Goal: Task Accomplishment & Management: Use online tool/utility

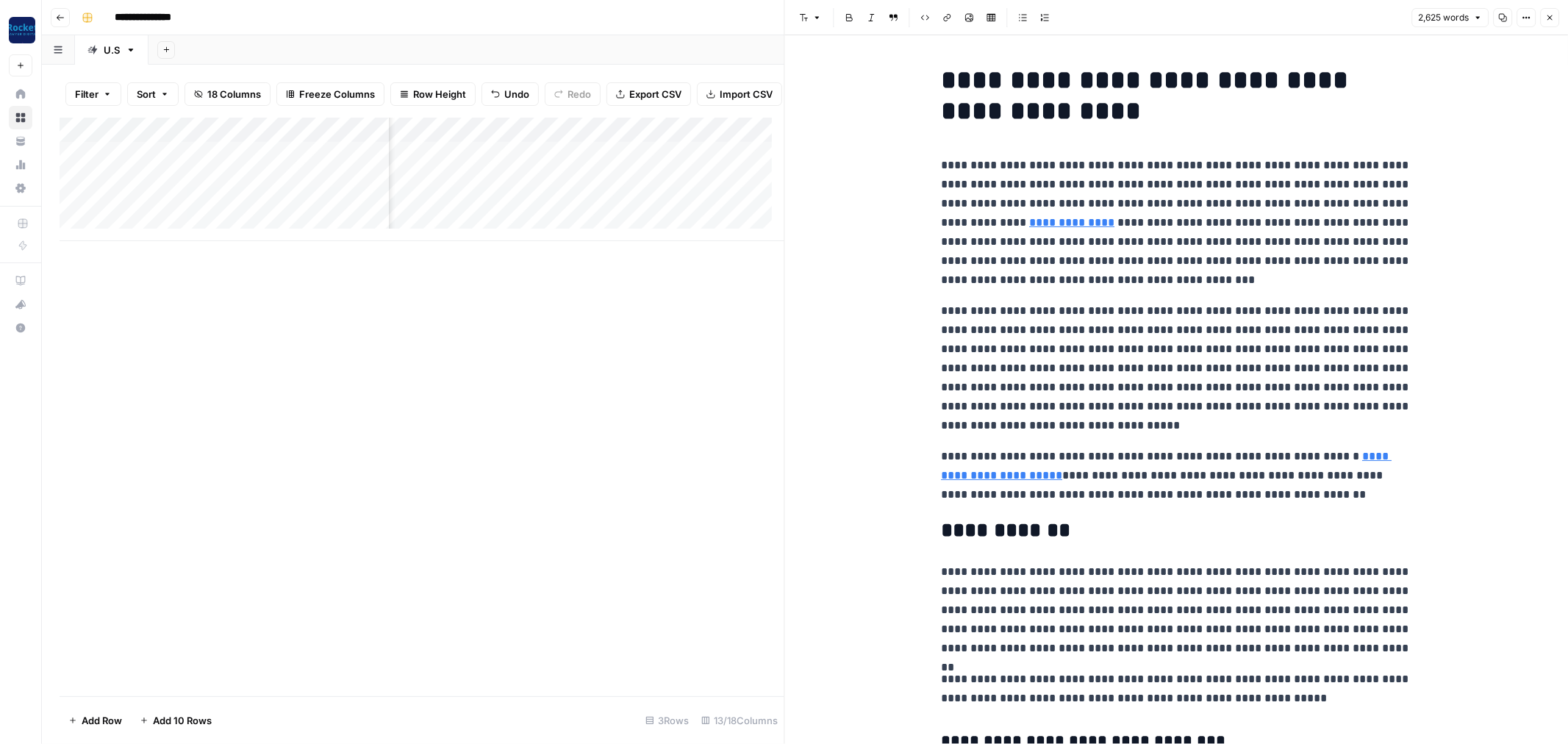
scroll to position [1062, 0]
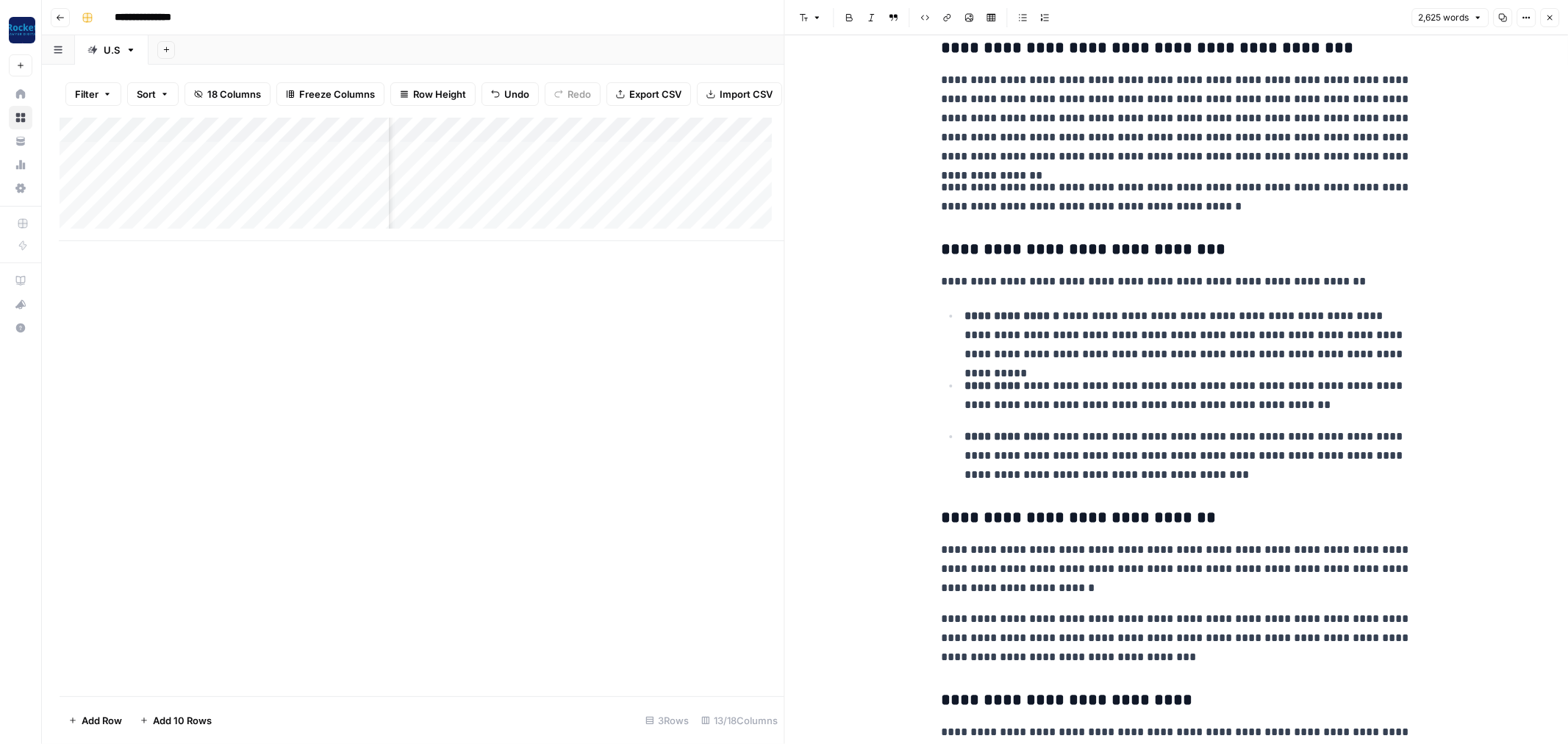
click at [1549, 18] on icon "button" at bounding box center [1550, 18] width 5 height 5
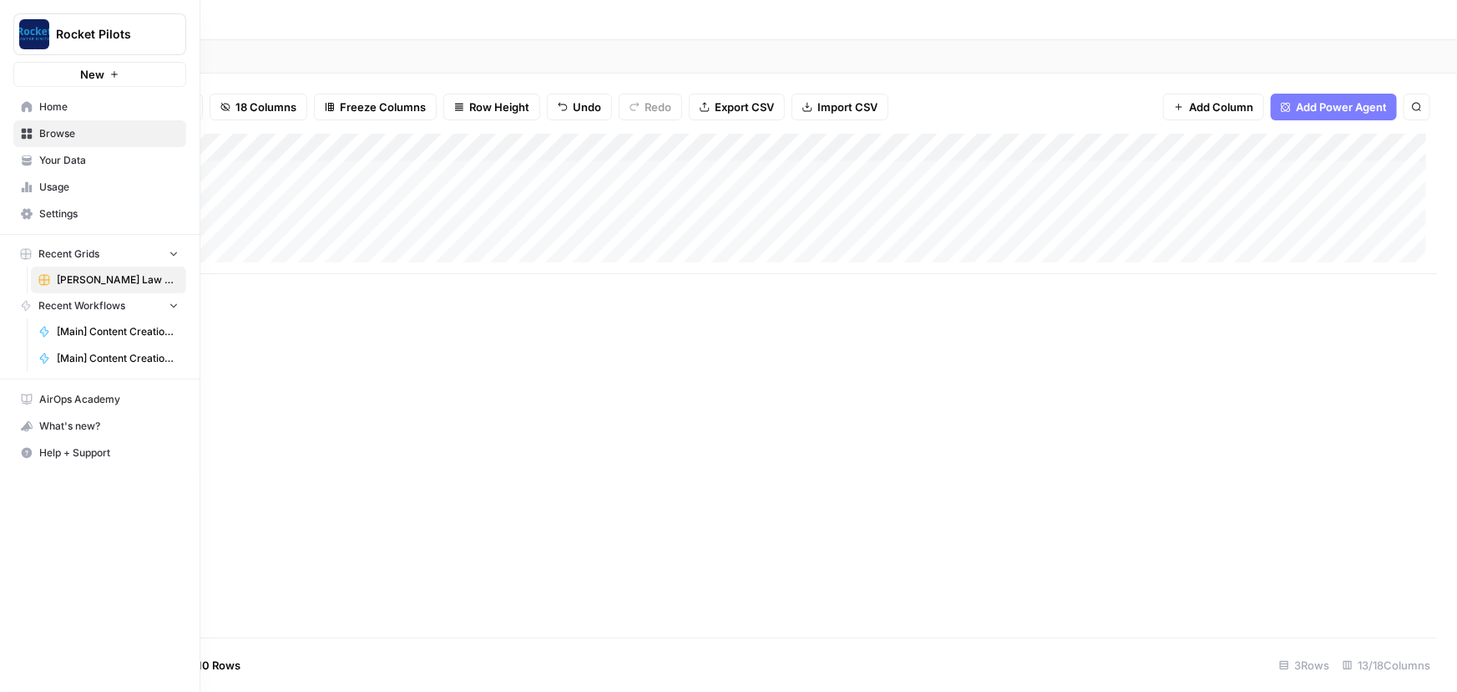
click at [44, 165] on span "Your Data" at bounding box center [108, 160] width 139 height 15
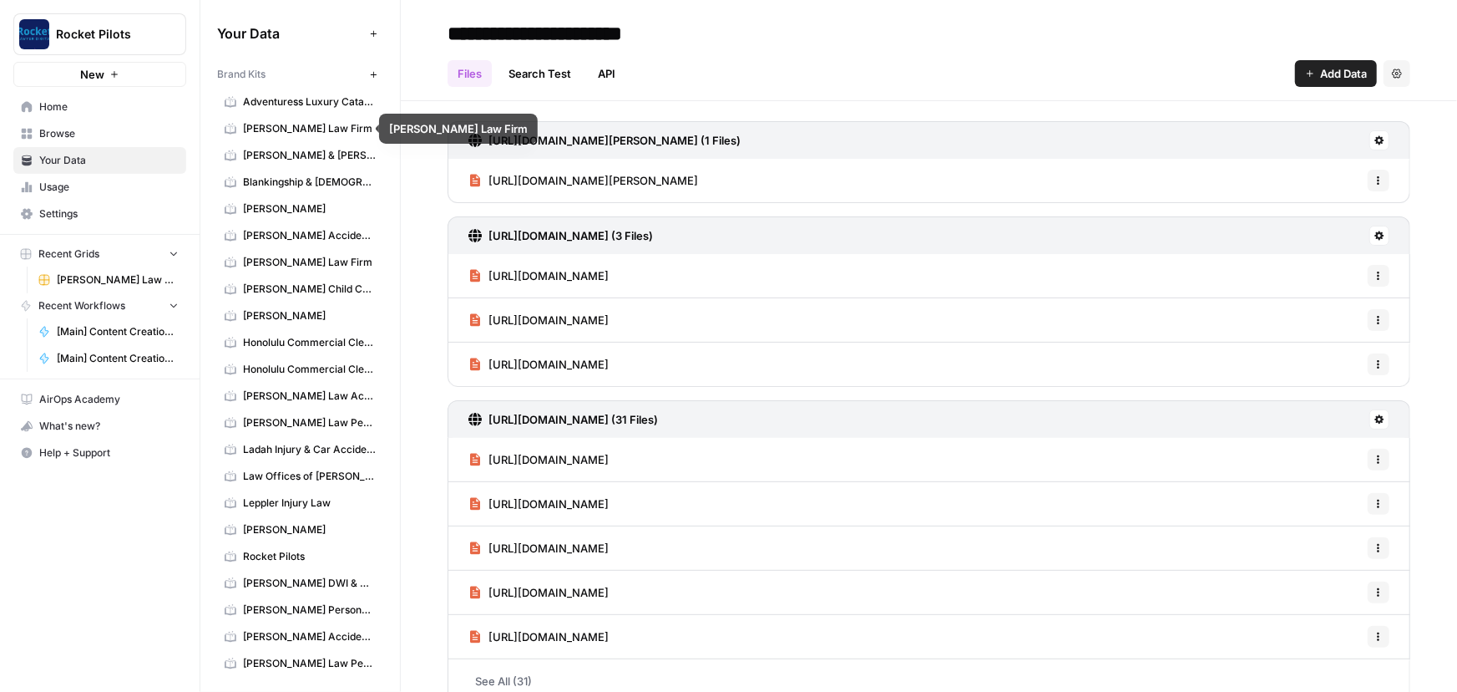
click at [283, 129] on span "[PERSON_NAME] Law Firm" at bounding box center [309, 128] width 133 height 15
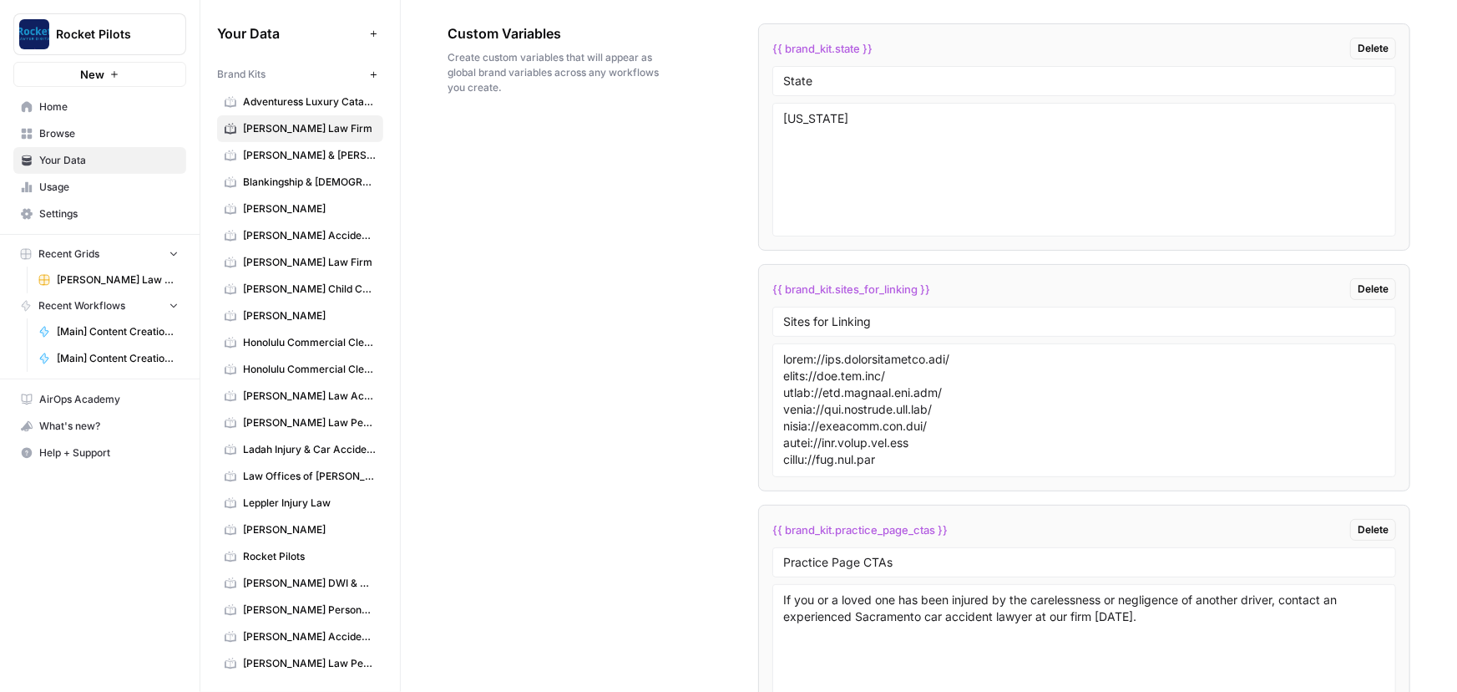
scroll to position [3235, 0]
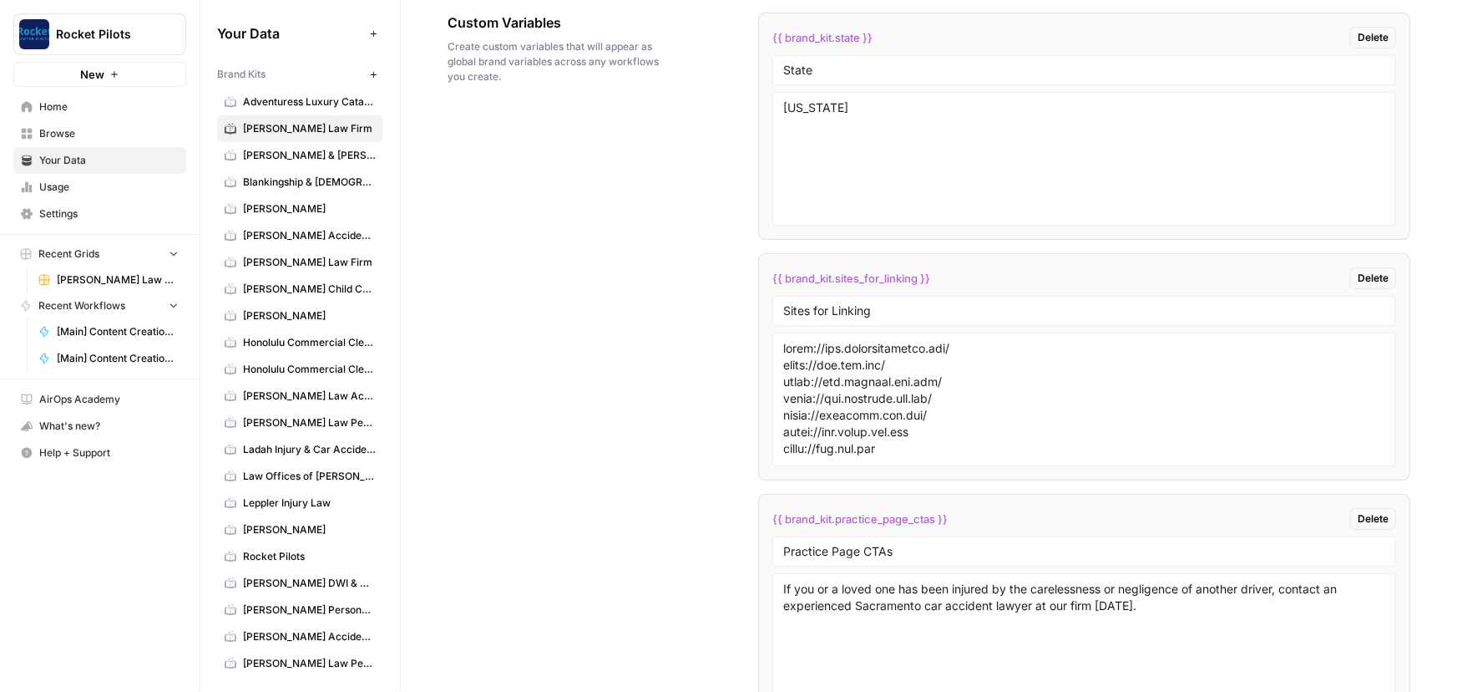
drag, startPoint x: 935, startPoint y: 274, endPoint x: 750, endPoint y: 280, distance: 185.5
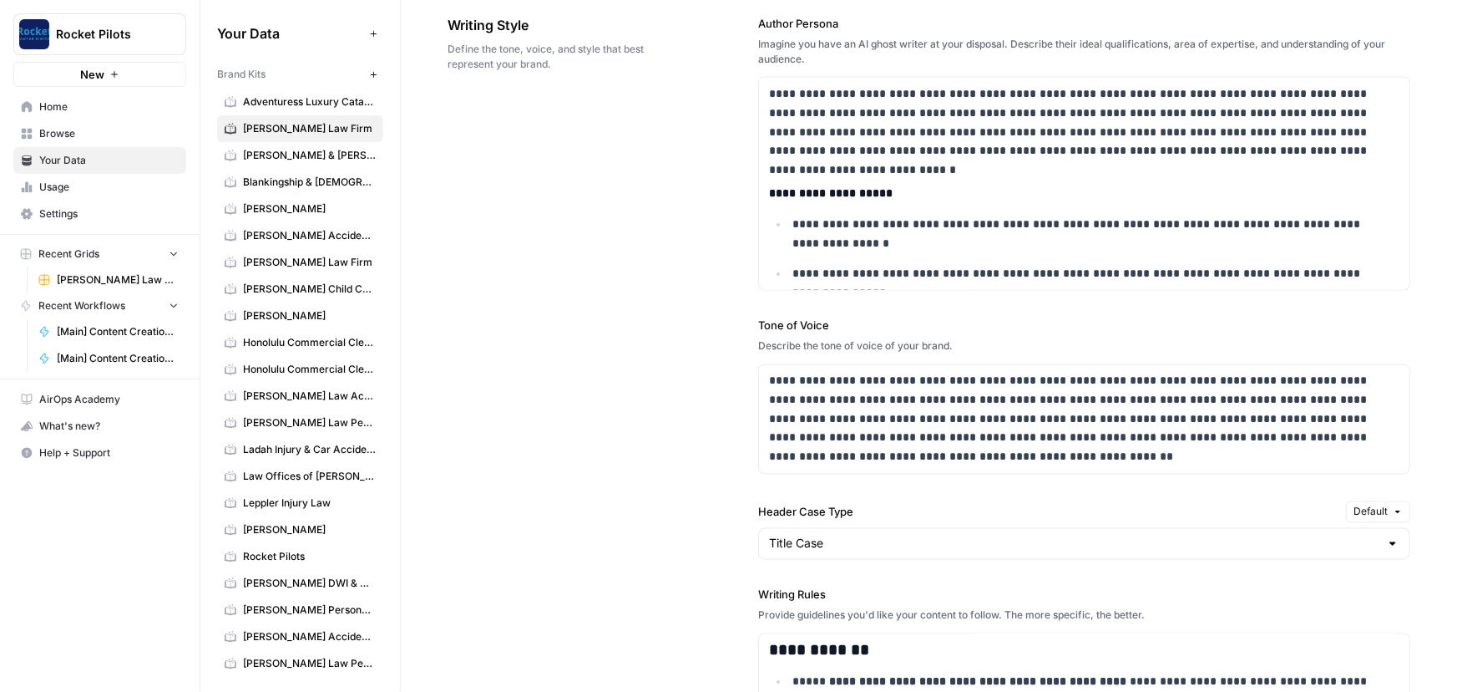
scroll to position [0, 0]
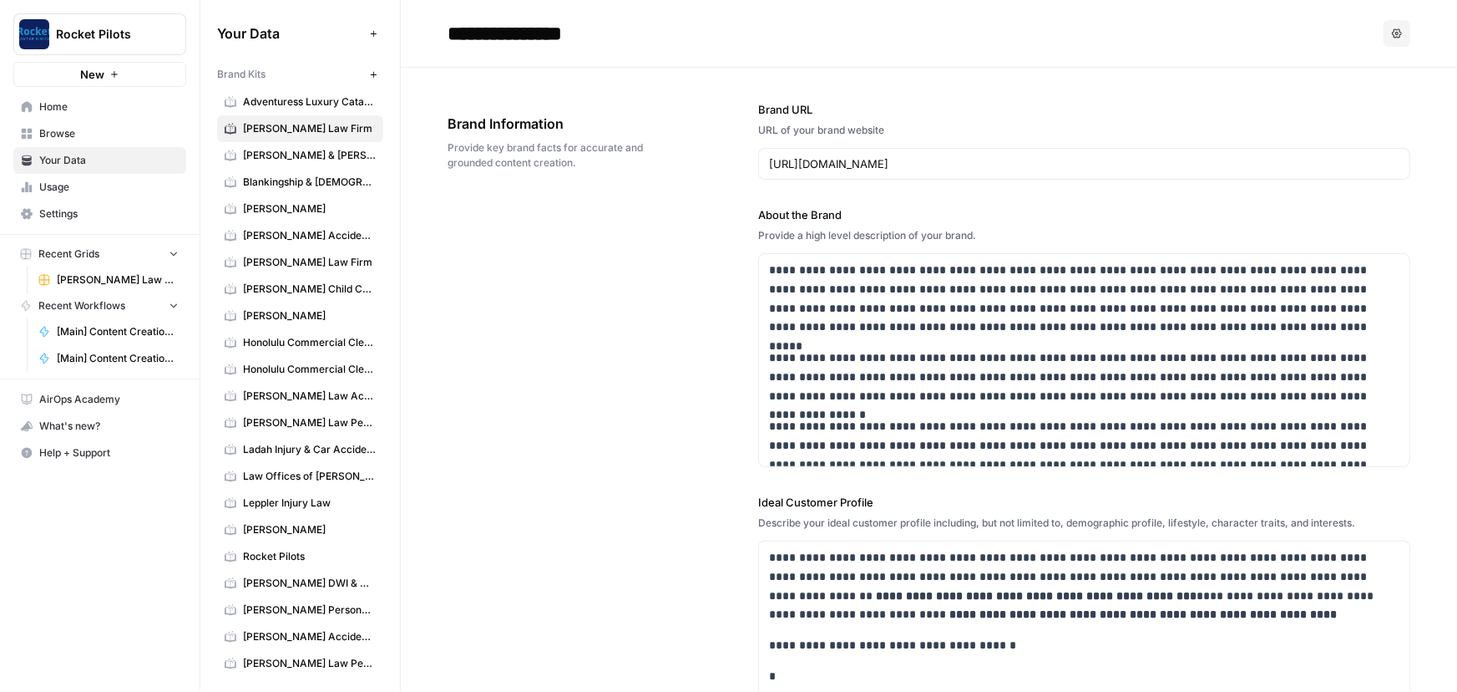
click at [76, 289] on link "[PERSON_NAME] Law Firm" at bounding box center [108, 279] width 155 height 27
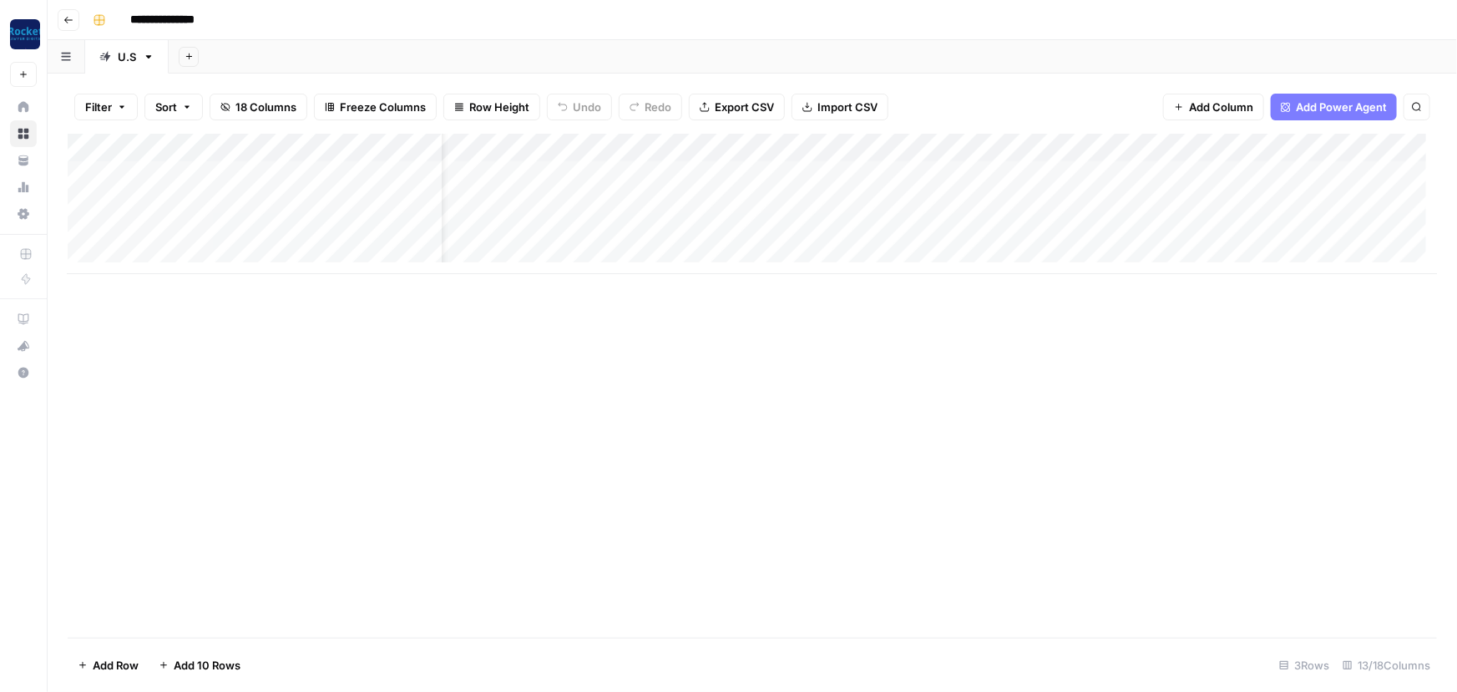
scroll to position [0, 76]
click at [665, 174] on div "Add Column" at bounding box center [753, 204] width 1370 height 140
click at [651, 172] on div "Add Column" at bounding box center [753, 204] width 1370 height 140
click at [887, 454] on div "Add Column" at bounding box center [753, 386] width 1370 height 504
click at [874, 150] on div "Add Column" at bounding box center [753, 204] width 1370 height 140
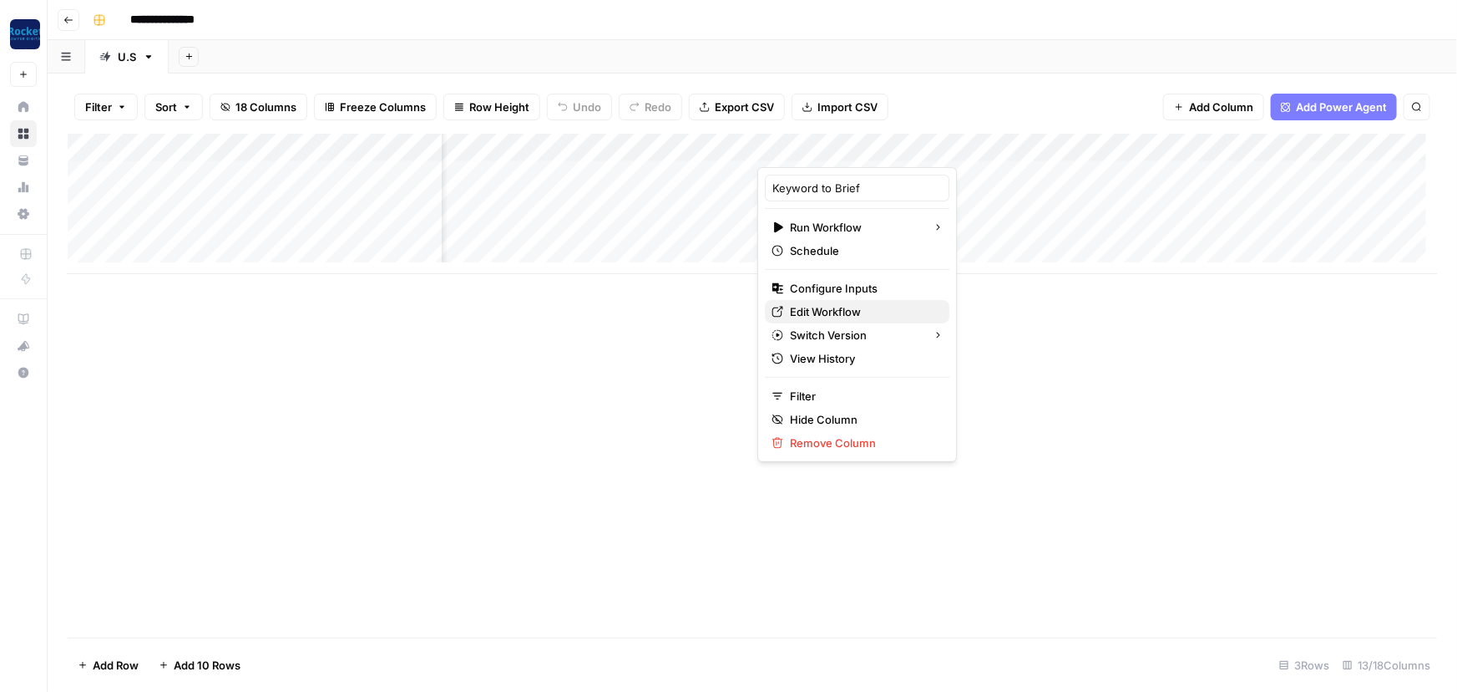
click at [826, 311] on span "Edit Workflow" at bounding box center [863, 311] width 146 height 17
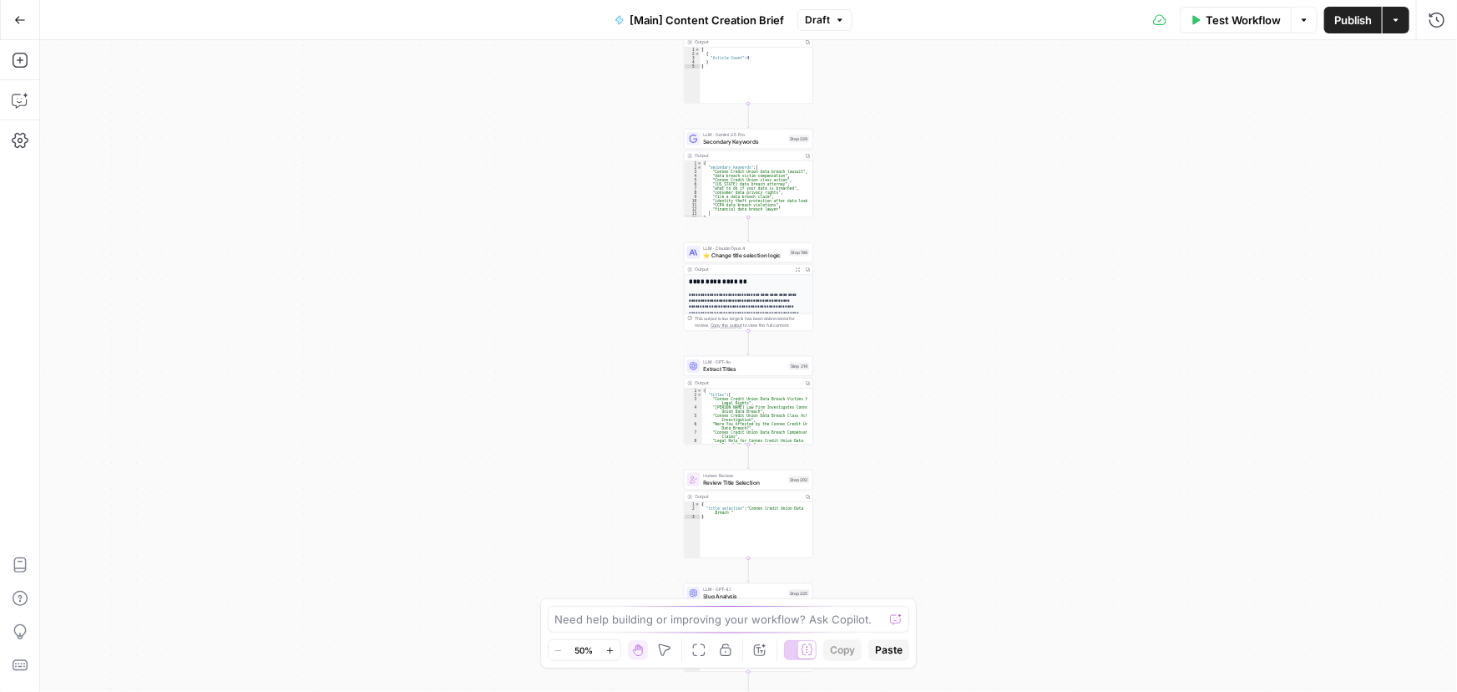
click at [612, 374] on div "true false true false Workflow Set Inputs Inputs Condition If city is provided …" at bounding box center [748, 365] width 1417 height 651
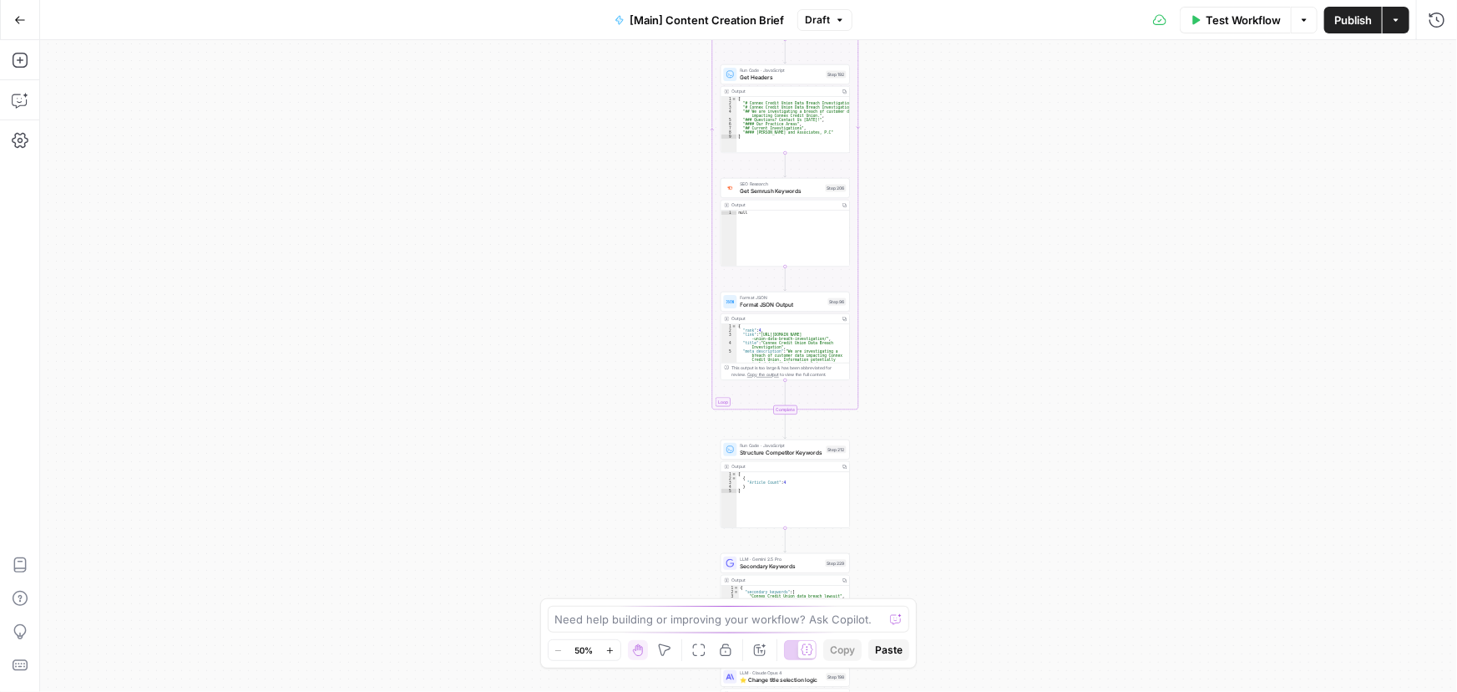
drag, startPoint x: 606, startPoint y: 105, endPoint x: 591, endPoint y: 281, distance: 176.0
click at [579, 375] on div "true false true false Workflow Set Inputs Inputs Condition If city is provided …" at bounding box center [748, 365] width 1417 height 651
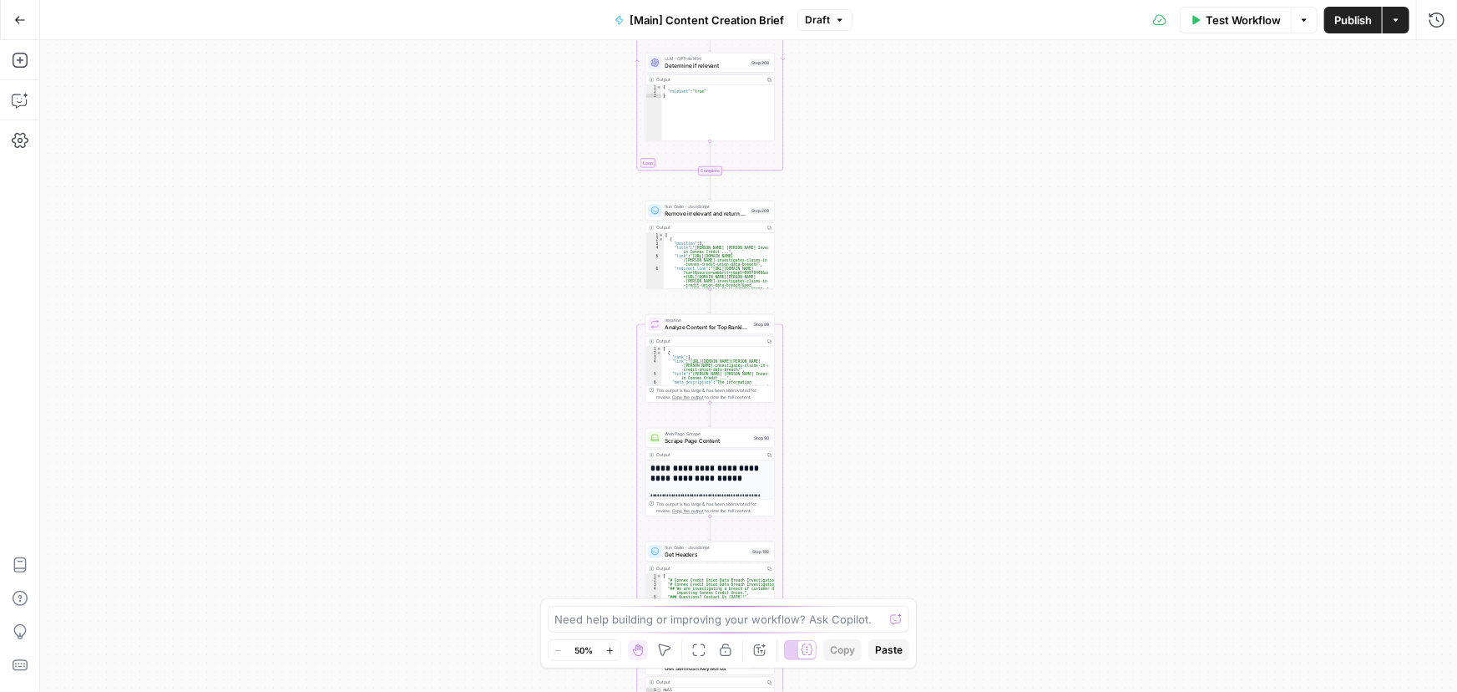
drag, startPoint x: 640, startPoint y: 127, endPoint x: 596, endPoint y: 299, distance: 177.4
click at [598, 462] on div "true false true false Workflow Set Inputs Inputs Condition If city is provided …" at bounding box center [748, 365] width 1417 height 651
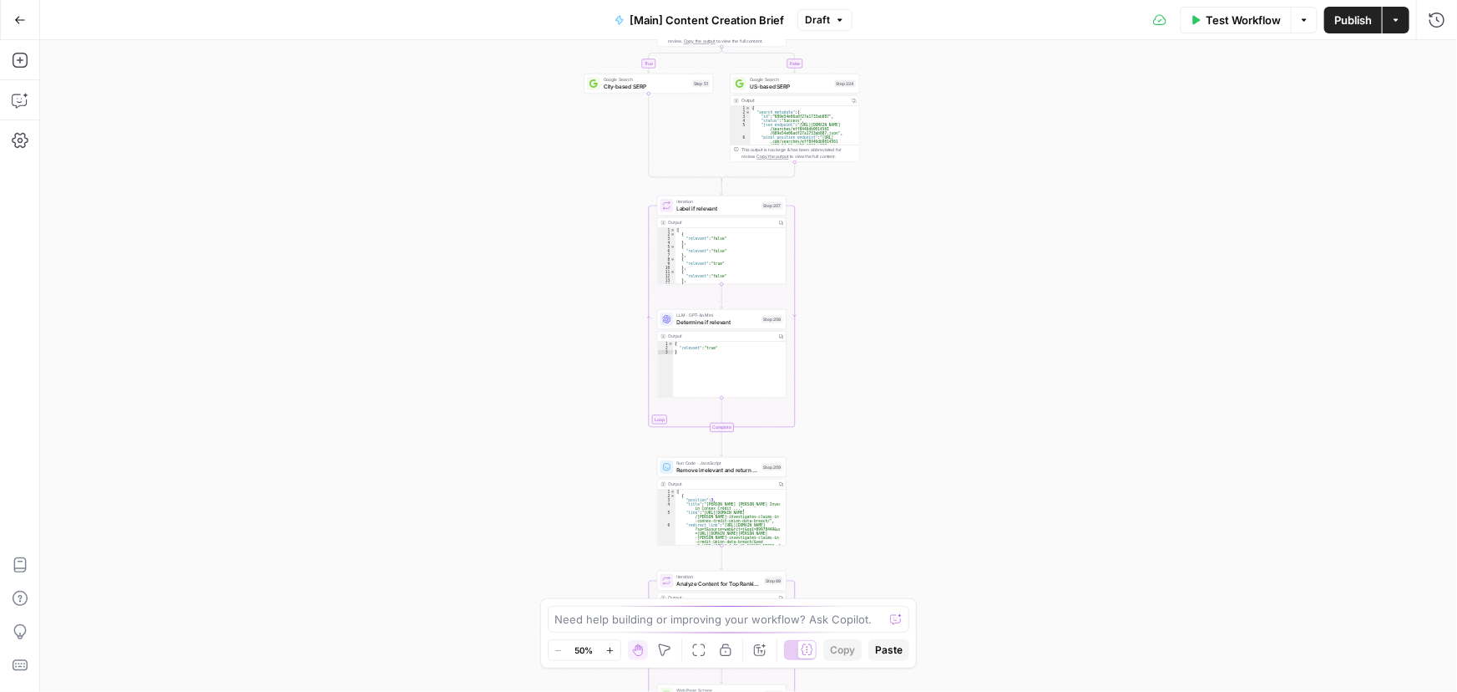
drag, startPoint x: 608, startPoint y: 400, endPoint x: 605, endPoint y: 476, distance: 76.1
click at [609, 491] on div "true false true false Workflow Set Inputs Inputs Condition If city is provided …" at bounding box center [748, 365] width 1417 height 651
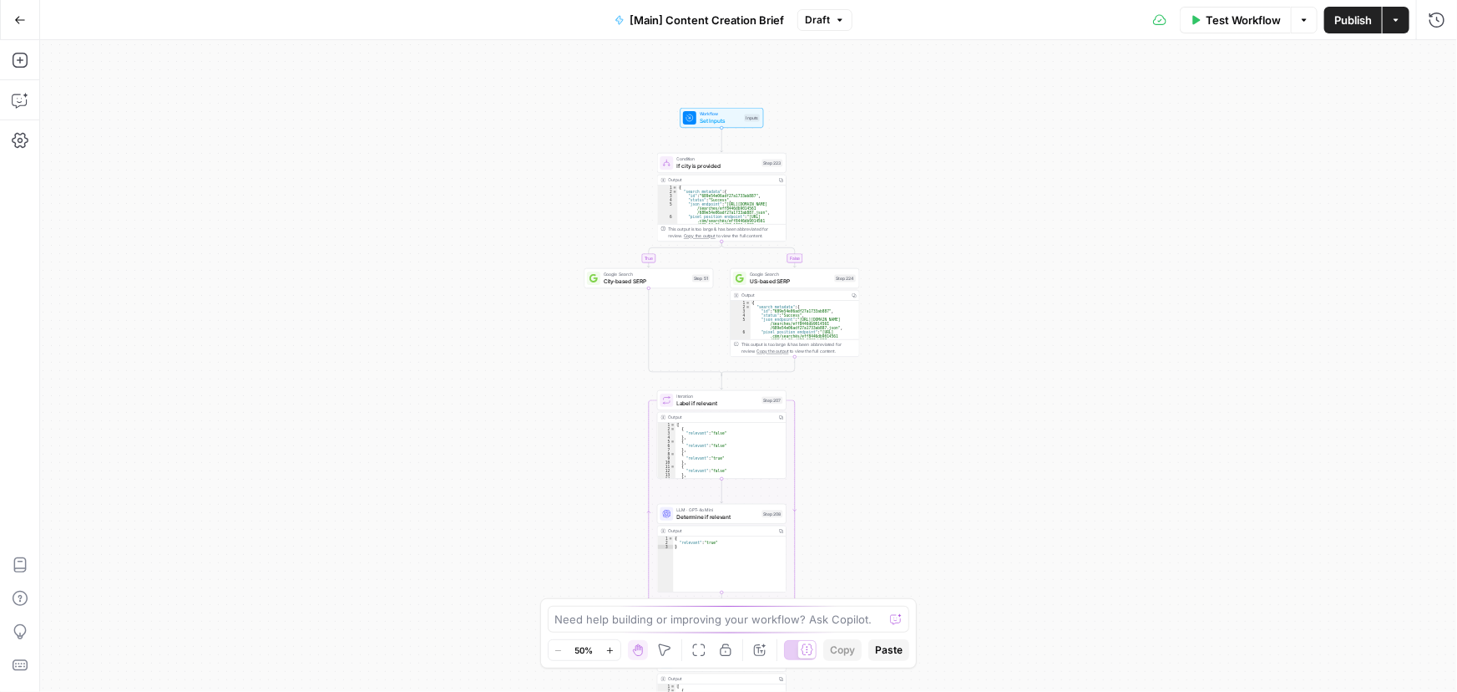
drag, startPoint x: 603, startPoint y: 226, endPoint x: 595, endPoint y: 220, distance: 10.2
click at [595, 220] on div "true false true false Workflow Set Inputs Inputs Condition If city is provided …" at bounding box center [748, 365] width 1417 height 651
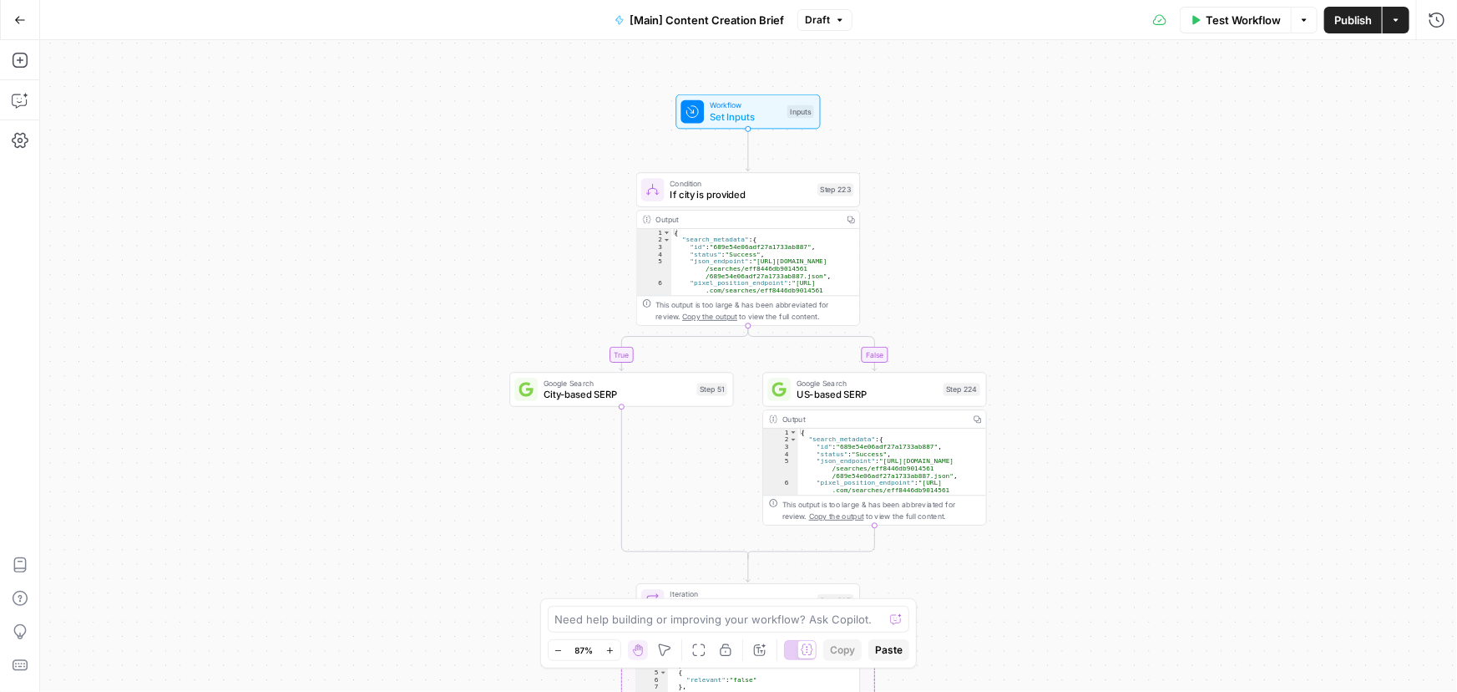
drag, startPoint x: 418, startPoint y: 208, endPoint x: 425, endPoint y: 291, distance: 83.9
click at [425, 291] on div "true false true false Workflow Set Inputs Inputs Condition If city is provided …" at bounding box center [748, 365] width 1417 height 651
click at [726, 123] on span "Set Inputs" at bounding box center [746, 116] width 72 height 14
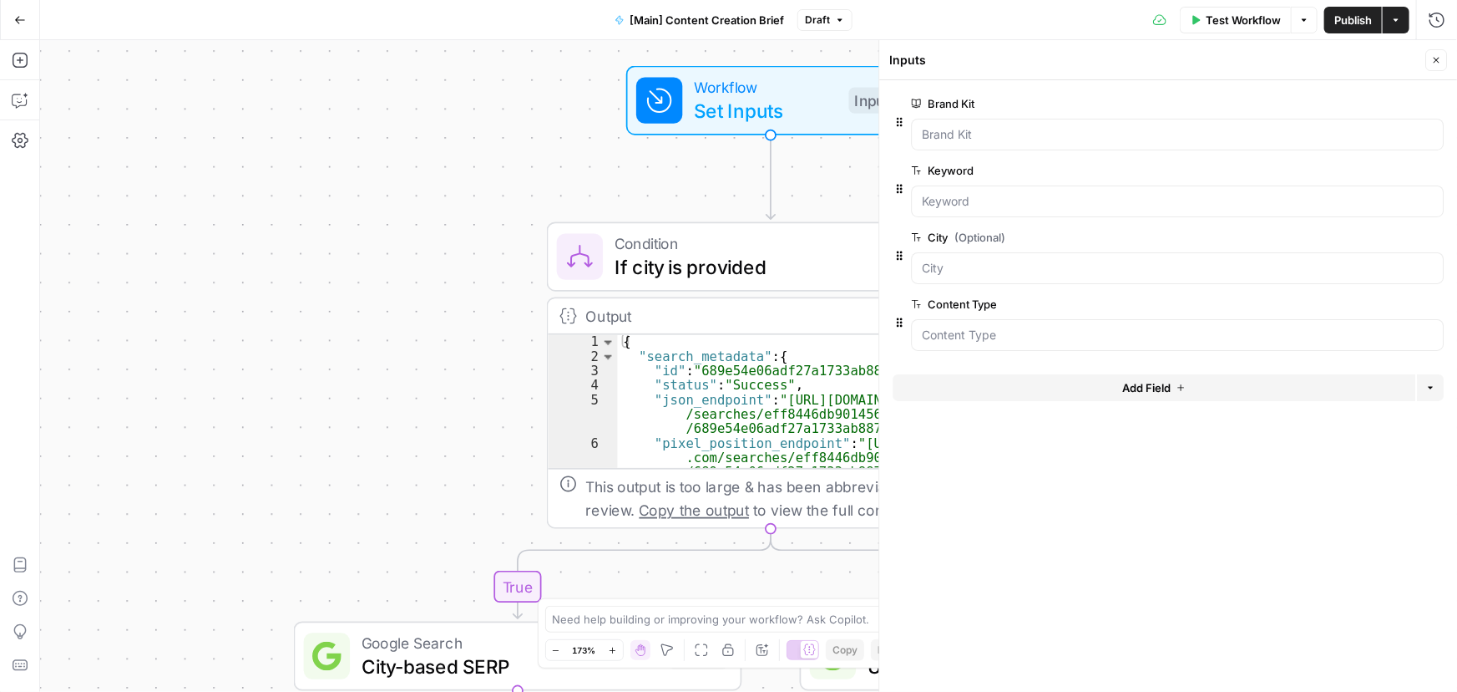
click at [490, 156] on div "true false true false Workflow Set Inputs Inputs Condition If city is provided …" at bounding box center [748, 365] width 1417 height 651
click at [1438, 63] on icon "button" at bounding box center [1437, 60] width 10 height 10
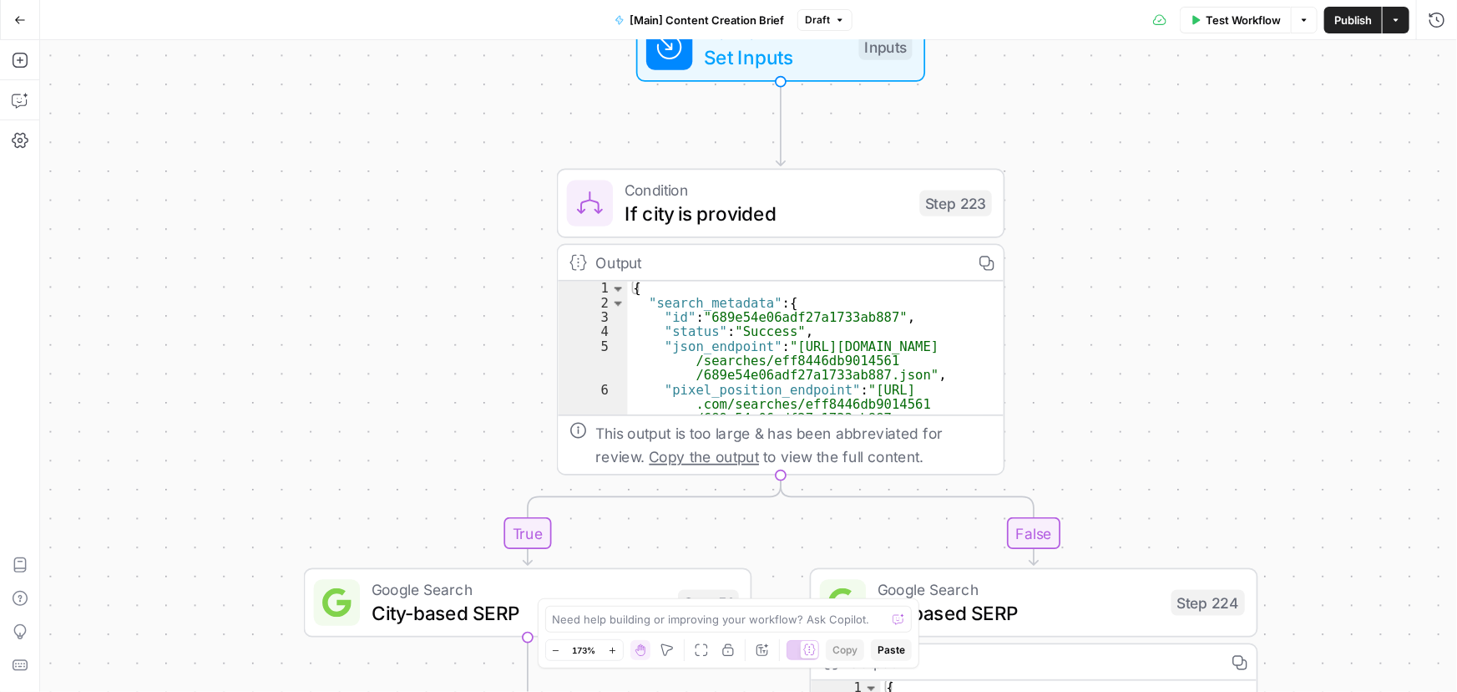
drag, startPoint x: 469, startPoint y: 373, endPoint x: 479, endPoint y: 320, distance: 54.4
click at [479, 320] on div "true false true false Workflow Set Inputs Inputs Condition If city is provided …" at bounding box center [748, 365] width 1417 height 651
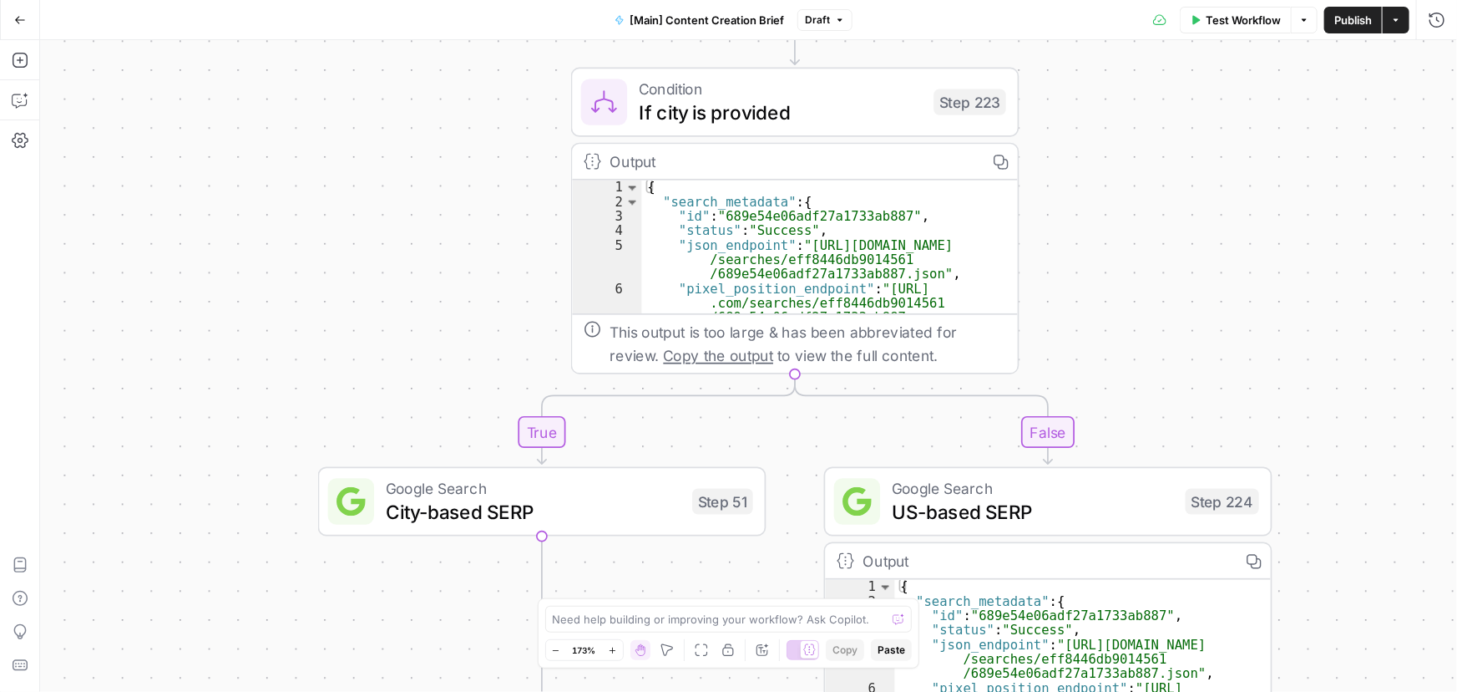
drag, startPoint x: 486, startPoint y: 350, endPoint x: 500, endPoint y: 225, distance: 126.1
click at [500, 225] on div "true false true false Workflow Set Inputs Inputs Condition If city is provided …" at bounding box center [748, 365] width 1417 height 651
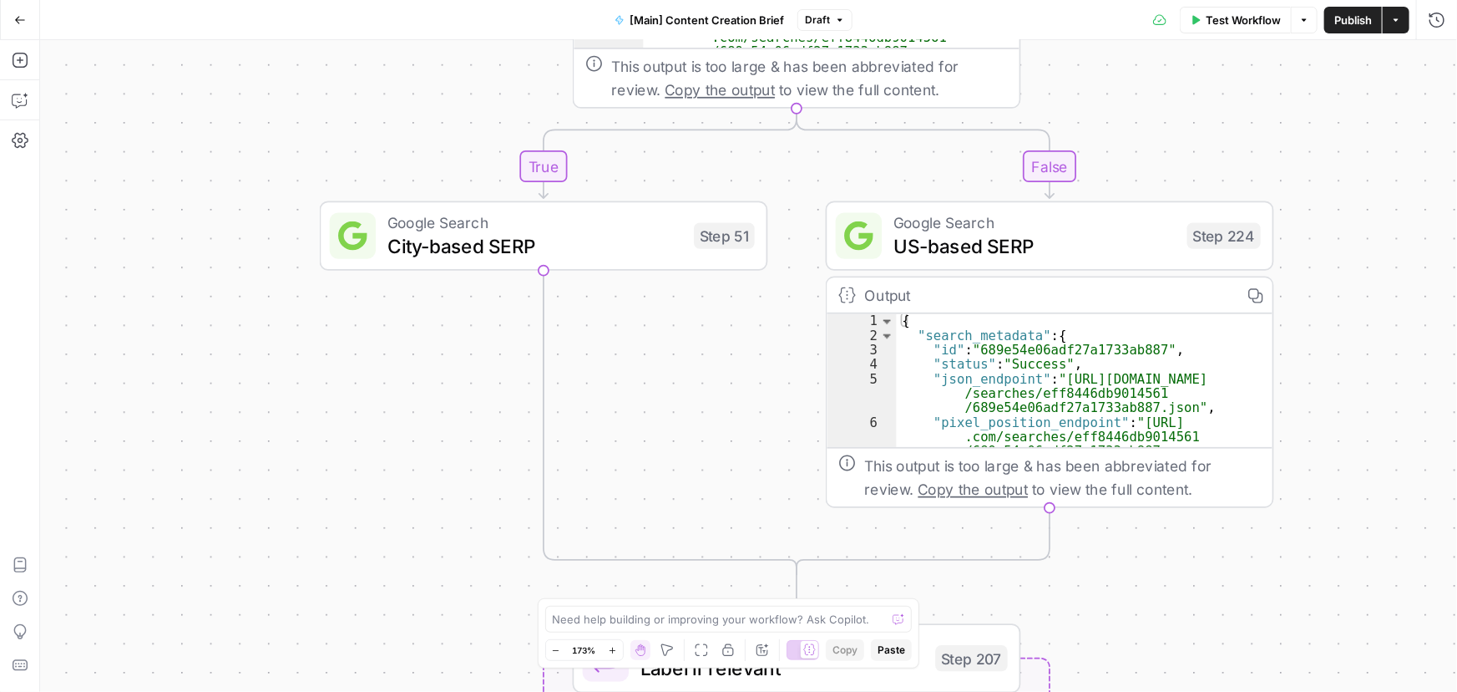
drag, startPoint x: 317, startPoint y: 313, endPoint x: 317, endPoint y: 148, distance: 165.4
click at [317, 148] on div "true false true false Workflow Set Inputs Inputs Condition If city is provided …" at bounding box center [748, 365] width 1417 height 651
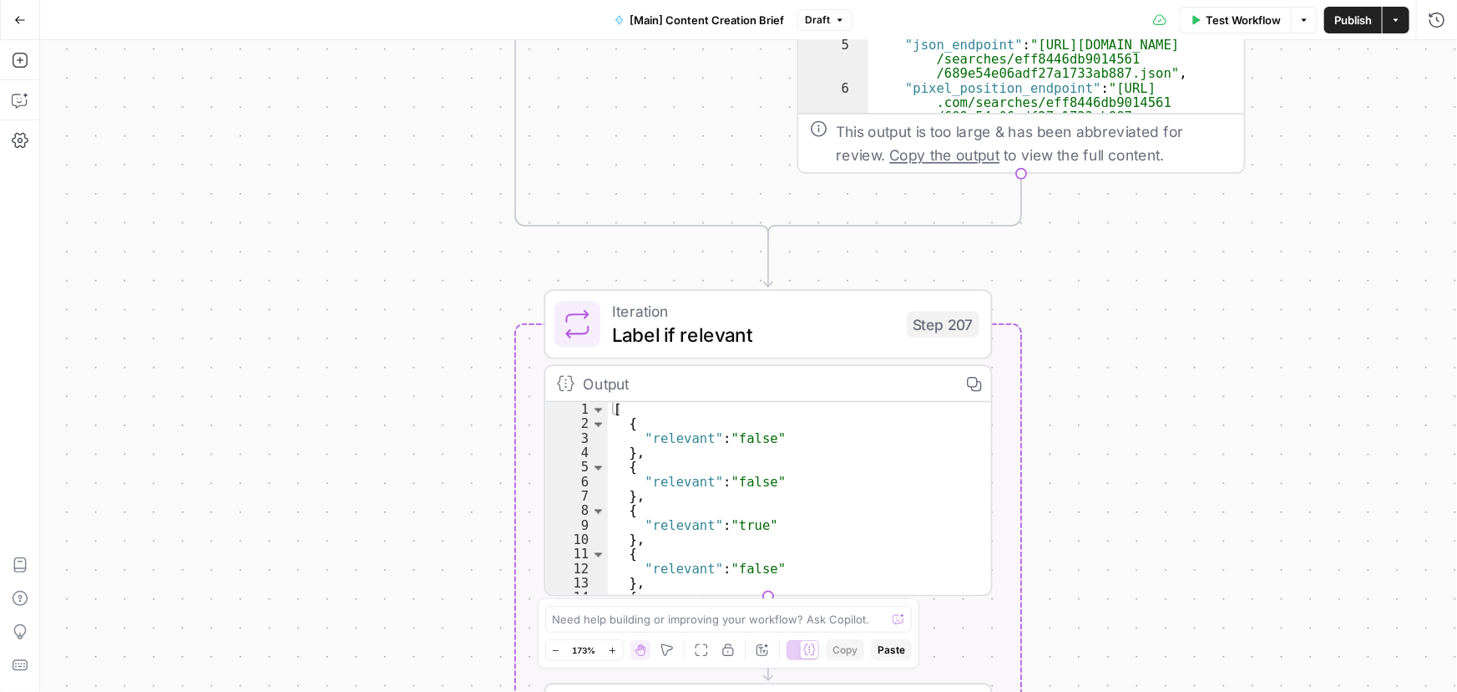
drag, startPoint x: 432, startPoint y: 539, endPoint x: 403, endPoint y: 175, distance: 365.2
click at [403, 170] on div "true false true false Workflow Set Inputs Inputs Condition If city is provided …" at bounding box center [748, 365] width 1417 height 651
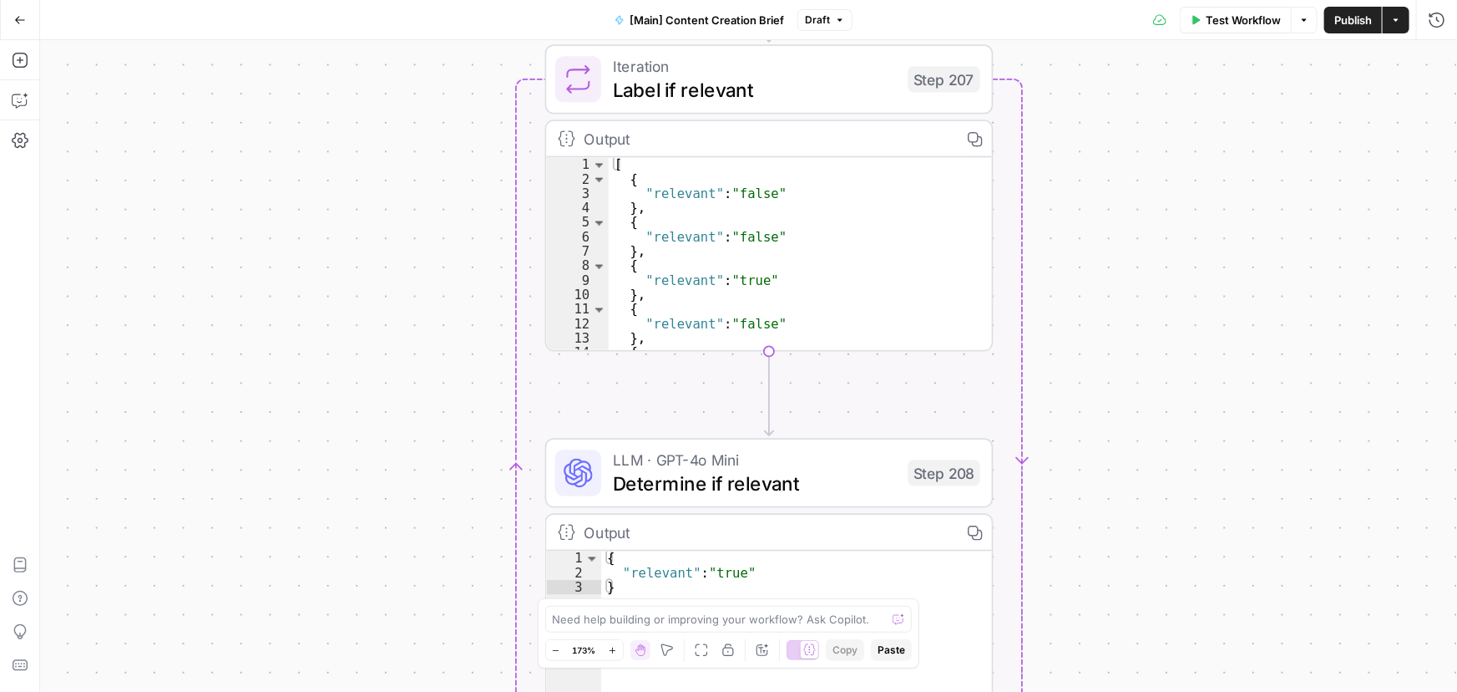
drag, startPoint x: 417, startPoint y: 347, endPoint x: 418, endPoint y: 250, distance: 97.7
click at [418, 250] on div "true false true false Workflow Set Inputs Inputs Condition If city is provided …" at bounding box center [748, 365] width 1417 height 651
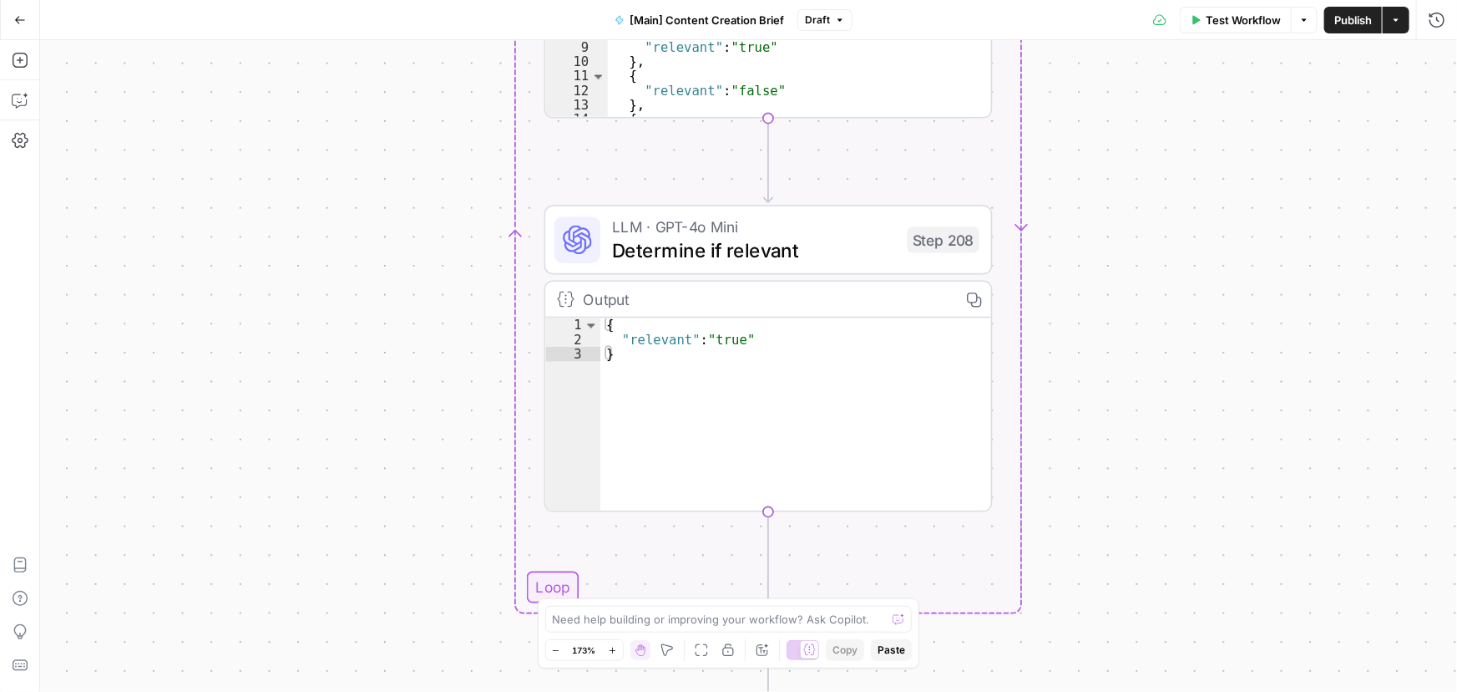
drag, startPoint x: 423, startPoint y: 491, endPoint x: 420, endPoint y: 224, distance: 267.3
click at [420, 224] on div "true false true false Workflow Set Inputs Inputs Condition If city is provided …" at bounding box center [748, 365] width 1417 height 651
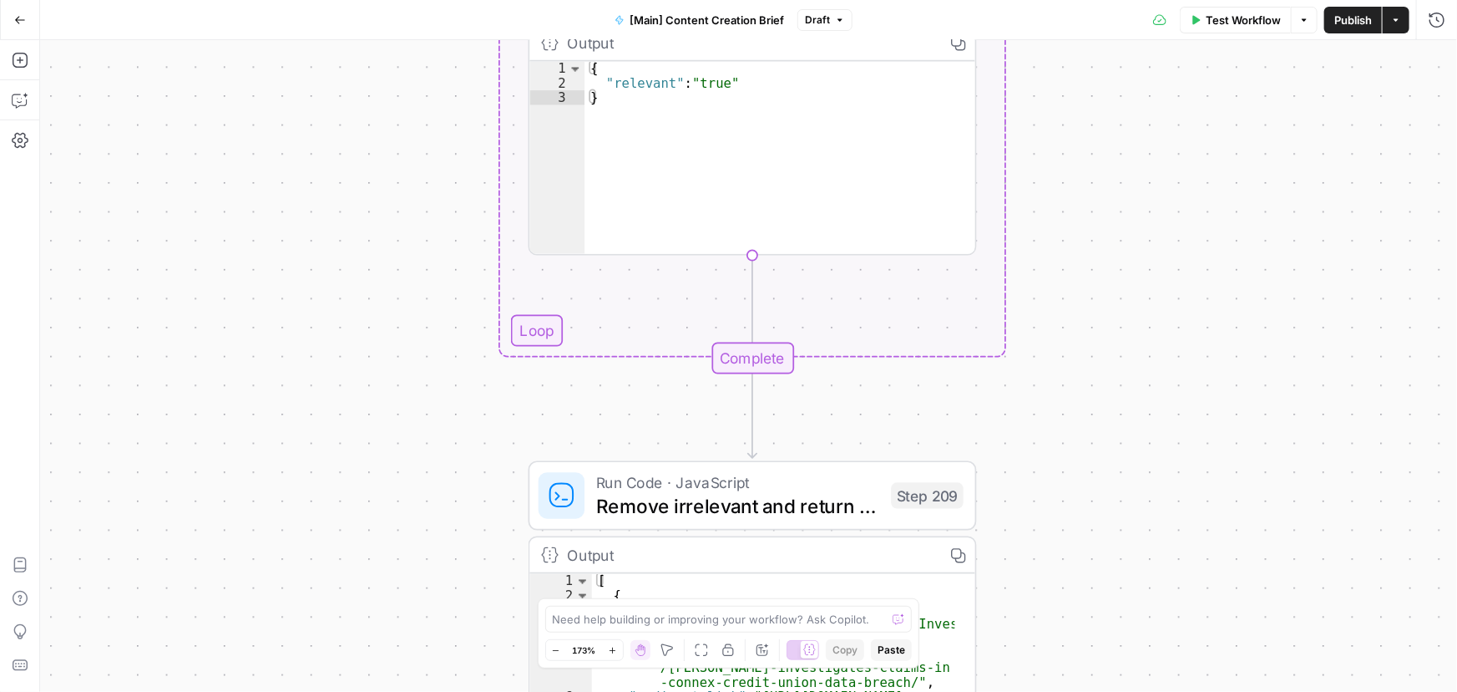
drag, startPoint x: 420, startPoint y: 419, endPoint x: 403, endPoint y: 208, distance: 212.0
click at [403, 205] on div "true false true false Workflow Set Inputs Inputs Condition If city is provided …" at bounding box center [748, 365] width 1417 height 651
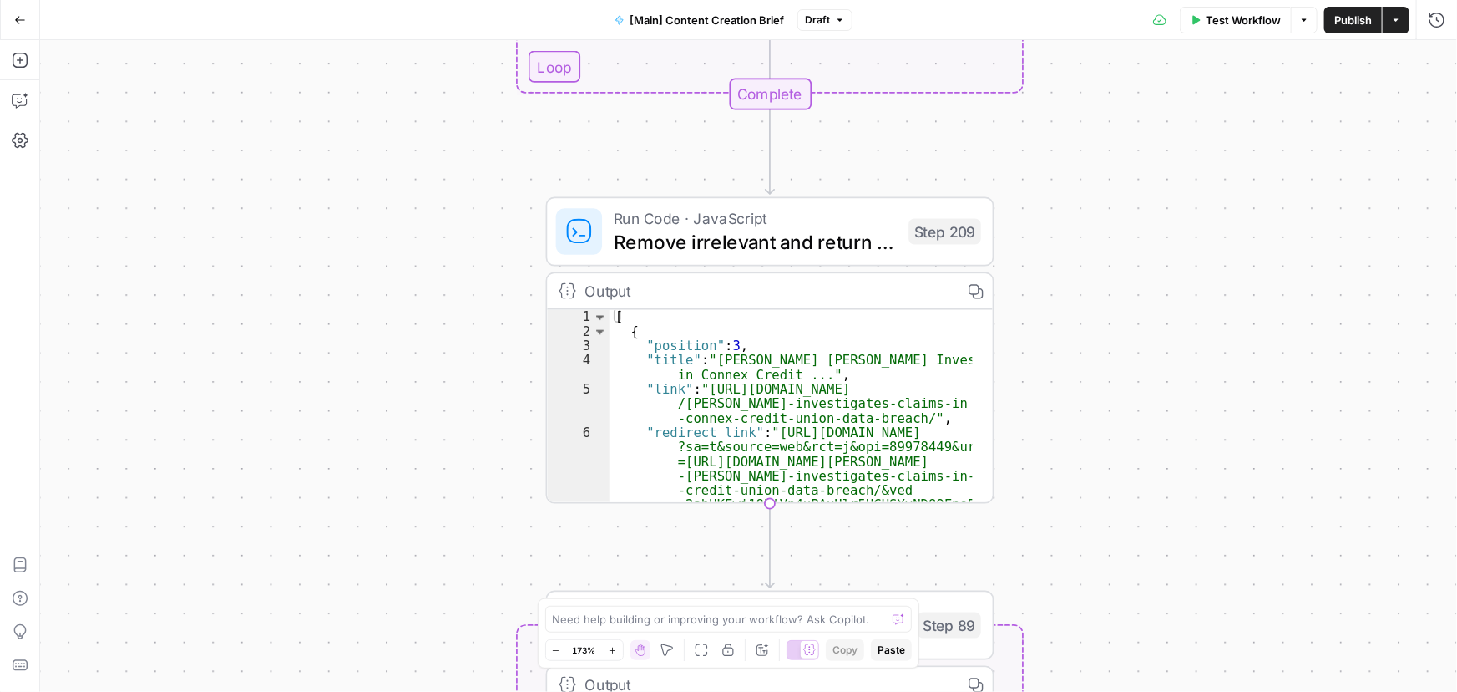
drag, startPoint x: 463, startPoint y: 499, endPoint x: 479, endPoint y: 165, distance: 334.5
click at [479, 165] on div "true false true false Workflow Set Inputs Inputs Condition If city is provided …" at bounding box center [748, 365] width 1417 height 651
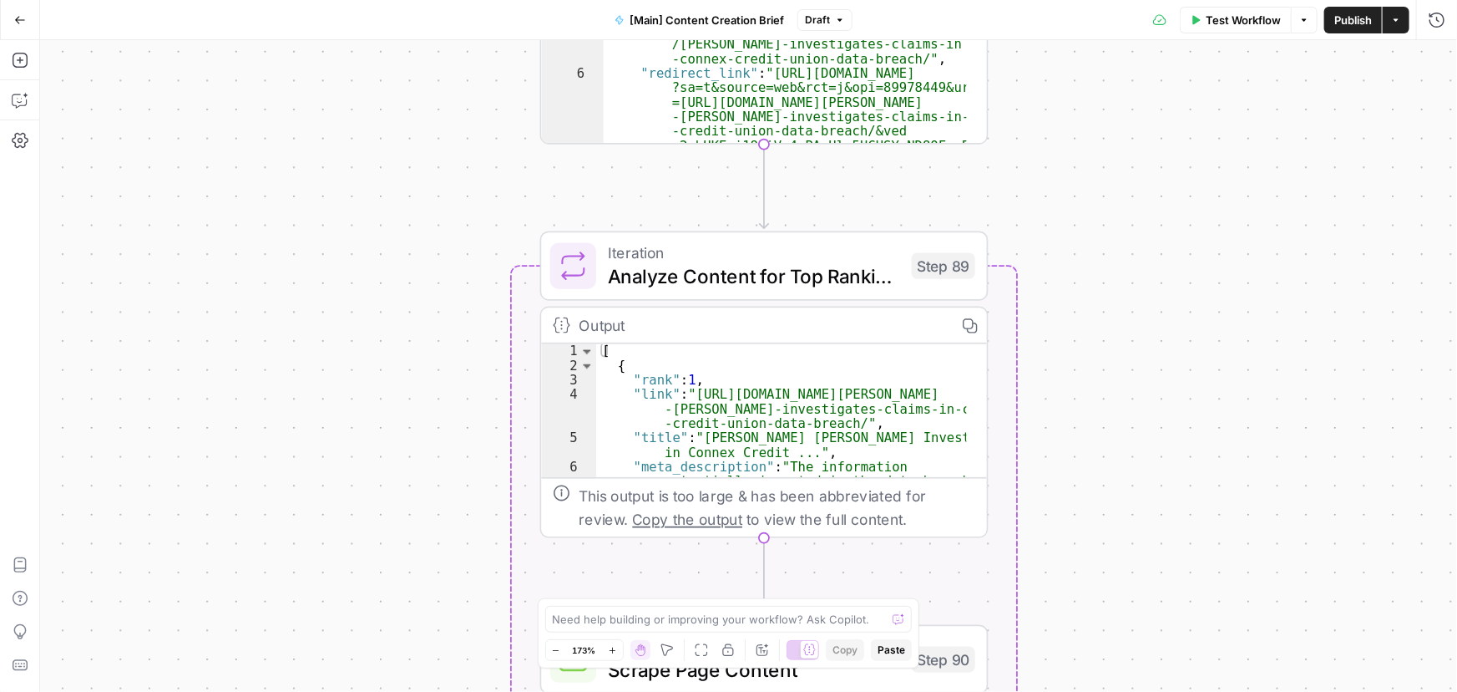
drag, startPoint x: 440, startPoint y: 435, endPoint x: 458, endPoint y: 224, distance: 212.0
click at [432, 170] on div "true false true false Workflow Set Inputs Inputs Condition If city is provided …" at bounding box center [748, 365] width 1417 height 651
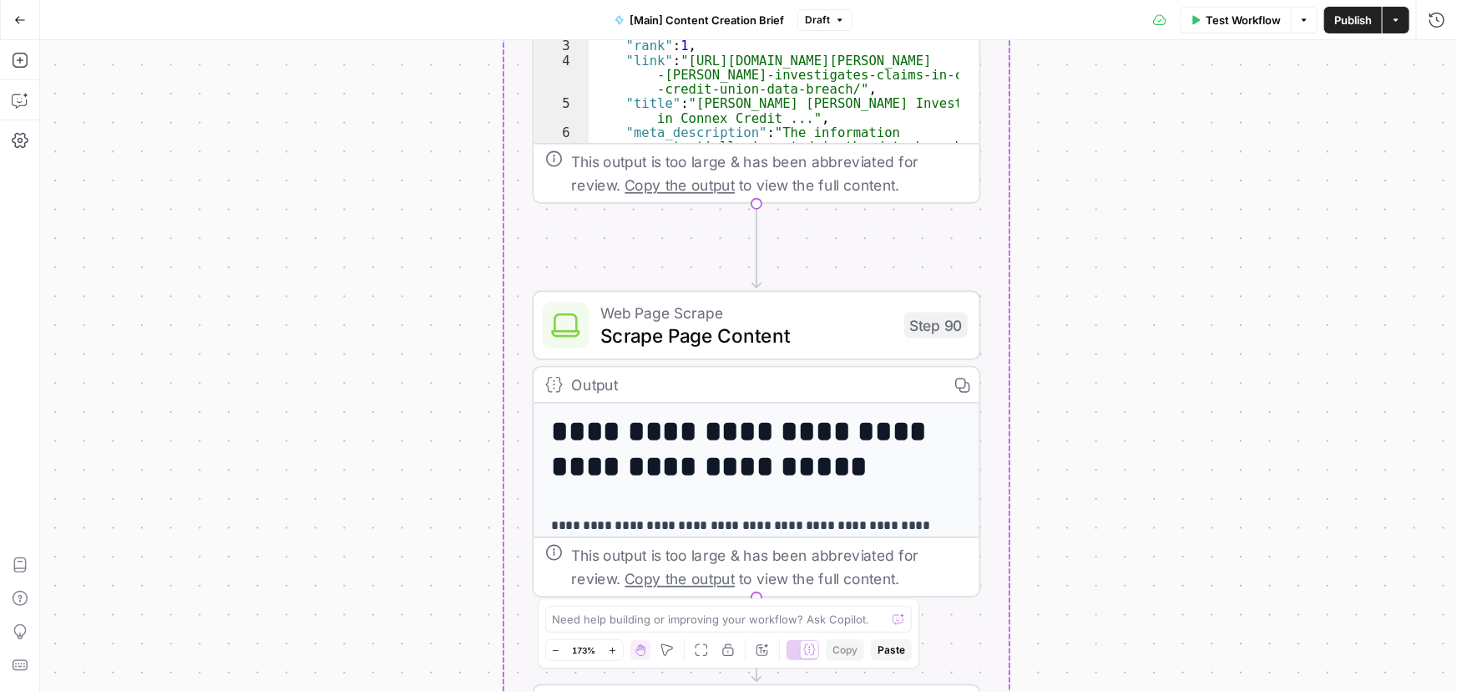
drag, startPoint x: 455, startPoint y: 322, endPoint x: 448, endPoint y: 68, distance: 254.0
click at [448, 68] on div "true false true false Workflow Set Inputs Inputs Condition If city is provided …" at bounding box center [748, 365] width 1417 height 651
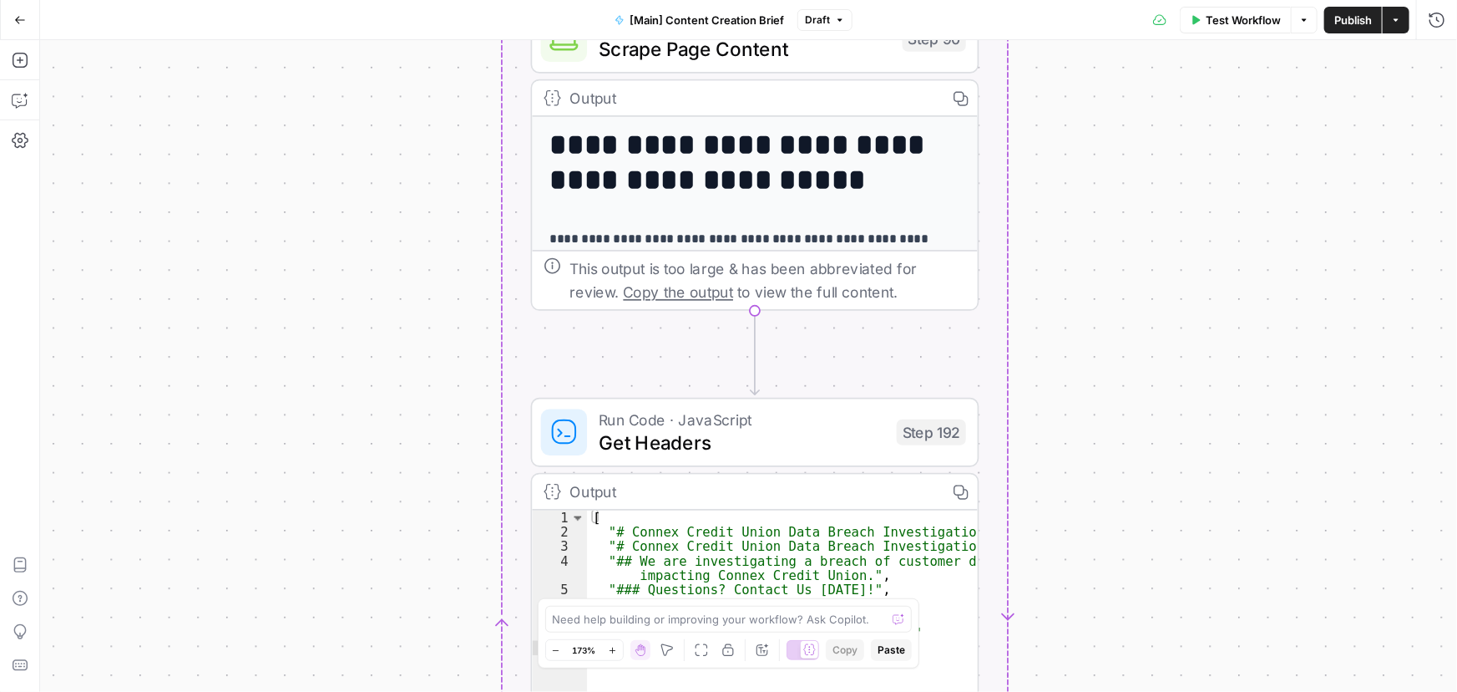
drag, startPoint x: 451, startPoint y: 433, endPoint x: 453, endPoint y: 195, distance: 238.0
click at [448, 175] on div "true false true false Workflow Set Inputs Inputs Condition If city is provided …" at bounding box center [748, 365] width 1417 height 651
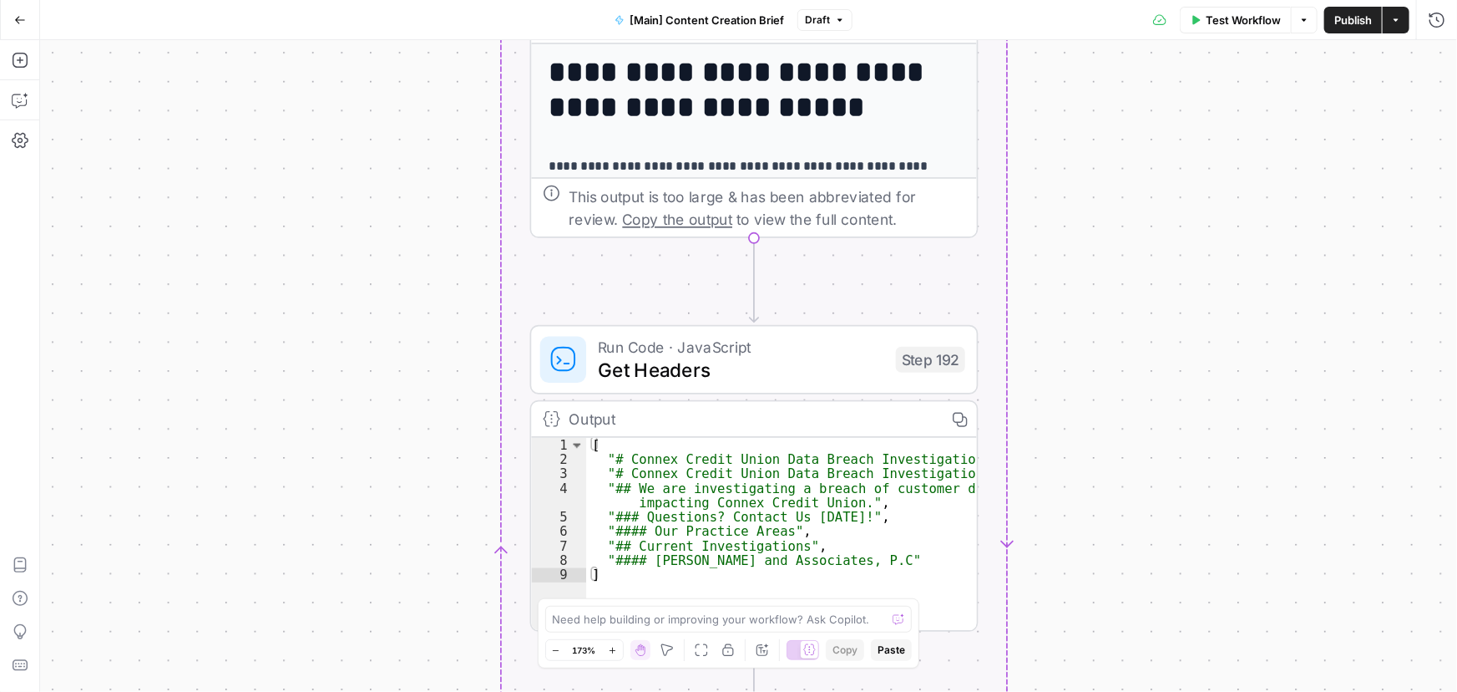
drag, startPoint x: 463, startPoint y: 436, endPoint x: 453, endPoint y: 180, distance: 255.8
click at [453, 178] on div "true false true false Workflow Set Inputs Inputs Condition If city is provided …" at bounding box center [748, 365] width 1417 height 651
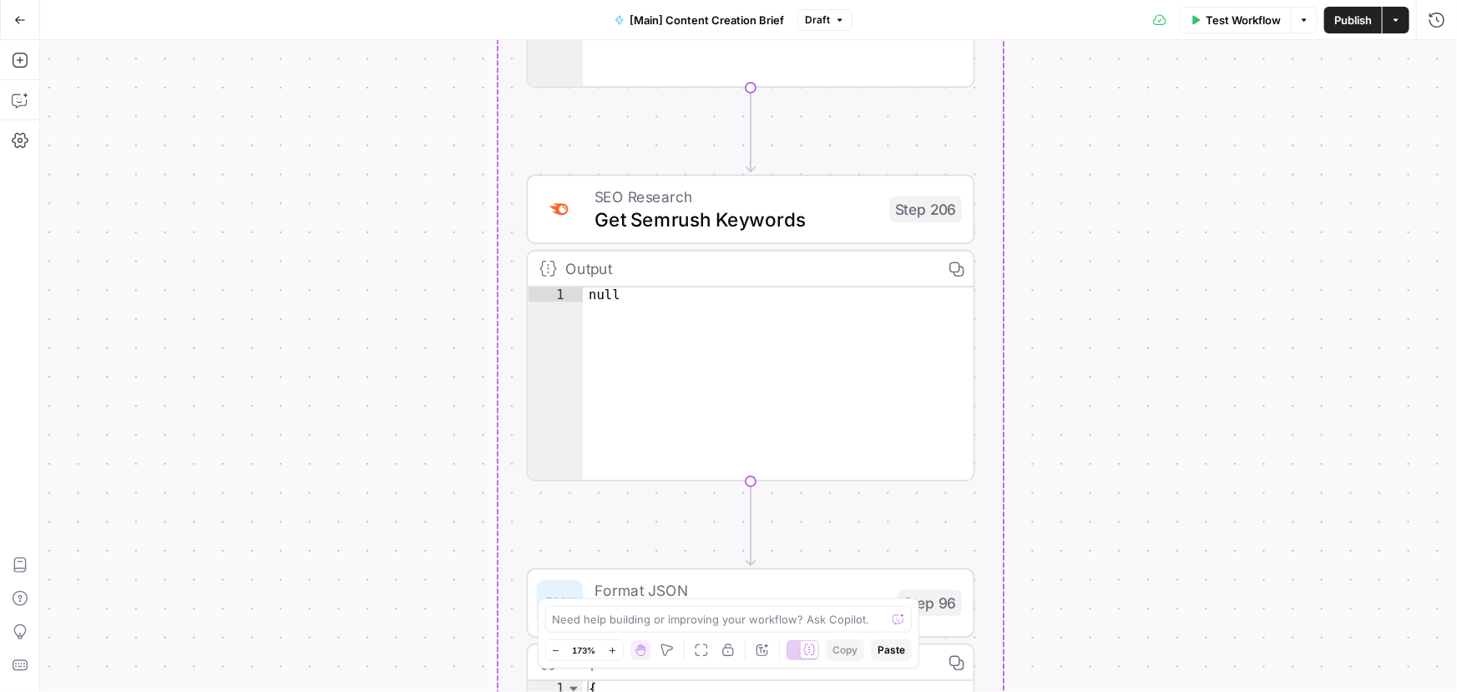
drag, startPoint x: 440, startPoint y: 454, endPoint x: 447, endPoint y: 164, distance: 290.7
click at [447, 164] on div "true false true false Workflow Set Inputs Inputs Condition If city is provided …" at bounding box center [748, 365] width 1417 height 651
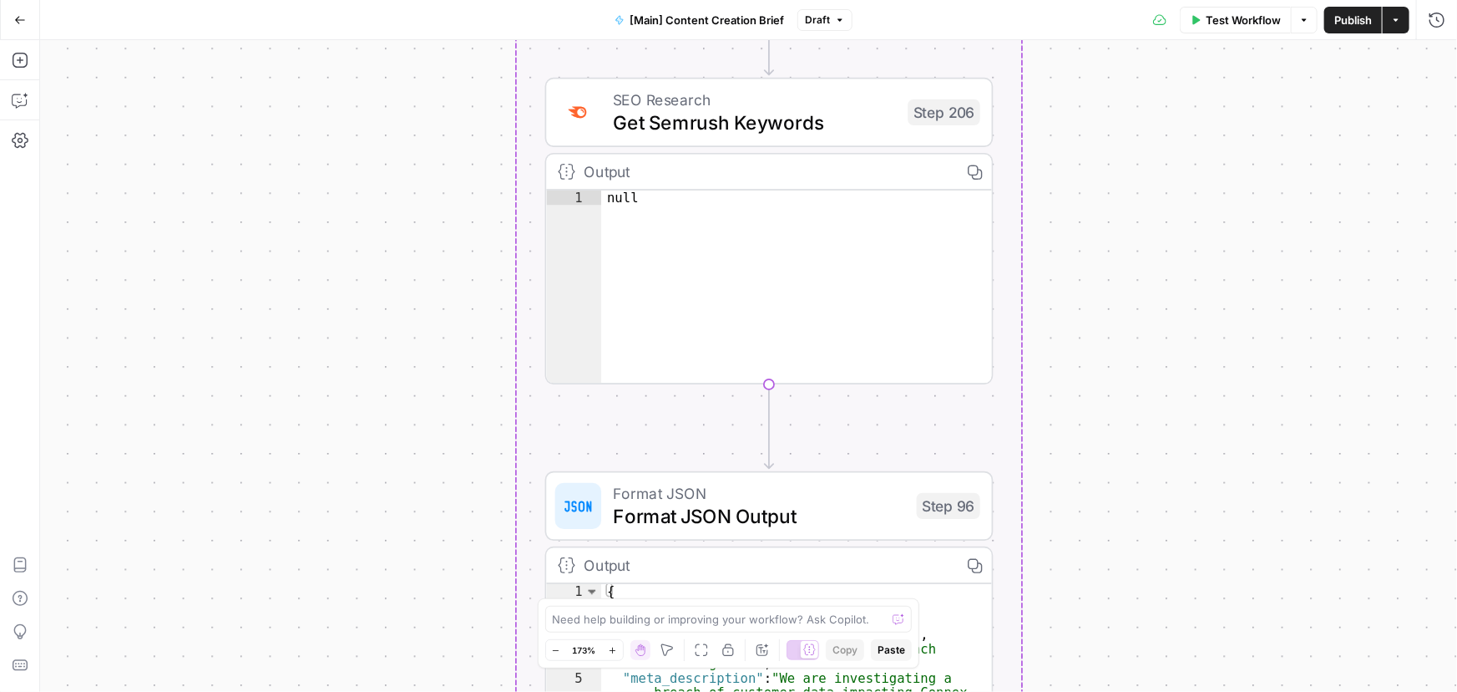
drag, startPoint x: 438, startPoint y: 543, endPoint x: 450, endPoint y: 494, distance: 49.8
click at [450, 494] on div "true false true false Workflow Set Inputs Inputs Condition If city is provided …" at bounding box center [748, 365] width 1417 height 651
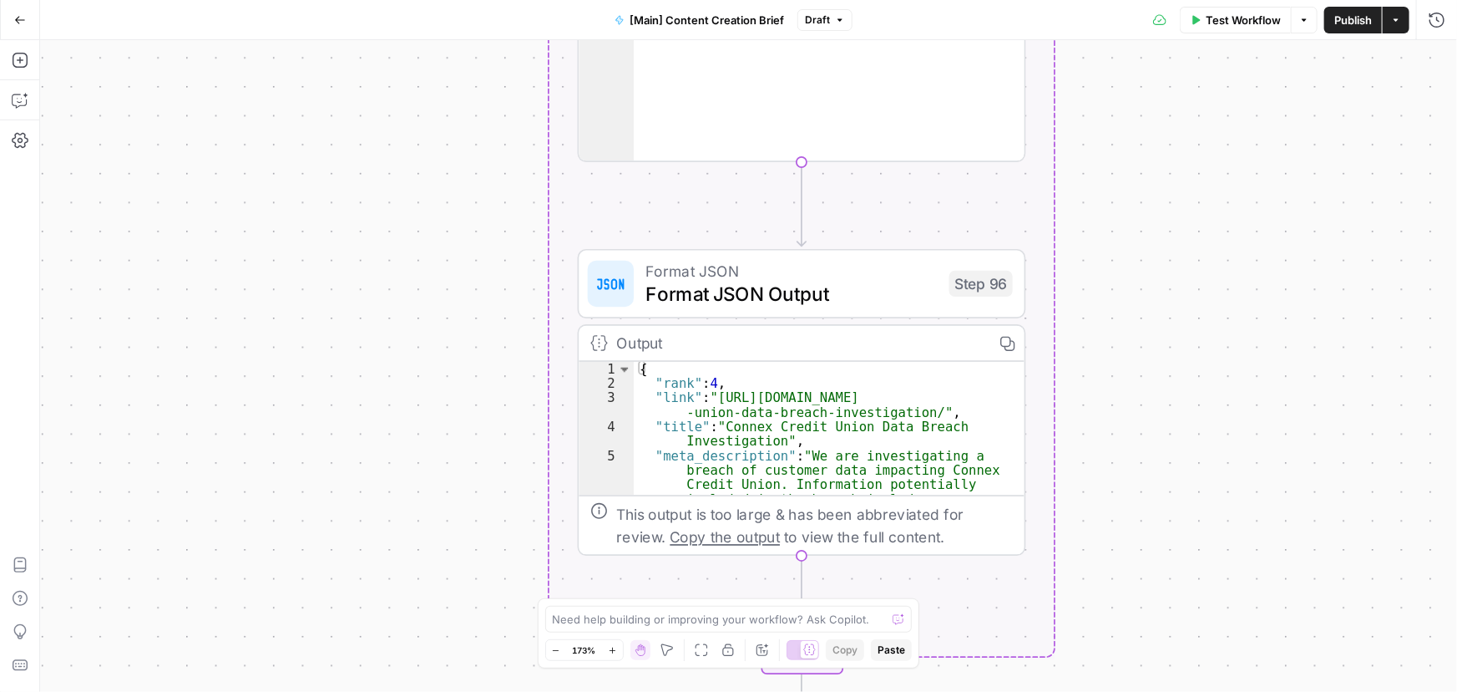
drag, startPoint x: 428, startPoint y: 400, endPoint x: 461, endPoint y: 438, distance: 50.9
click at [458, 141] on div "true false true false Workflow Set Inputs Inputs Condition If city is provided …" at bounding box center [748, 365] width 1417 height 651
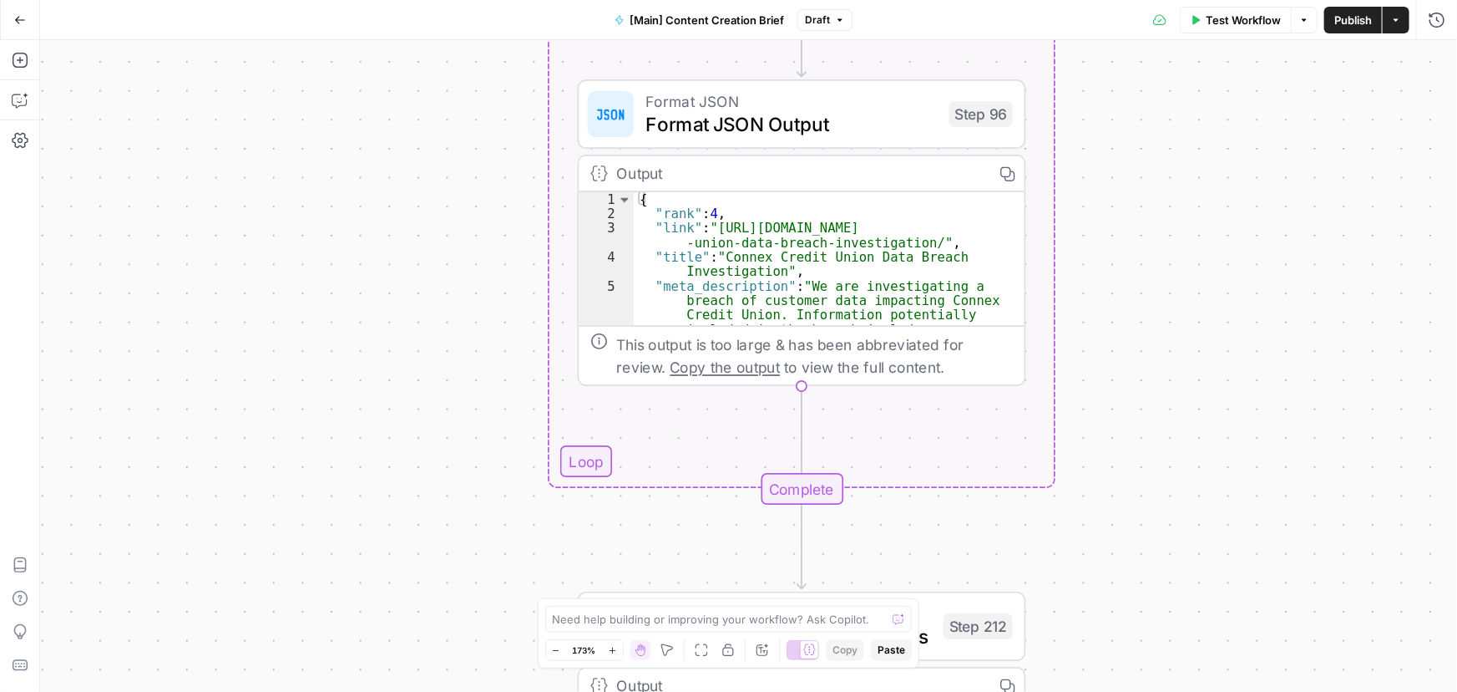
drag, startPoint x: 465, startPoint y: 408, endPoint x: 446, endPoint y: 114, distance: 294.6
click at [446, 114] on div "true false true false Workflow Set Inputs Inputs Condition If city is provided …" at bounding box center [748, 365] width 1417 height 651
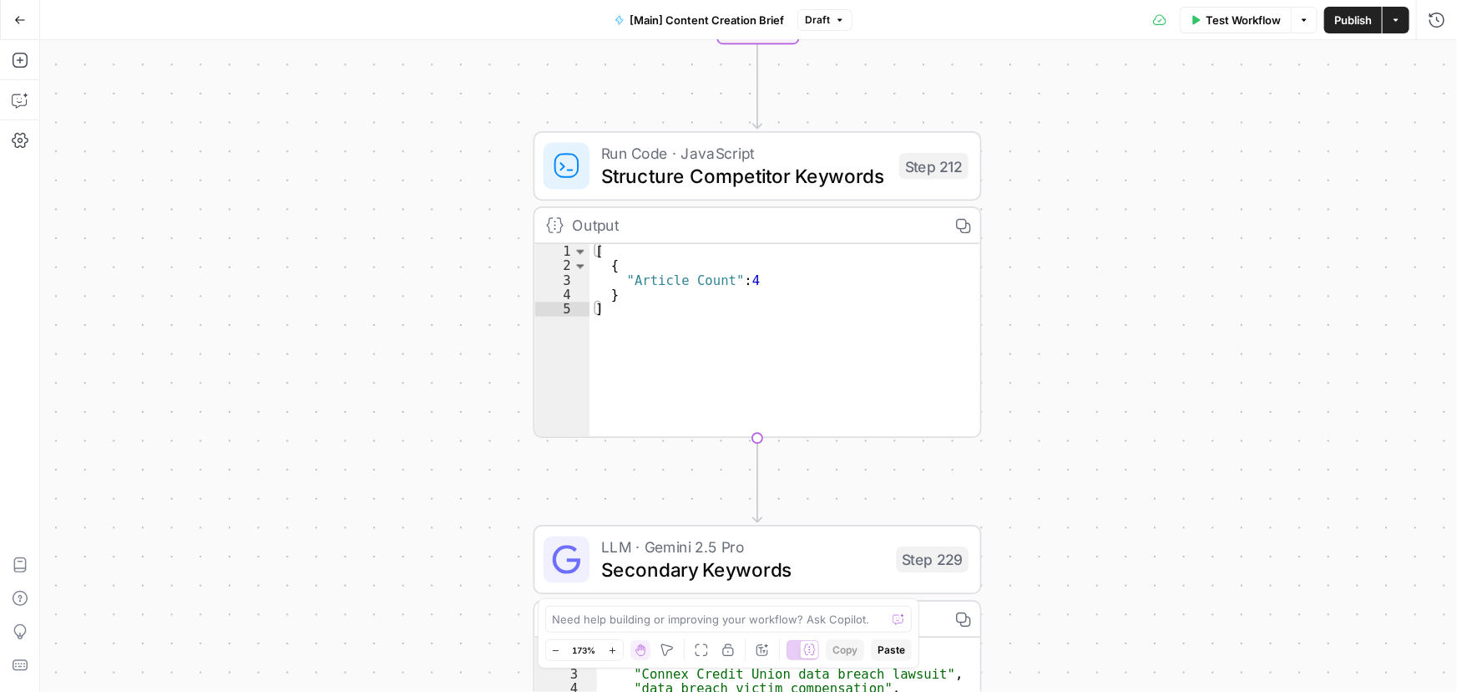
drag, startPoint x: 463, startPoint y: 357, endPoint x: 442, endPoint y: 226, distance: 132.8
click at [442, 226] on div "true false true false Workflow Set Inputs Inputs Condition If city is provided …" at bounding box center [748, 365] width 1417 height 651
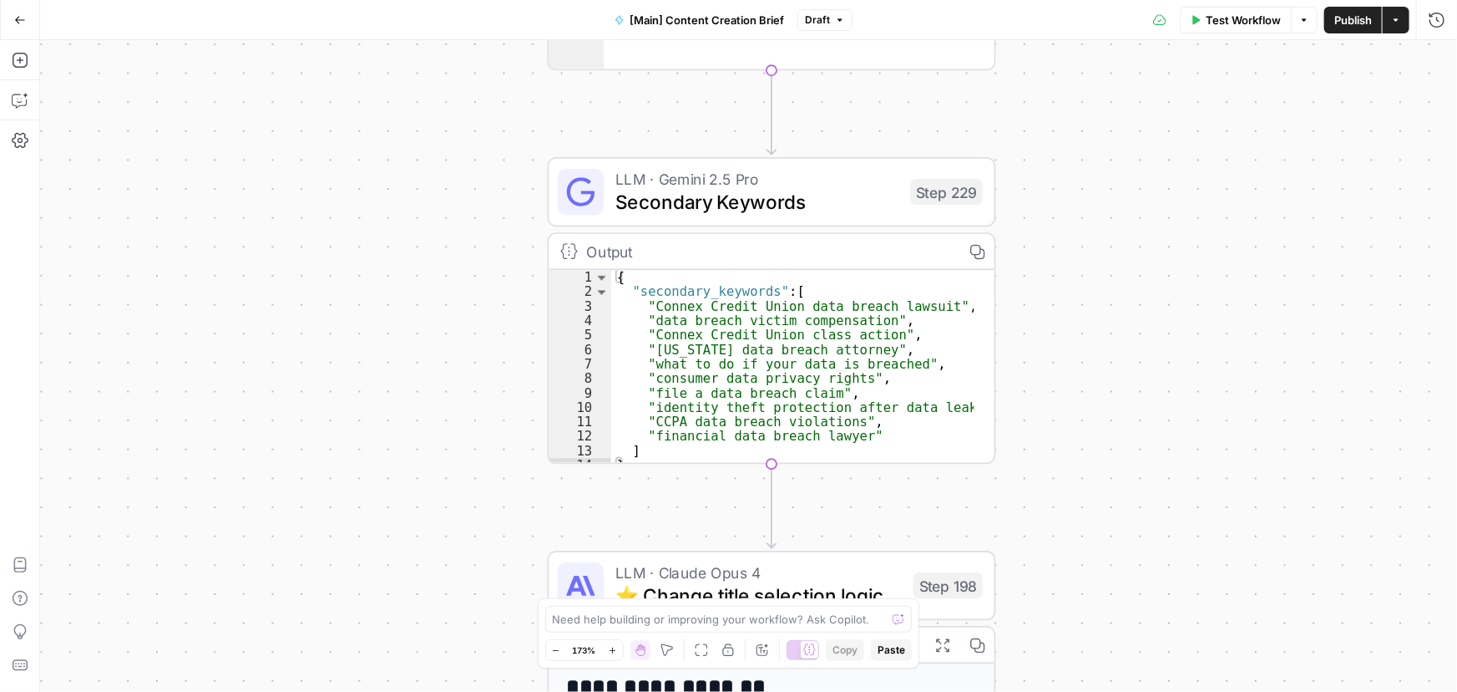
drag, startPoint x: 487, startPoint y: 327, endPoint x: 489, endPoint y: 192, distance: 135.3
click at [489, 192] on div "true false true false Workflow Set Inputs Inputs Condition If city is provided …" at bounding box center [748, 365] width 1417 height 651
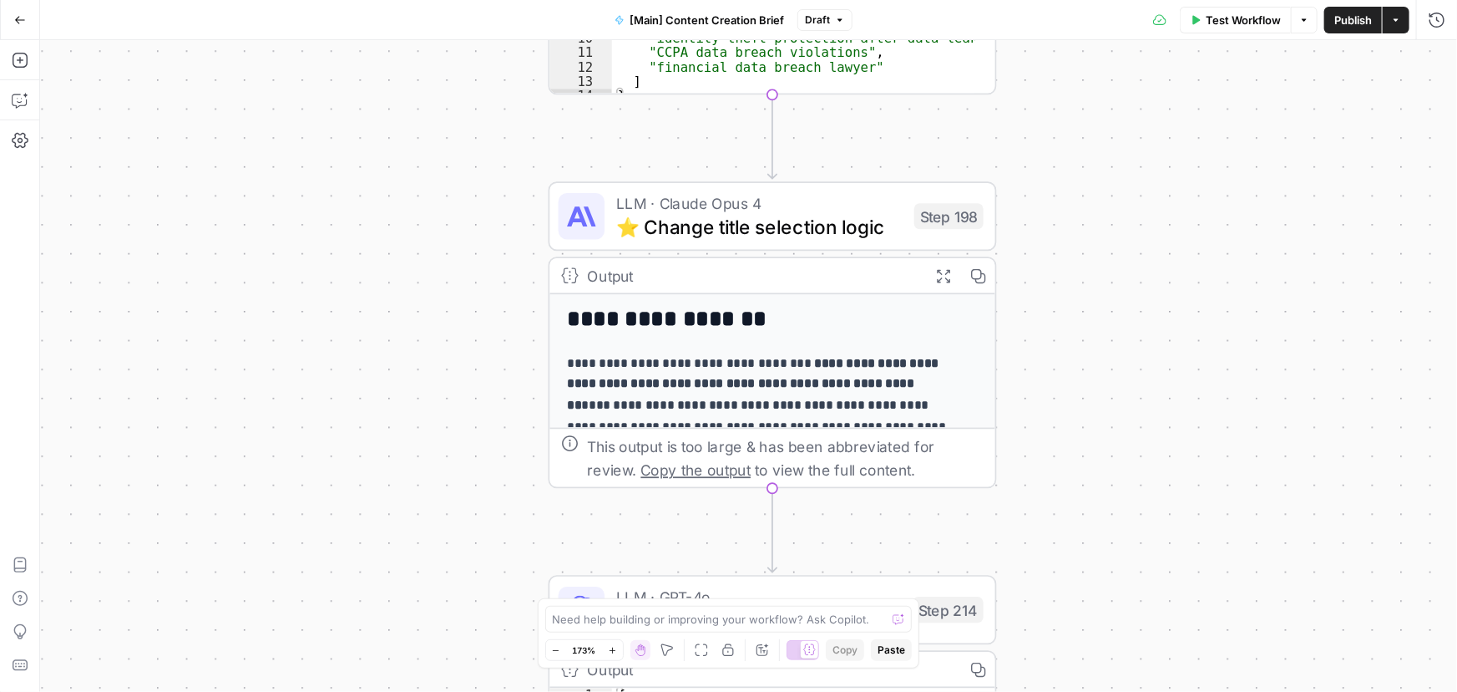
drag, startPoint x: 448, startPoint y: 408, endPoint x: 447, endPoint y: 79, distance: 329.9
click at [447, 79] on div "true false true false Workflow Set Inputs Inputs Condition If city is provided …" at bounding box center [748, 365] width 1417 height 651
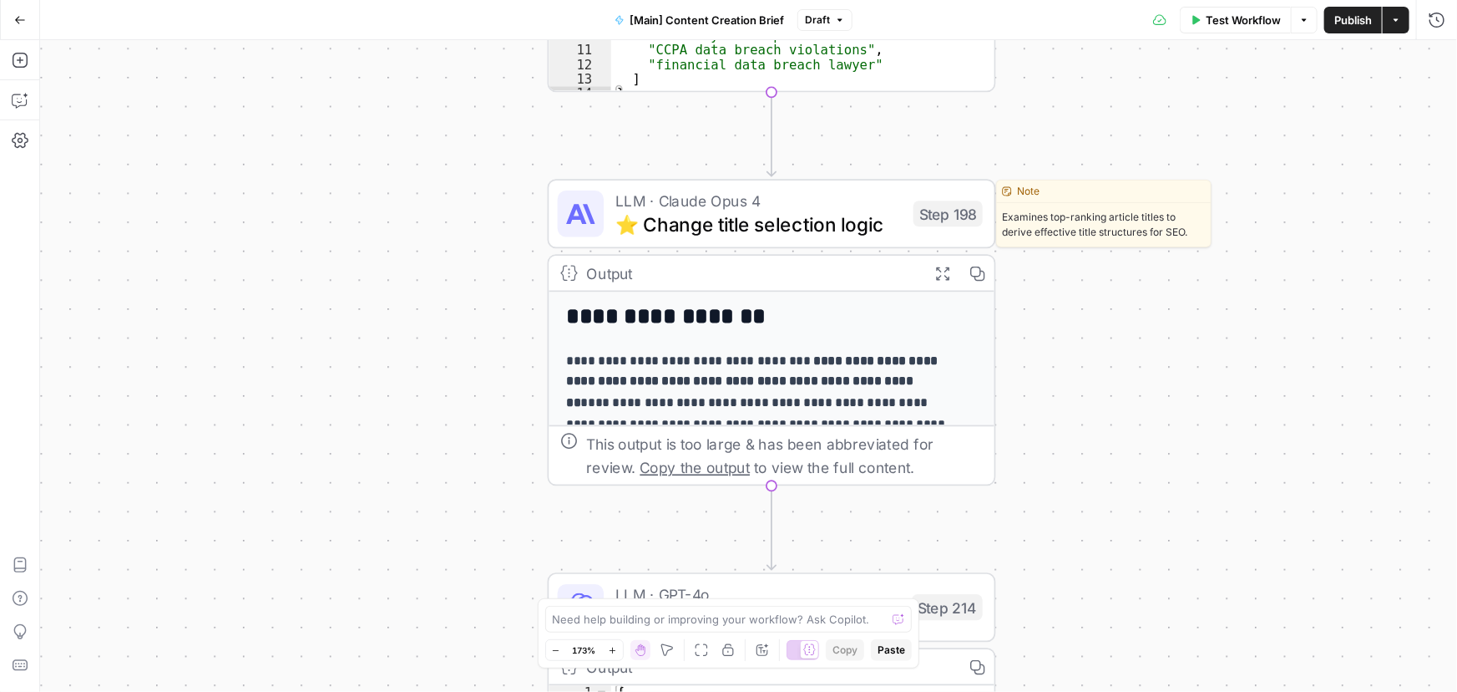
click at [719, 240] on div "LLM · Claude Opus 4 ⭐️ Change title selection logic Step 198 Copy step Delete s…" at bounding box center [772, 213] width 448 height 69
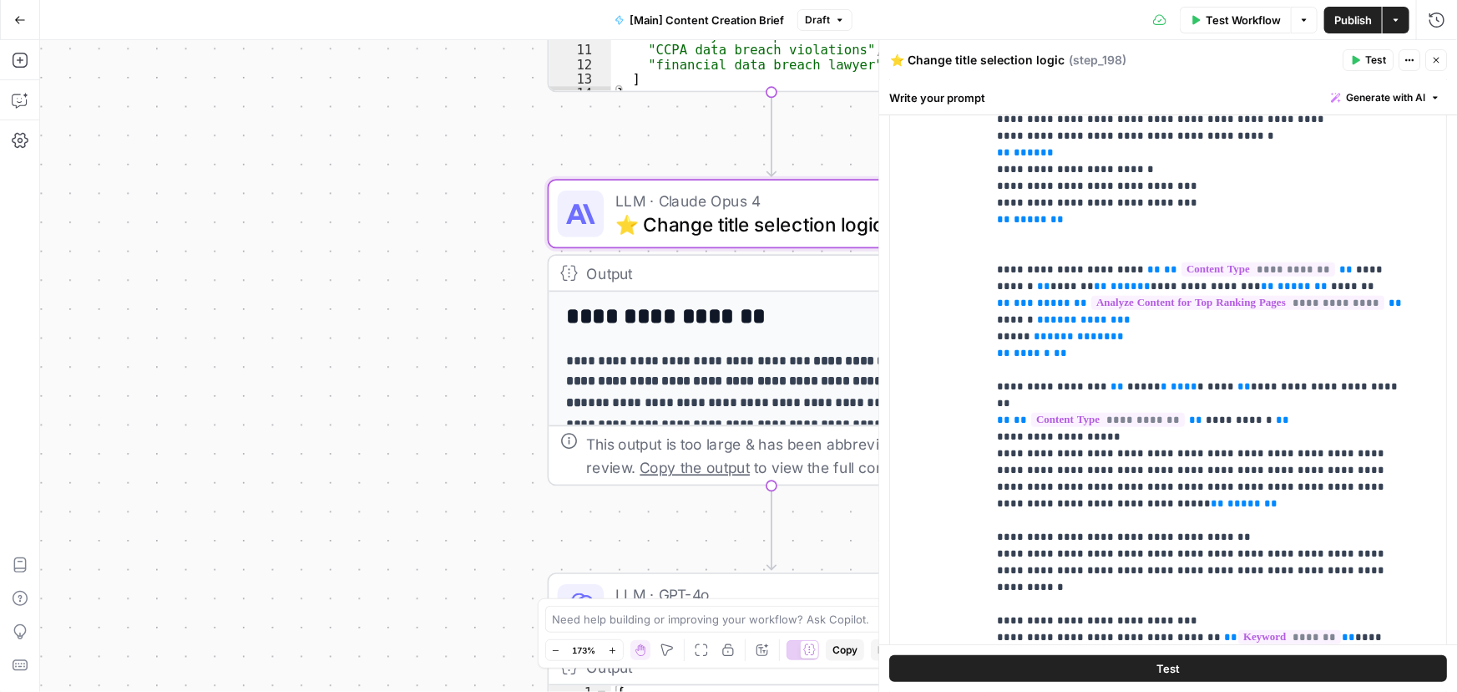
scroll to position [476, 0]
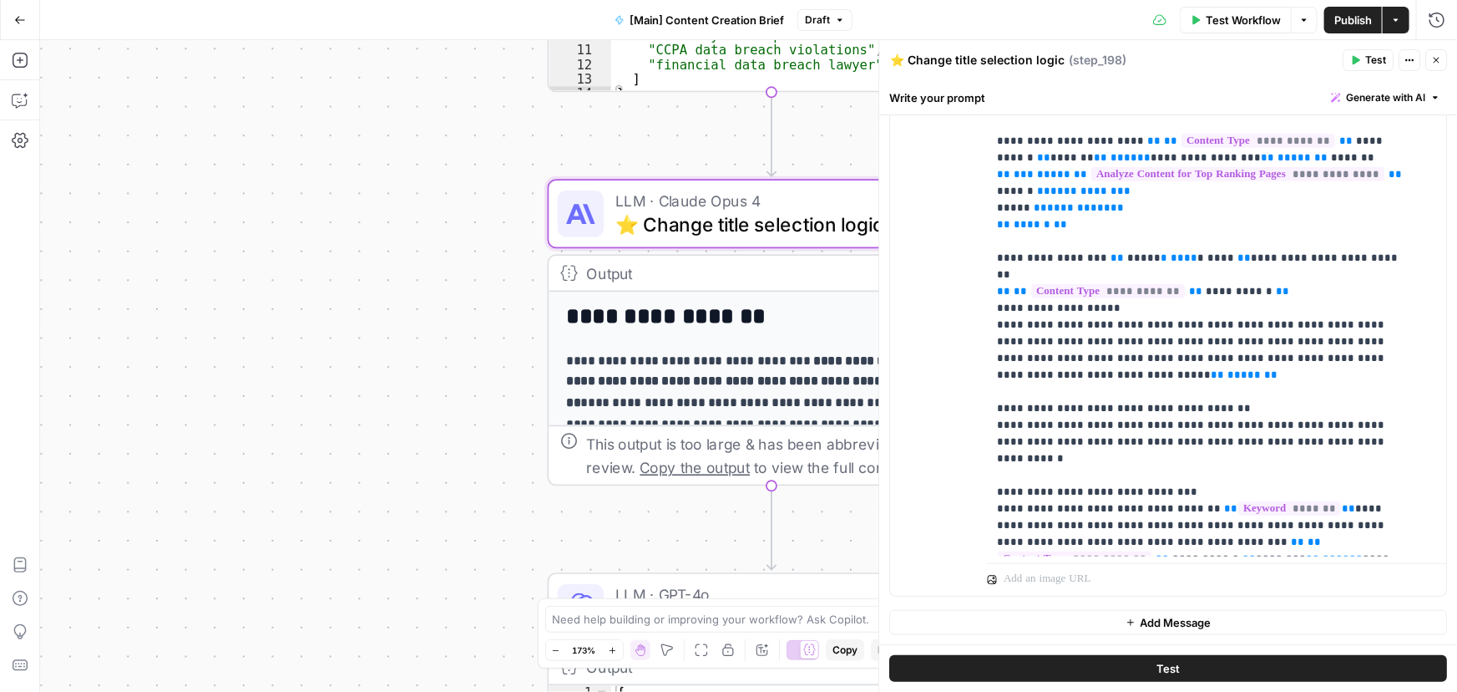
click at [354, 415] on div "true false true false Workflow Set Inputs Inputs Condition If city is provided …" at bounding box center [748, 365] width 1417 height 651
click at [1431, 62] on button "Close" at bounding box center [1437, 60] width 22 height 22
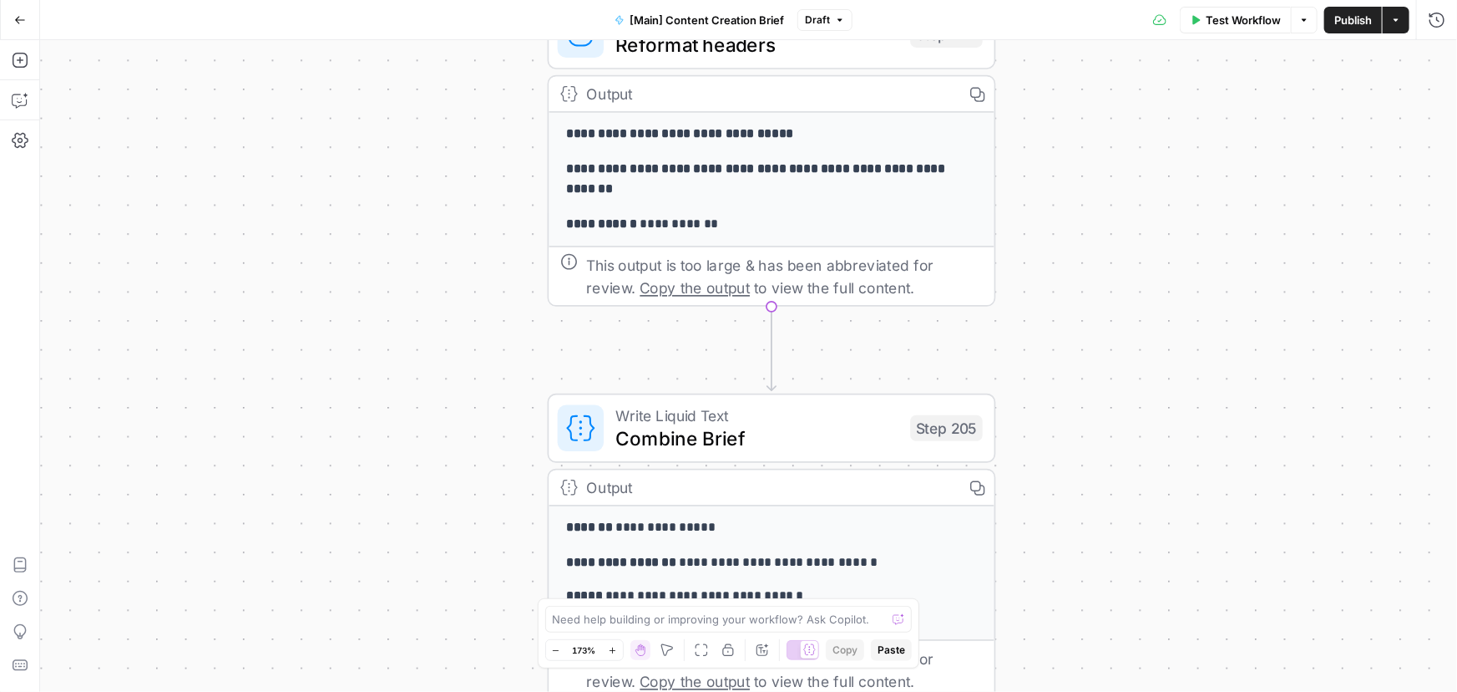
click at [23, 17] on icon "button" at bounding box center [20, 20] width 12 height 12
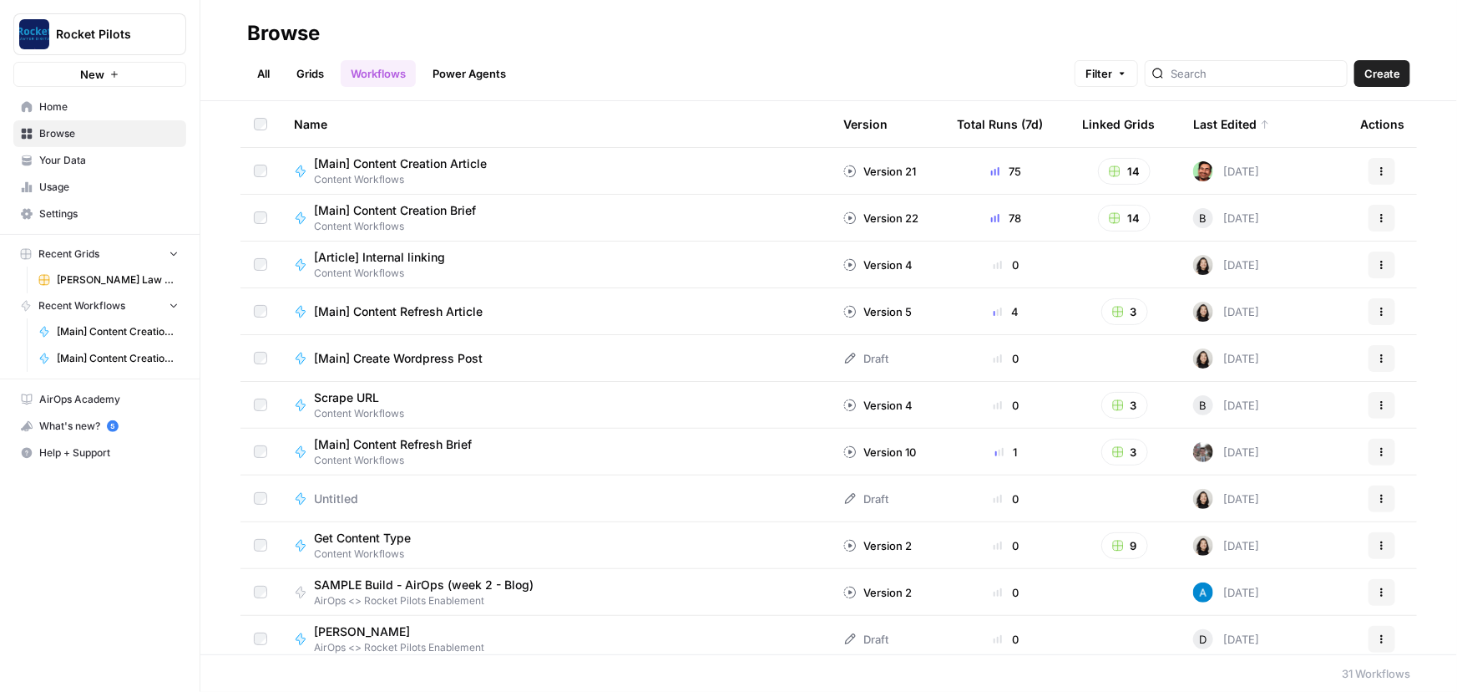
click at [73, 283] on span "[PERSON_NAME] Law Firm" at bounding box center [118, 279] width 122 height 15
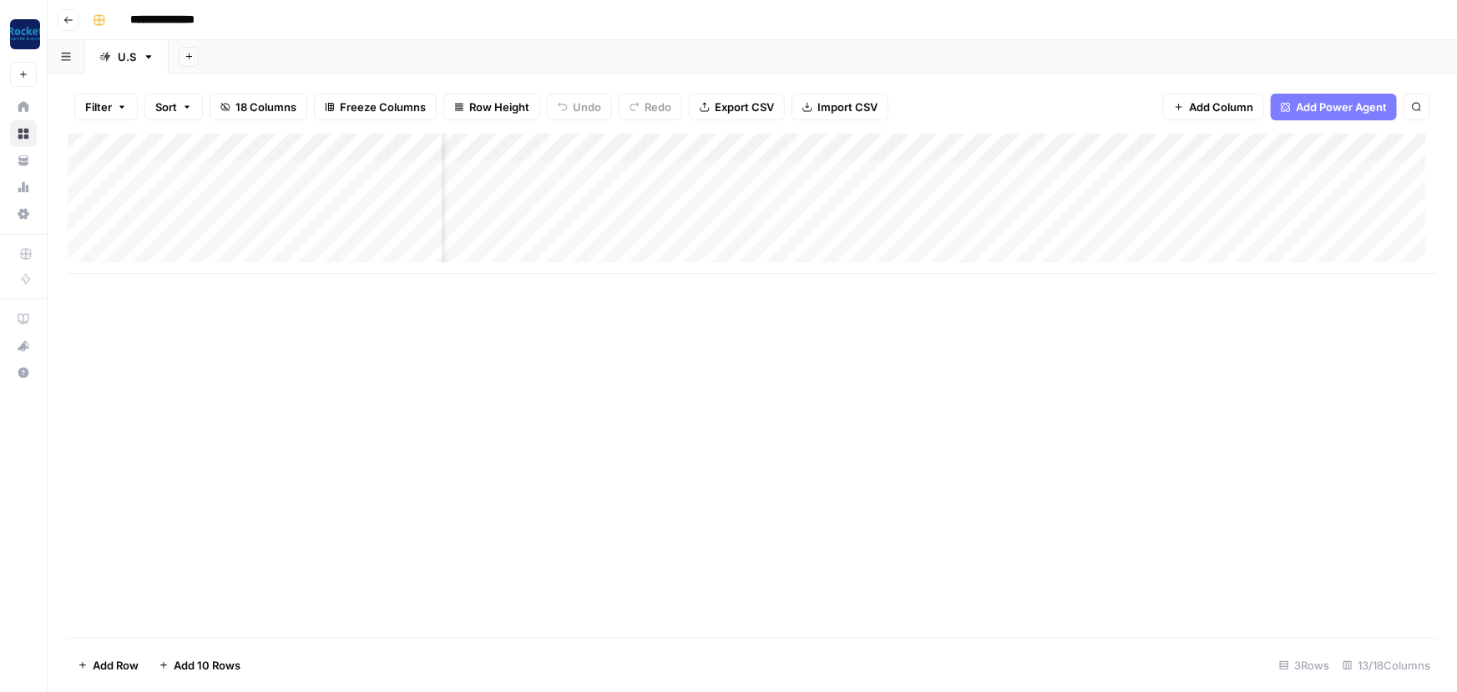
scroll to position [0, 175]
click at [945, 170] on div "Add Column" at bounding box center [753, 204] width 1370 height 140
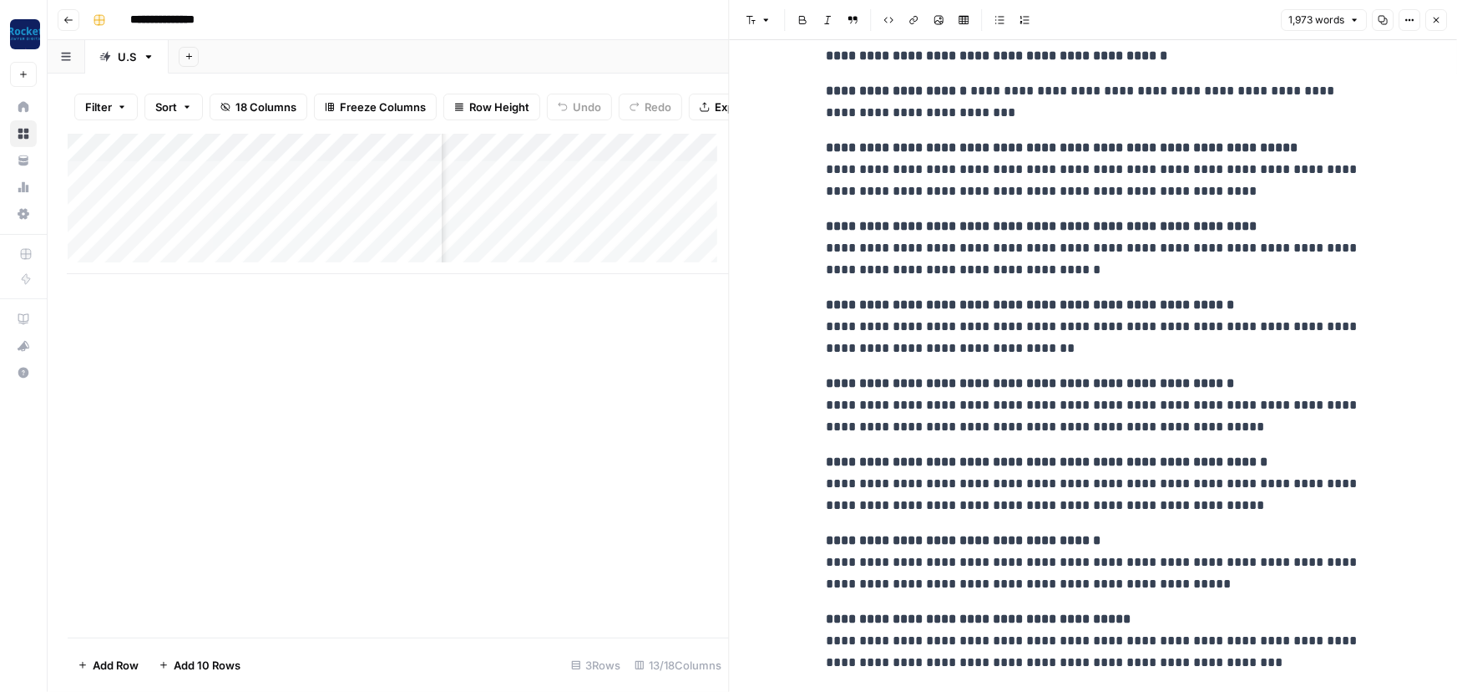
scroll to position [5512, 0]
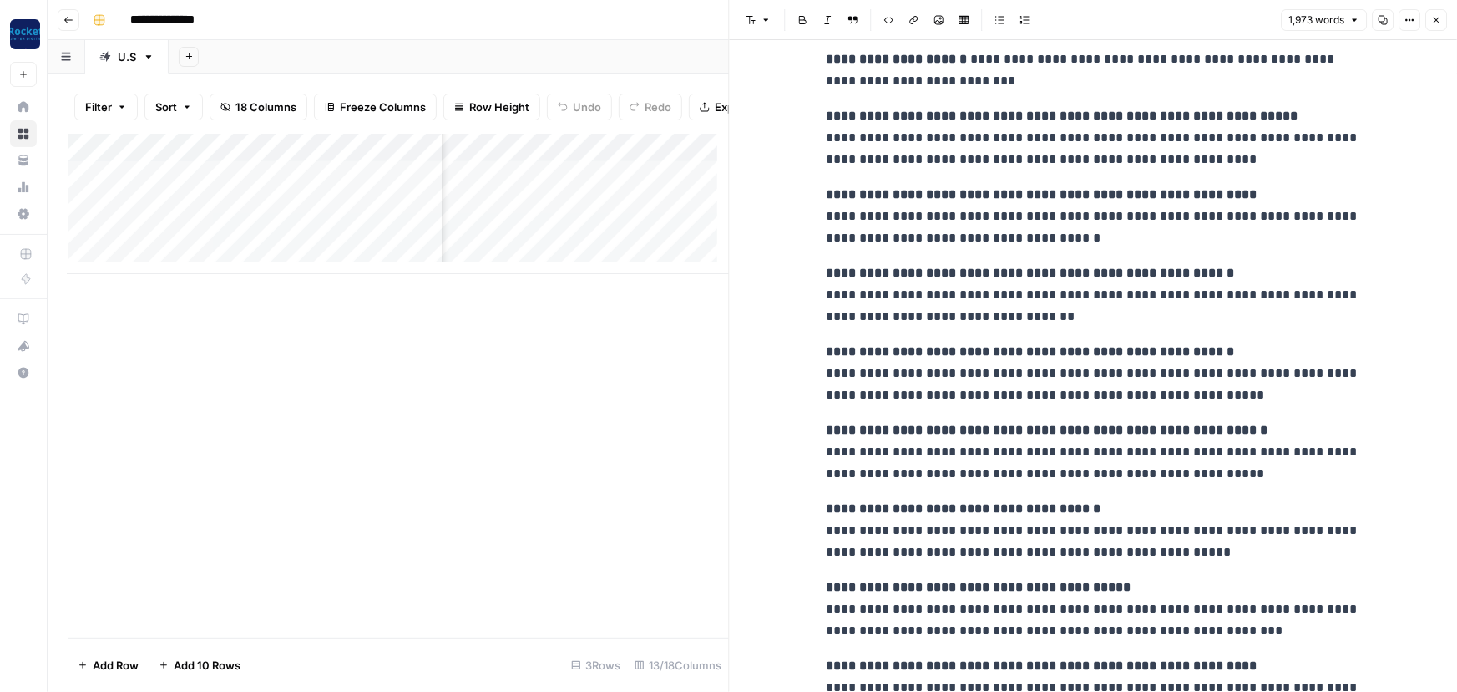
click at [1436, 23] on icon "button" at bounding box center [1437, 20] width 10 height 10
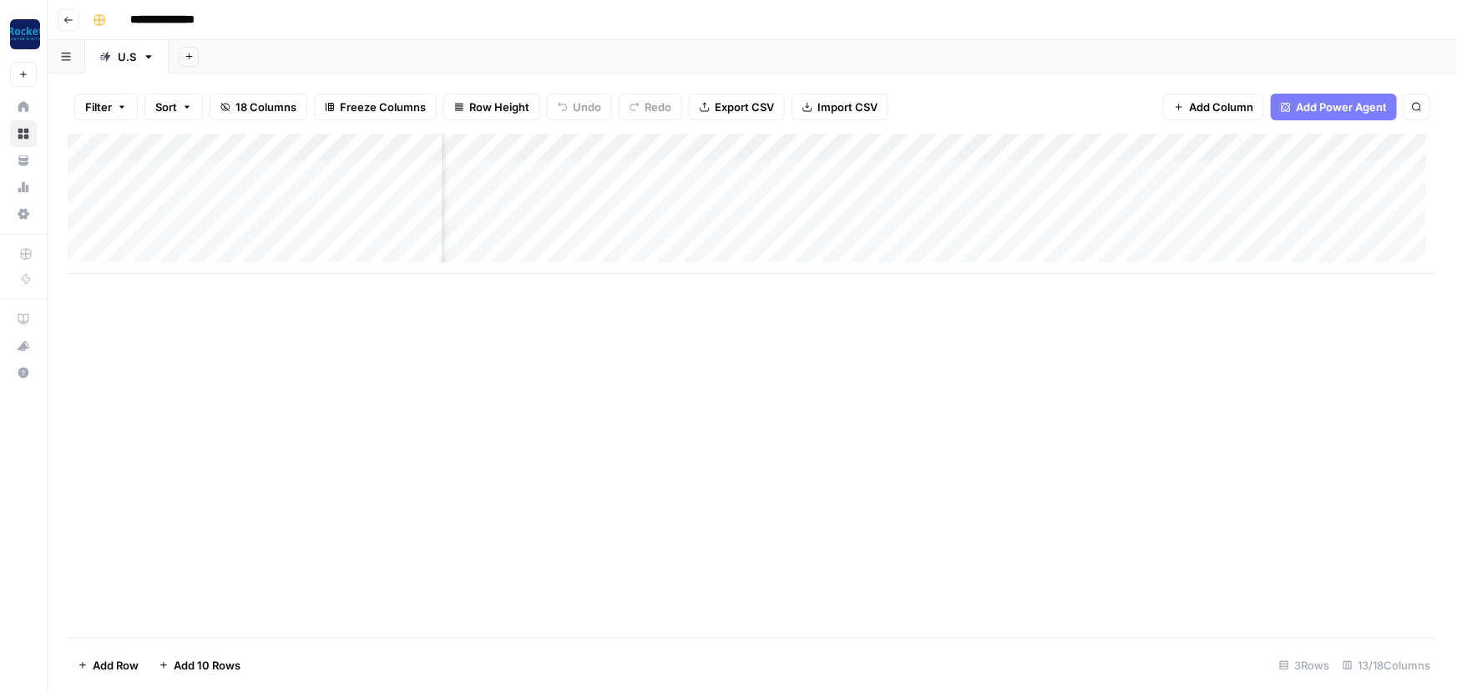
scroll to position [0, 376]
click at [960, 173] on div "Add Column" at bounding box center [753, 204] width 1370 height 140
click at [966, 175] on div "Add Column" at bounding box center [753, 204] width 1370 height 140
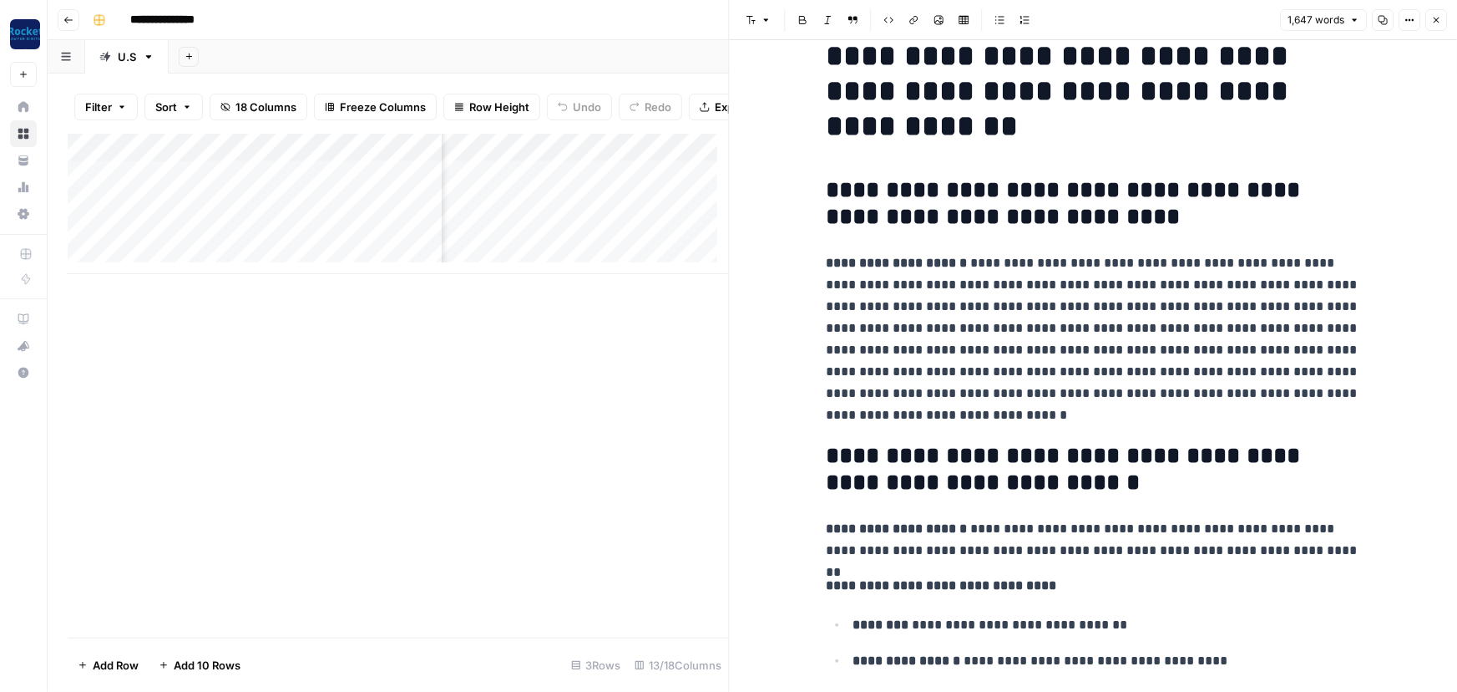
scroll to position [21, 0]
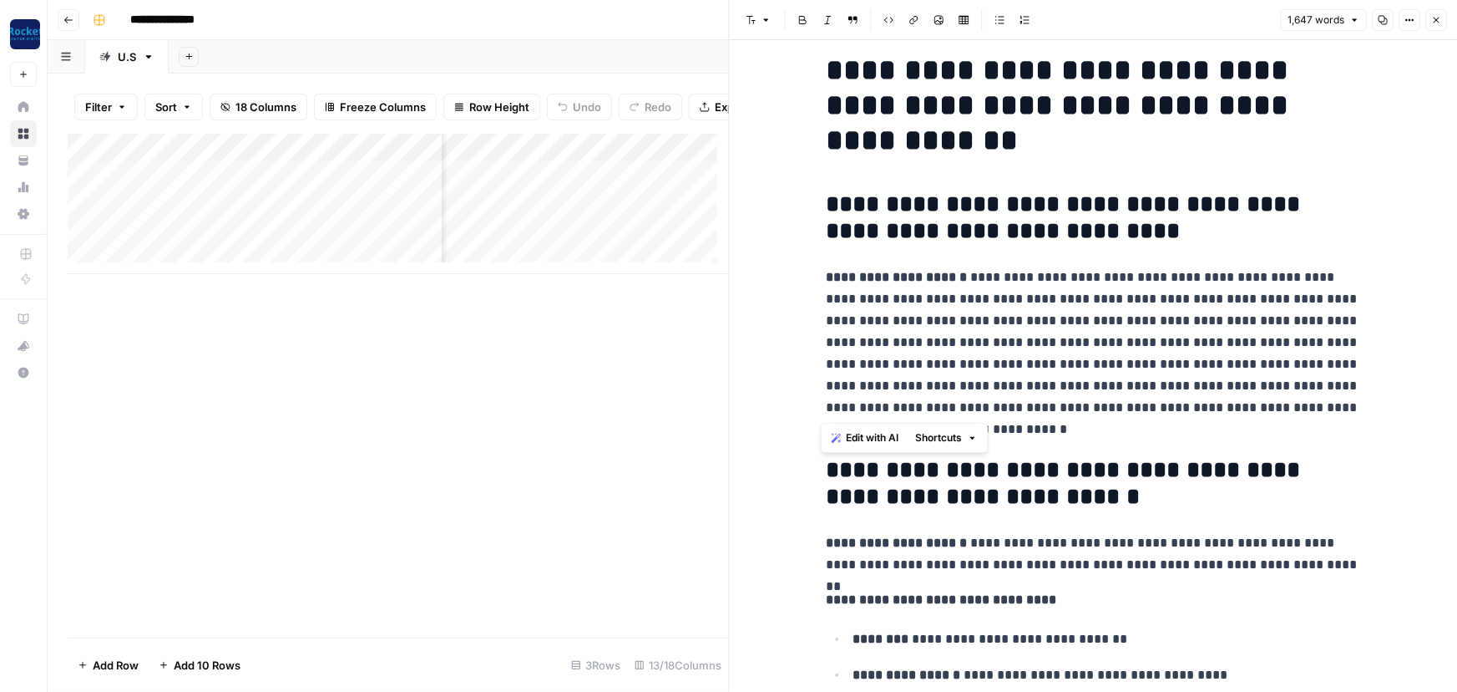
drag, startPoint x: 818, startPoint y: 278, endPoint x: 1327, endPoint y: 403, distance: 524.6
click at [861, 440] on span "Edit with AI" at bounding box center [873, 437] width 53 height 15
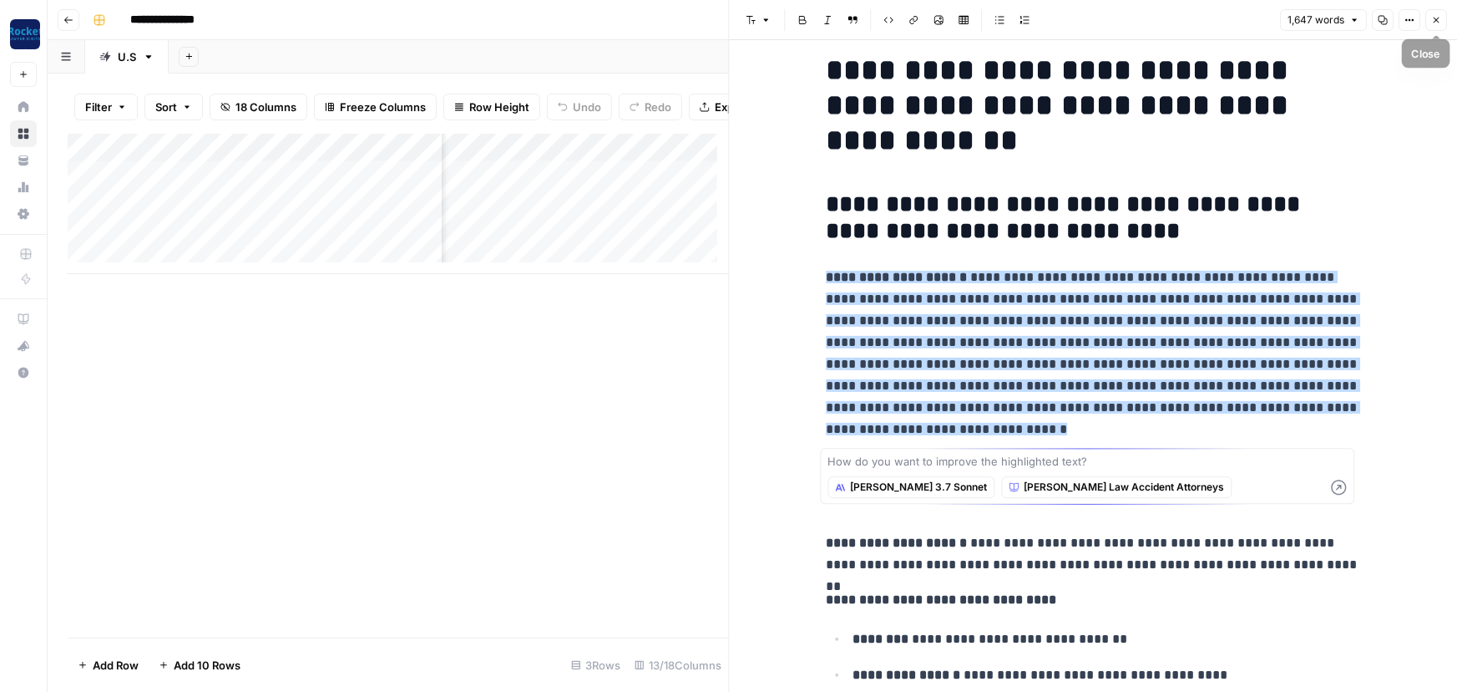
click at [1439, 17] on icon "button" at bounding box center [1437, 20] width 10 height 10
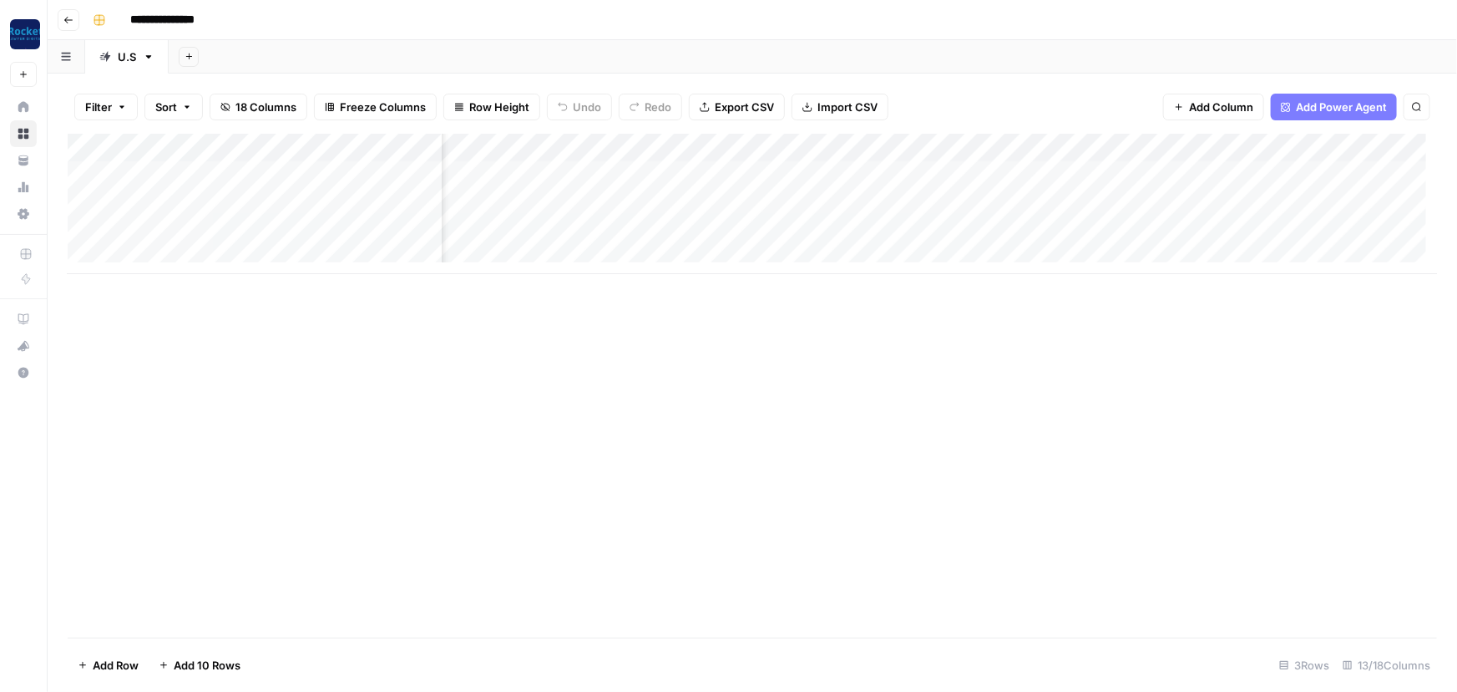
scroll to position [0, 864]
click at [850, 150] on div "Add Column" at bounding box center [753, 204] width 1370 height 140
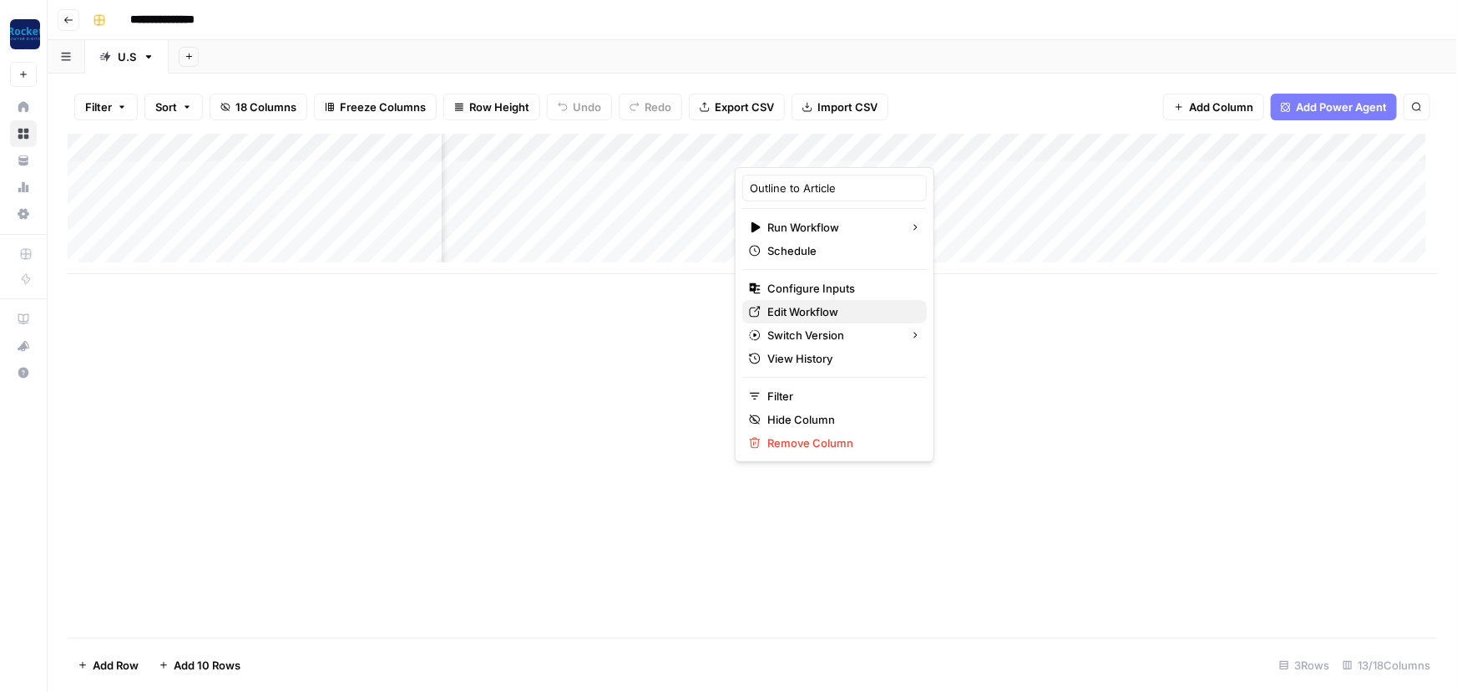
click at [815, 306] on span "Edit Workflow" at bounding box center [841, 311] width 146 height 17
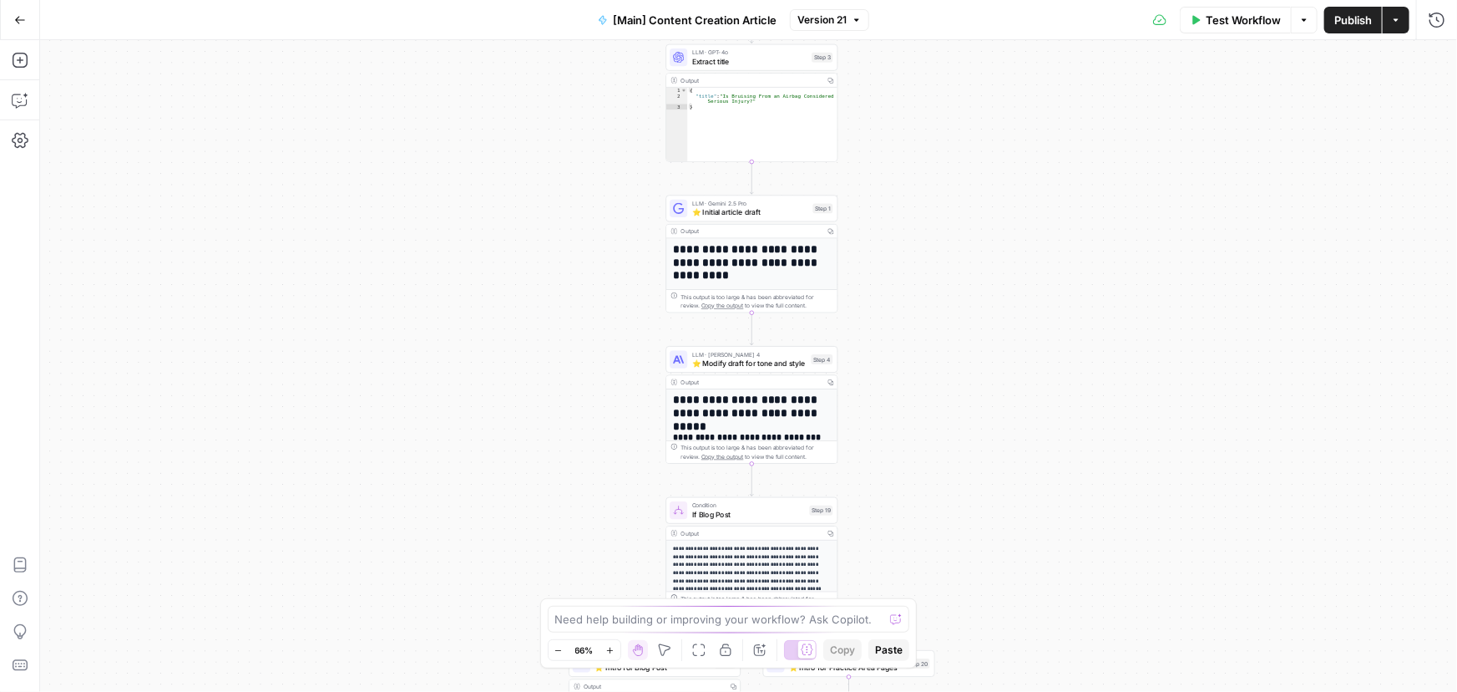
drag, startPoint x: 519, startPoint y: 207, endPoint x: 521, endPoint y: 540, distance: 333.2
click at [521, 540] on div "true false true false Workflow Set Inputs Inputs Condition If city is provided …" at bounding box center [748, 365] width 1417 height 651
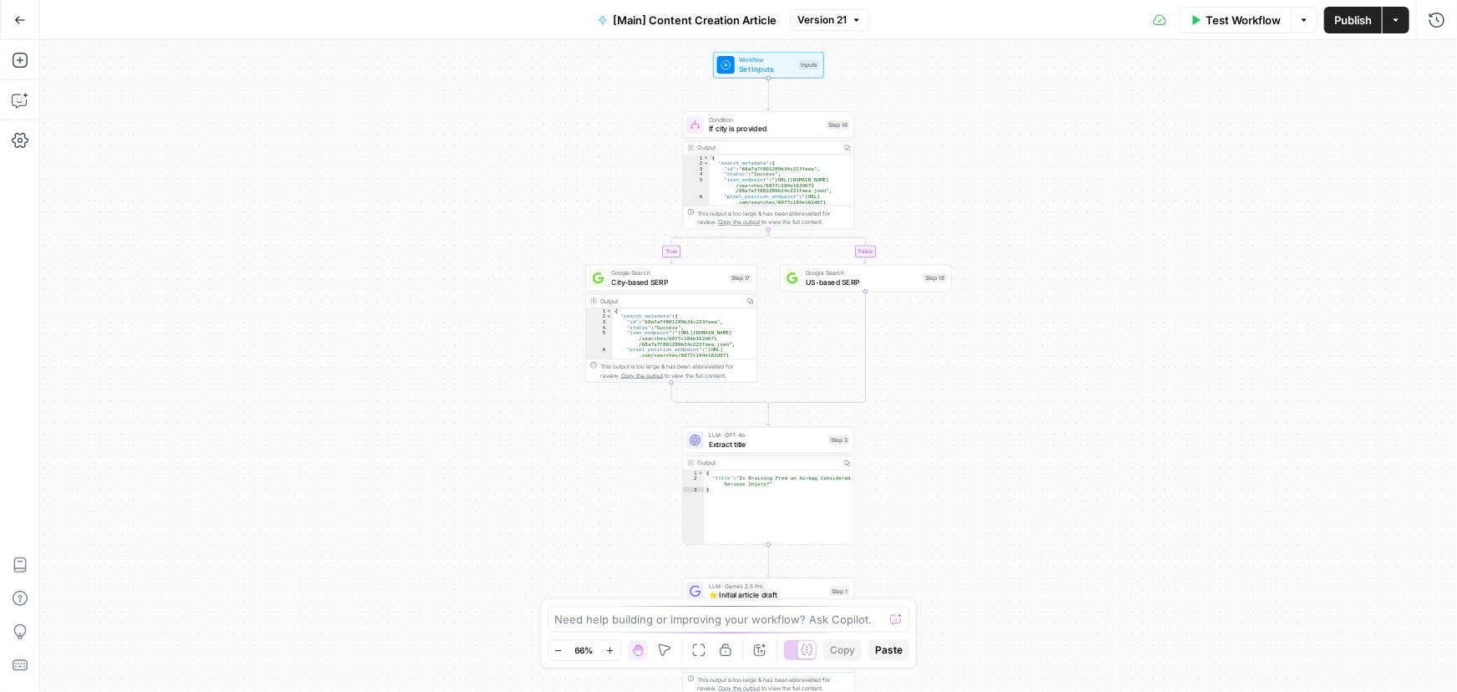
drag, startPoint x: 576, startPoint y: 217, endPoint x: 600, endPoint y: 605, distance: 388.2
click at [600, 627] on body "Rocket Pilots New Home Browse Your Data Usage Settings Recent Grids [PERSON_NAM…" at bounding box center [728, 346] width 1457 height 692
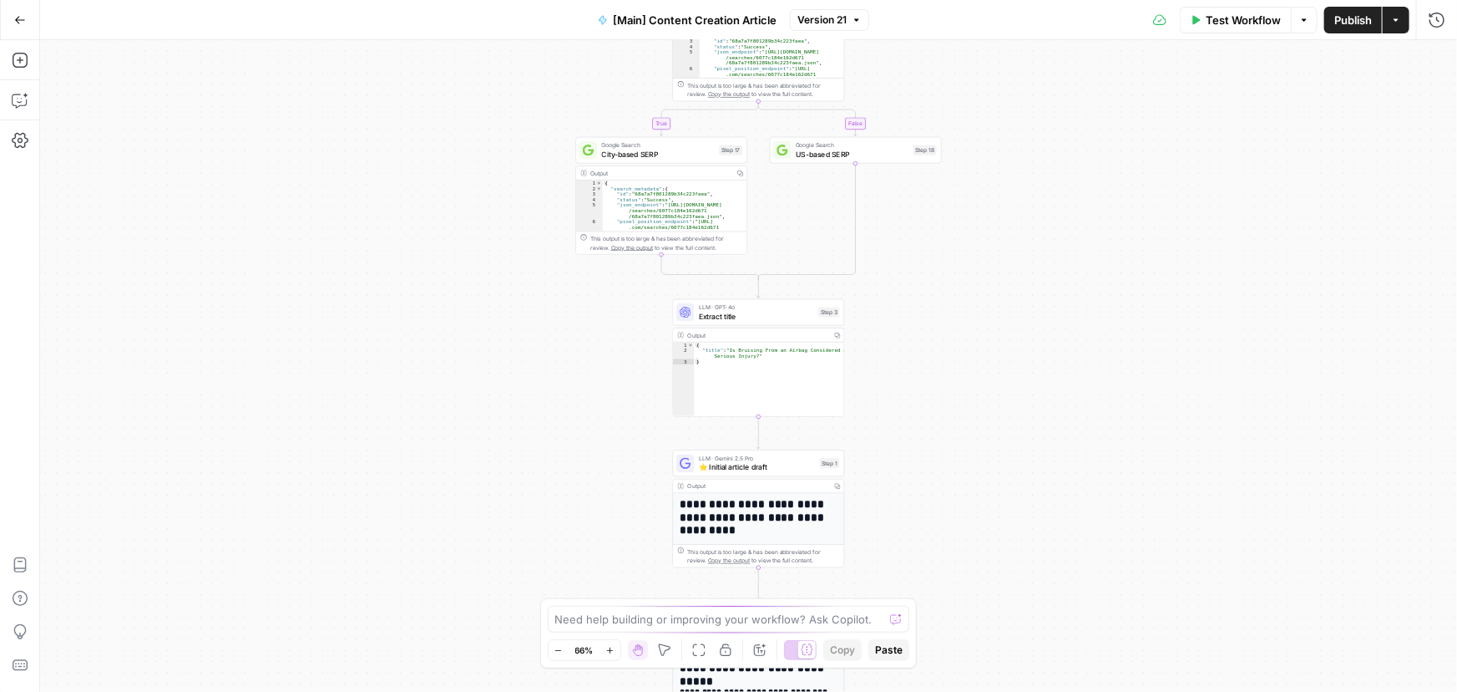
drag, startPoint x: 574, startPoint y: 281, endPoint x: 556, endPoint y: 70, distance: 211.2
click at [556, 70] on div "true false true false Workflow Set Inputs Inputs Condition If city is provided …" at bounding box center [748, 365] width 1417 height 651
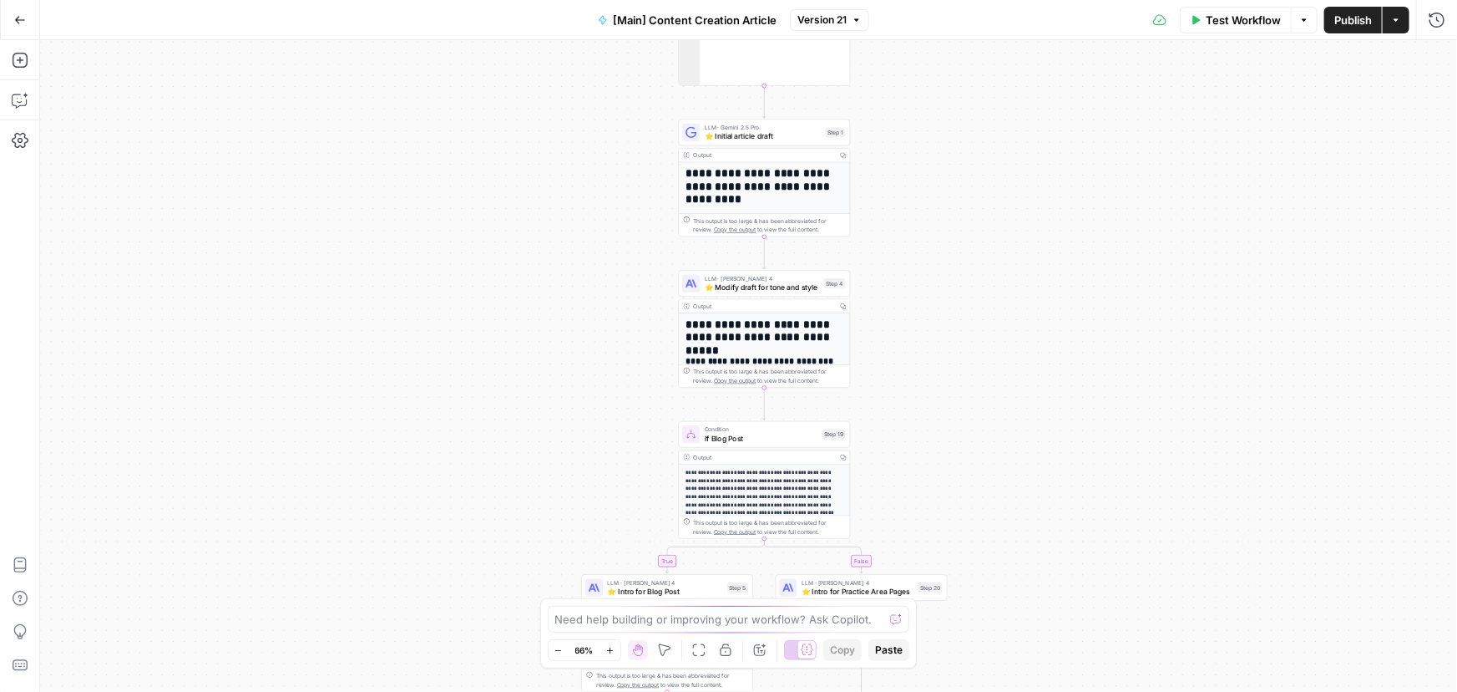
drag, startPoint x: 474, startPoint y: 364, endPoint x: 474, endPoint y: 155, distance: 209.6
click at [474, 155] on div "true false true false Workflow Set Inputs Inputs Condition If city is provided …" at bounding box center [748, 365] width 1417 height 651
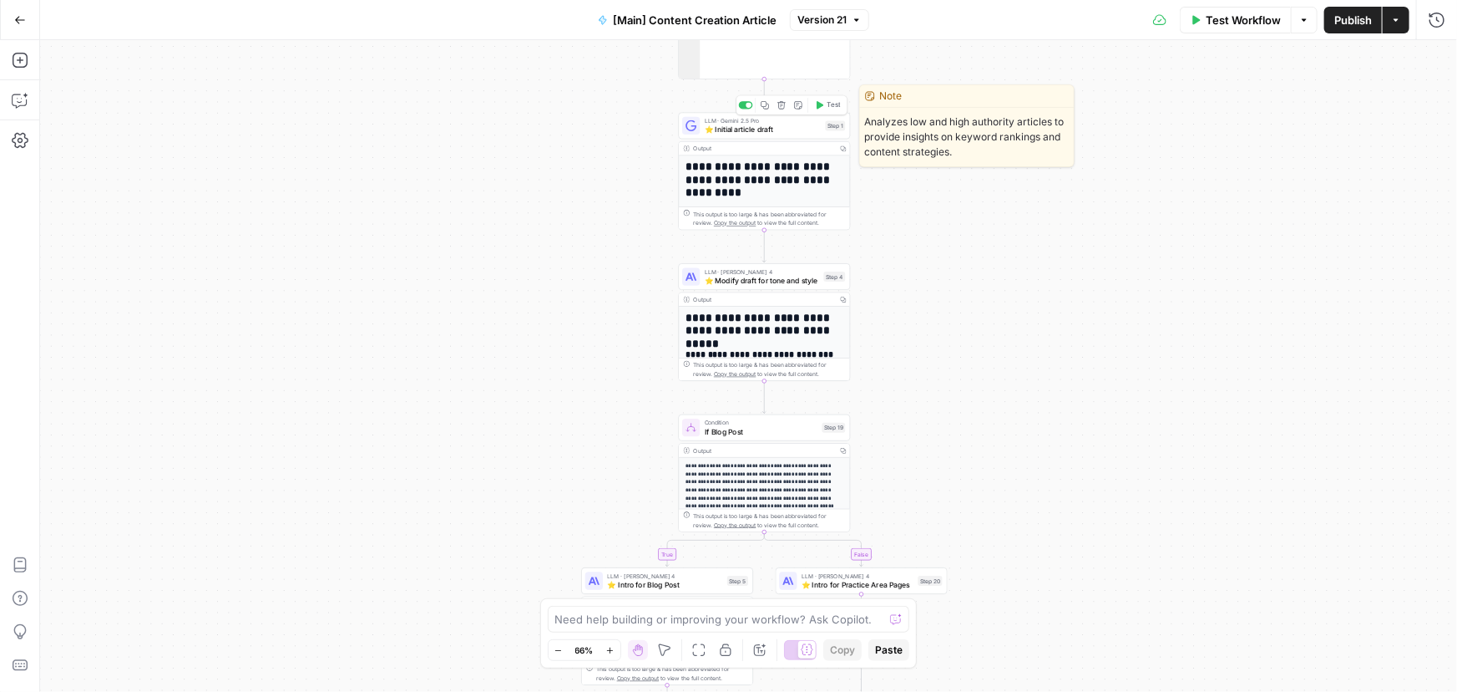
click at [737, 135] on div "LLM · Gemini 2.5 Pro ⭐️ Initial article draft Step 1 Copy step Delete step Edit…" at bounding box center [765, 125] width 172 height 27
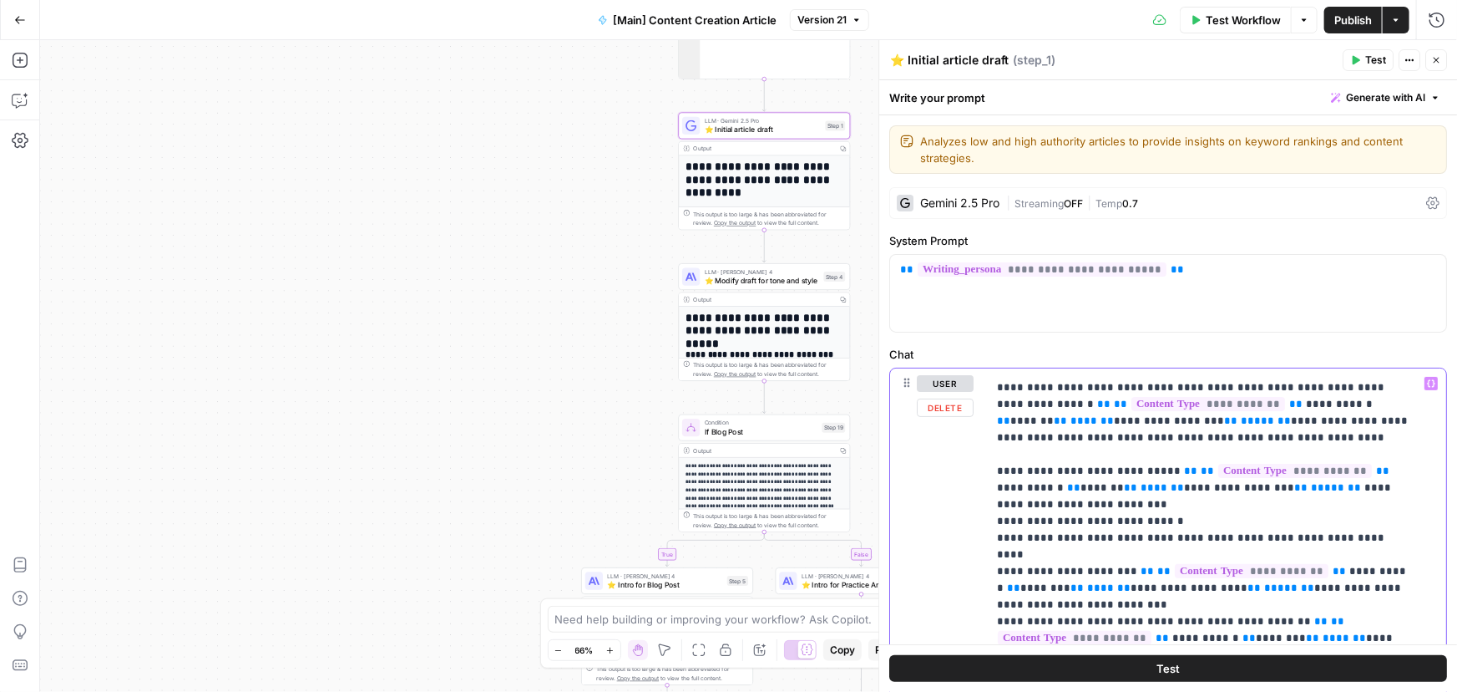
scroll to position [1536, 0]
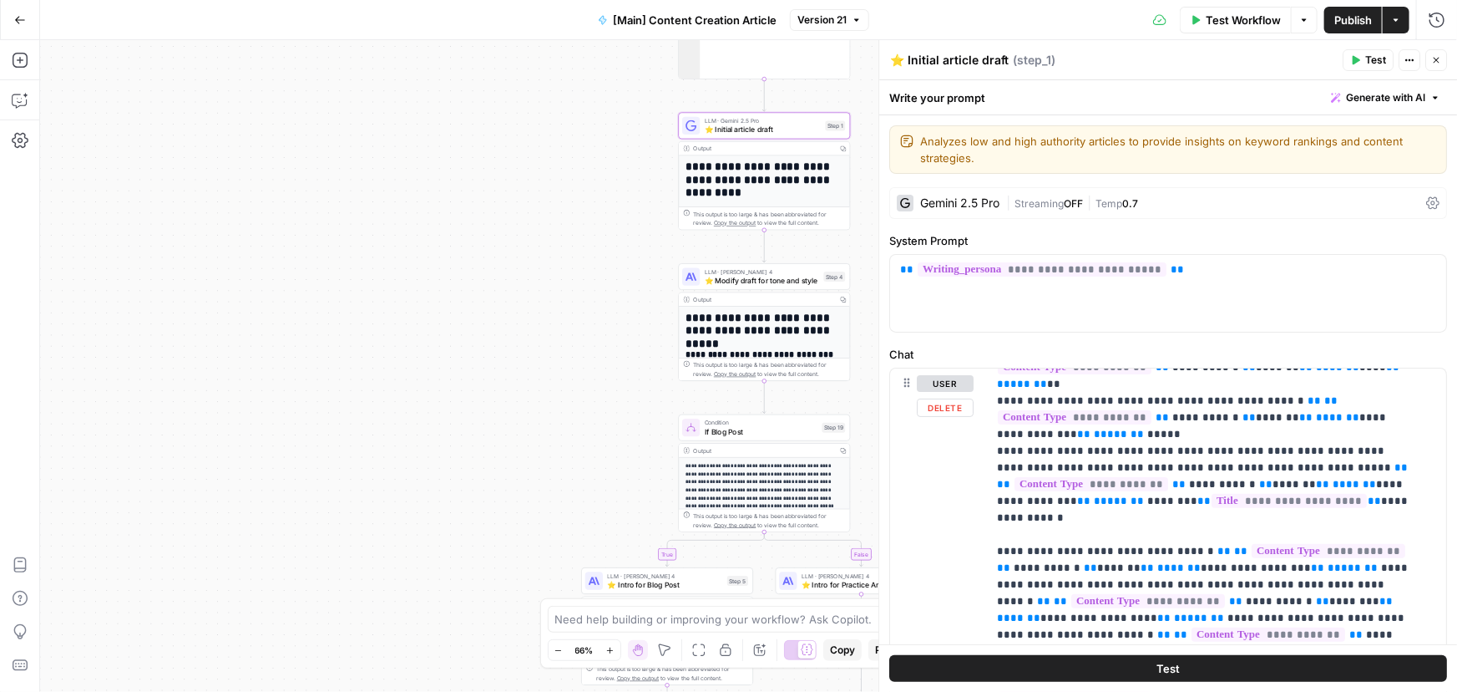
click at [451, 341] on div "true false true false Workflow Set Inputs Inputs Condition If city is provided …" at bounding box center [748, 365] width 1417 height 651
click at [1432, 62] on icon "button" at bounding box center [1437, 60] width 10 height 10
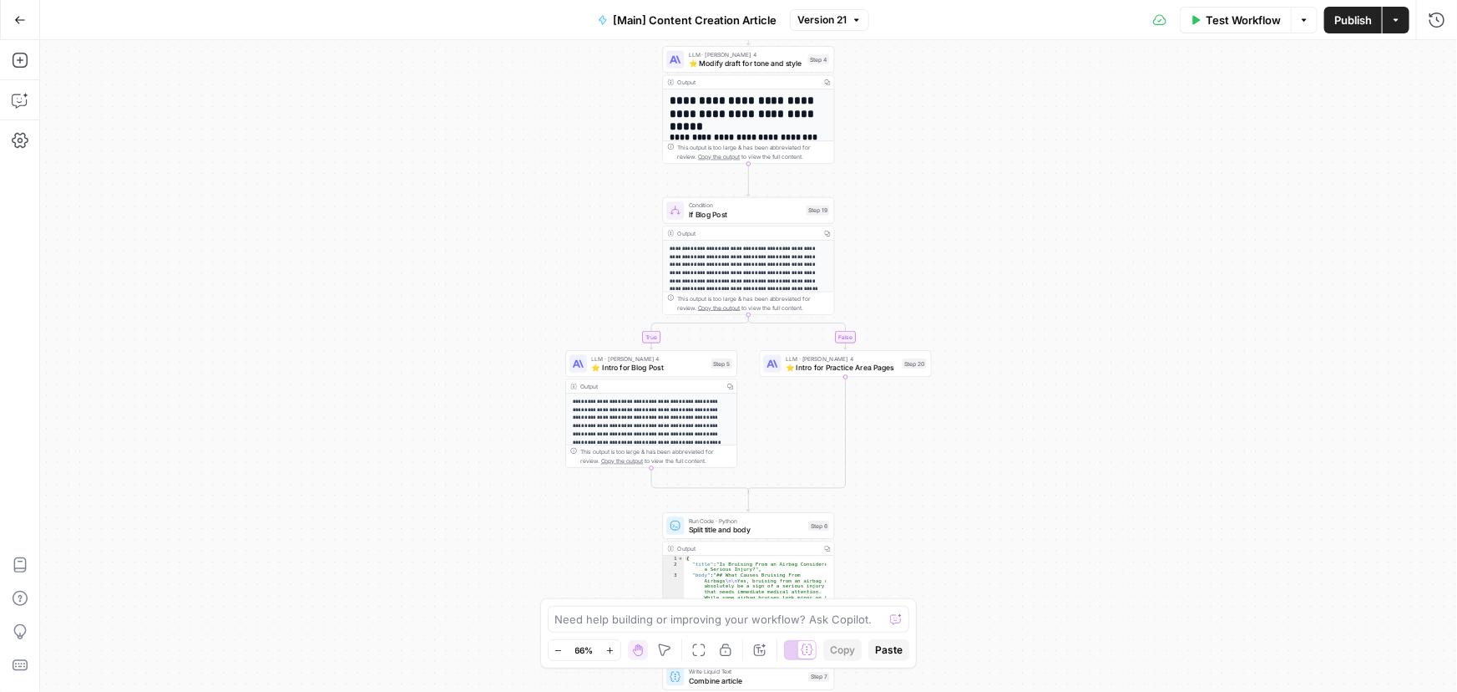
drag, startPoint x: 600, startPoint y: 420, endPoint x: 584, endPoint y: 209, distance: 211.9
click at [584, 209] on div "true false true false Workflow Set Inputs Inputs Condition If city is provided …" at bounding box center [748, 365] width 1417 height 651
click at [17, 17] on icon "button" at bounding box center [20, 20] width 12 height 12
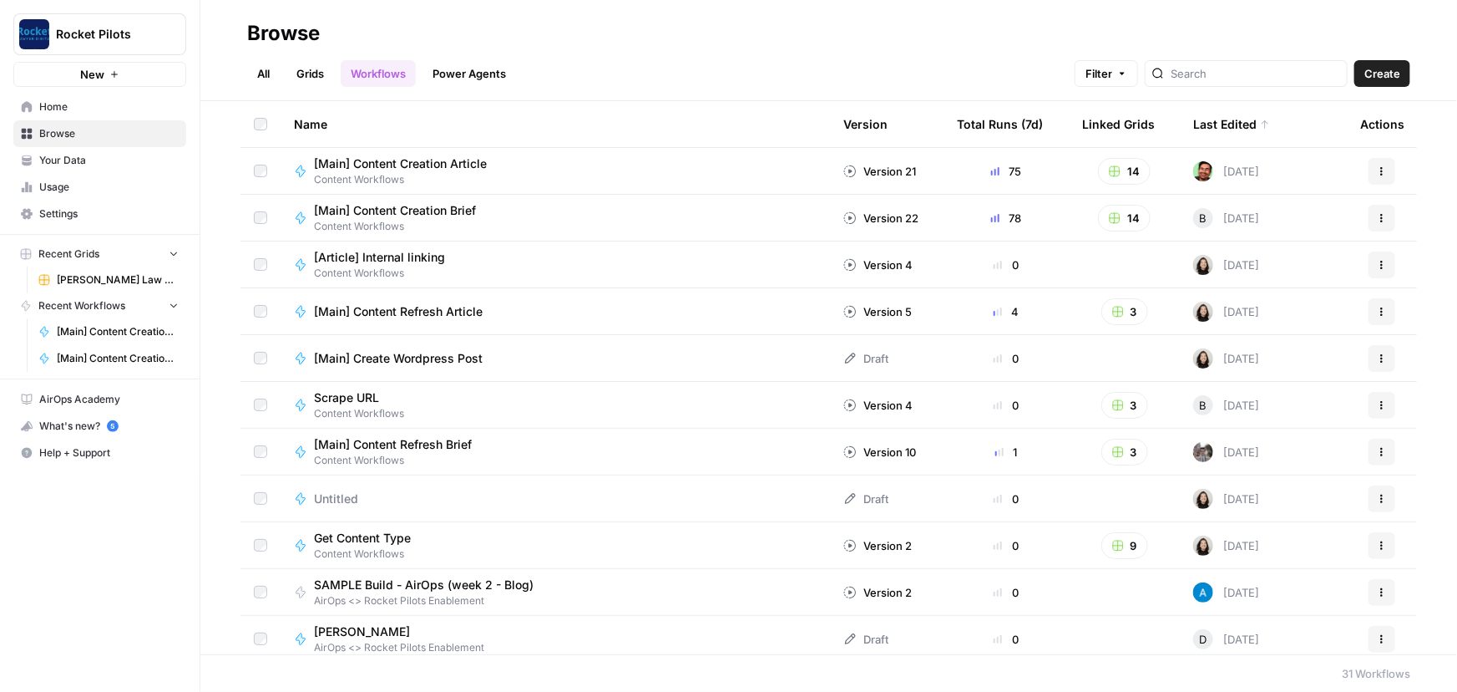
click at [67, 276] on span "[PERSON_NAME] Law Firm" at bounding box center [118, 279] width 122 height 15
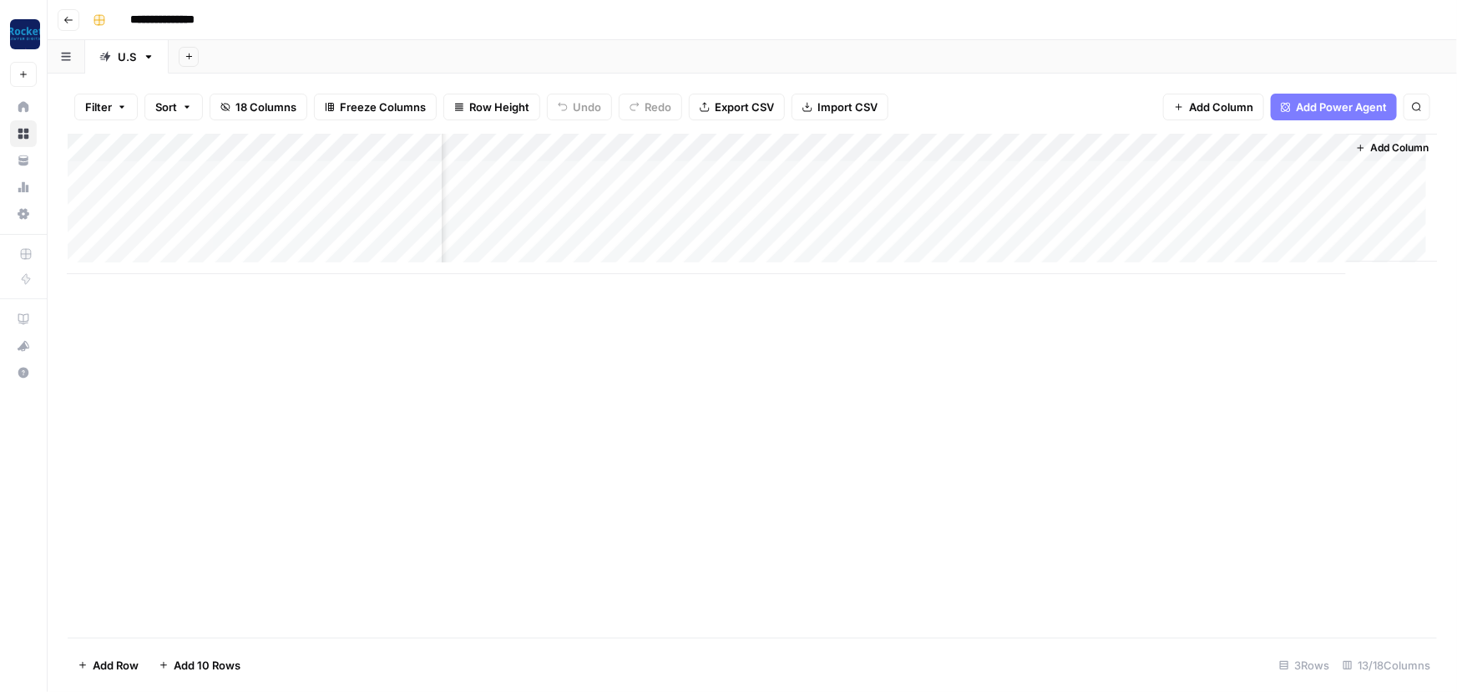
scroll to position [0, 975]
click at [1011, 178] on div "Add Column" at bounding box center [753, 204] width 1370 height 140
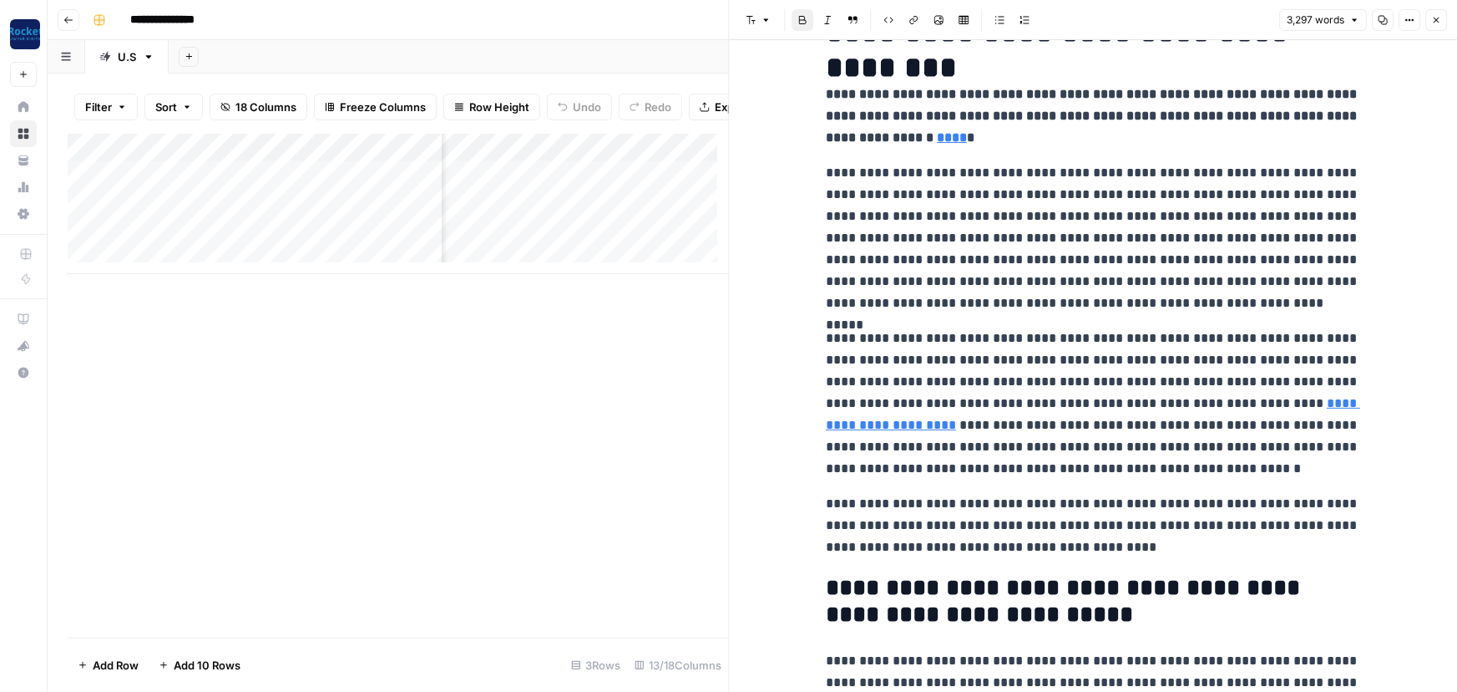
scroll to position [18, 0]
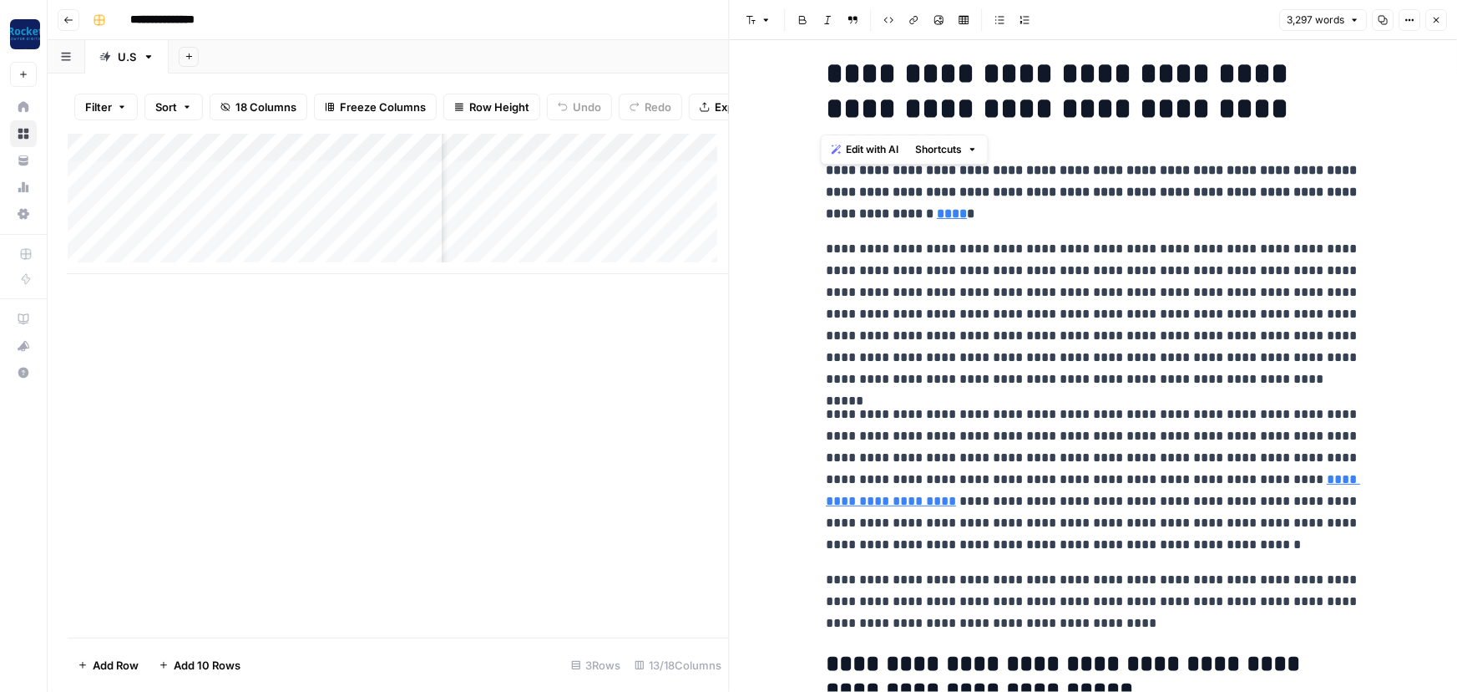
drag, startPoint x: 820, startPoint y: 81, endPoint x: 1345, endPoint y: 112, distance: 525.4
click at [1345, 112] on h1 "**********" at bounding box center [1093, 91] width 535 height 70
drag, startPoint x: 823, startPoint y: 249, endPoint x: 1239, endPoint y: 379, distance: 435.9
click at [1239, 379] on p "**********" at bounding box center [1093, 314] width 535 height 152
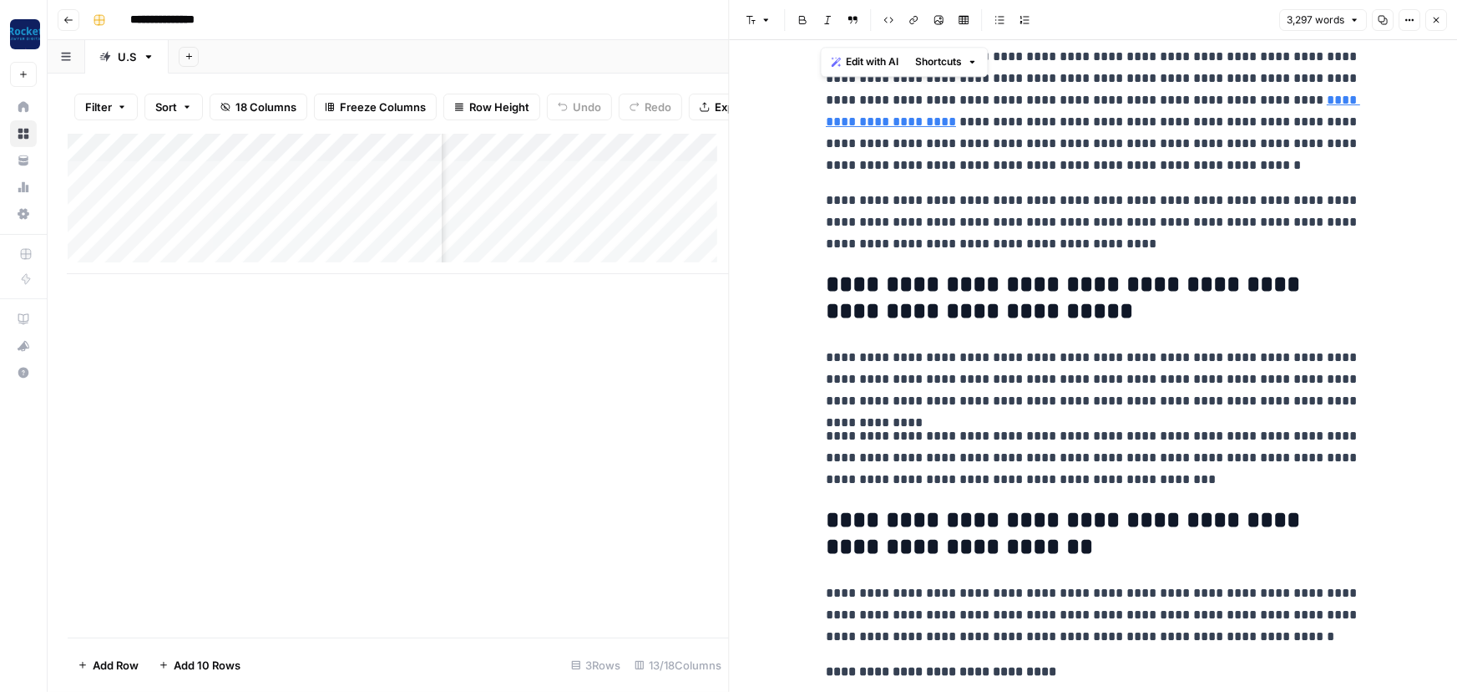
scroll to position [398, 0]
click at [868, 288] on h2 "**********" at bounding box center [1093, 297] width 535 height 53
drag, startPoint x: 818, startPoint y: 362, endPoint x: 1361, endPoint y: 408, distance: 545.6
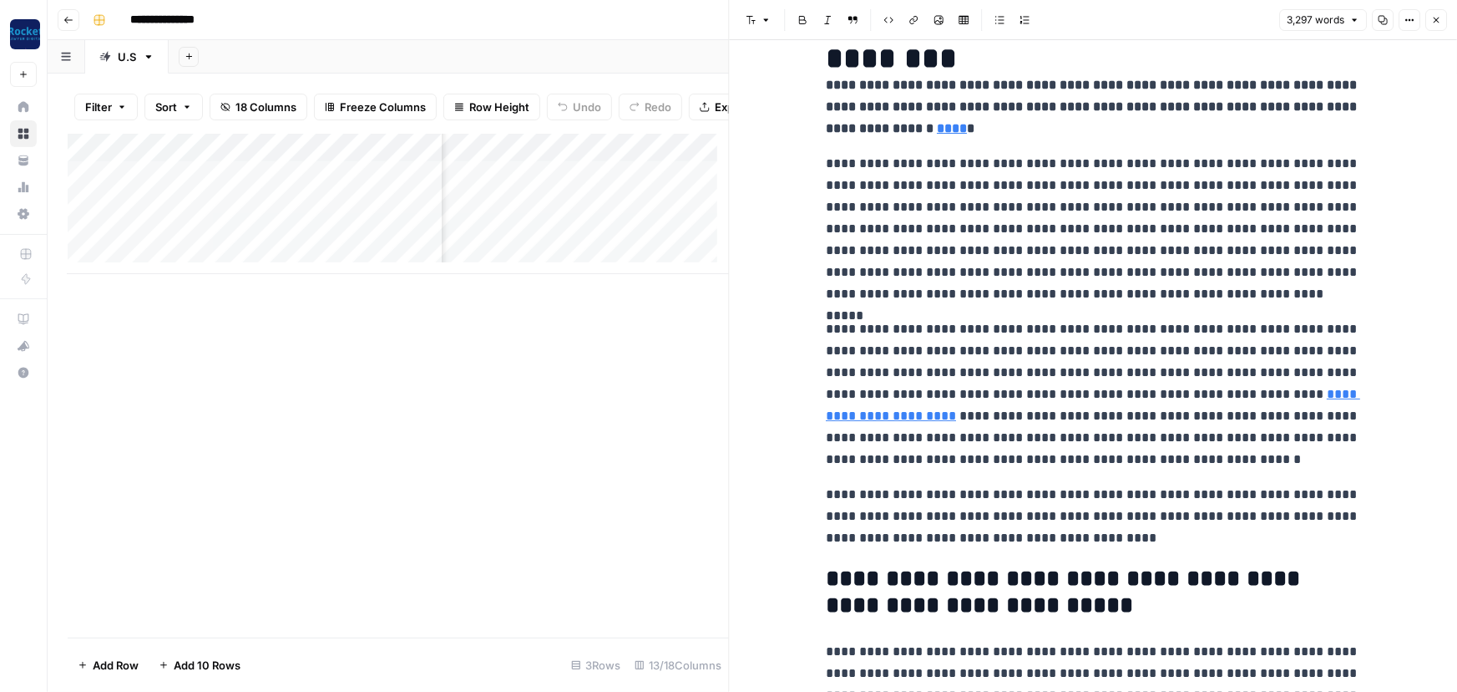
scroll to position [0, 0]
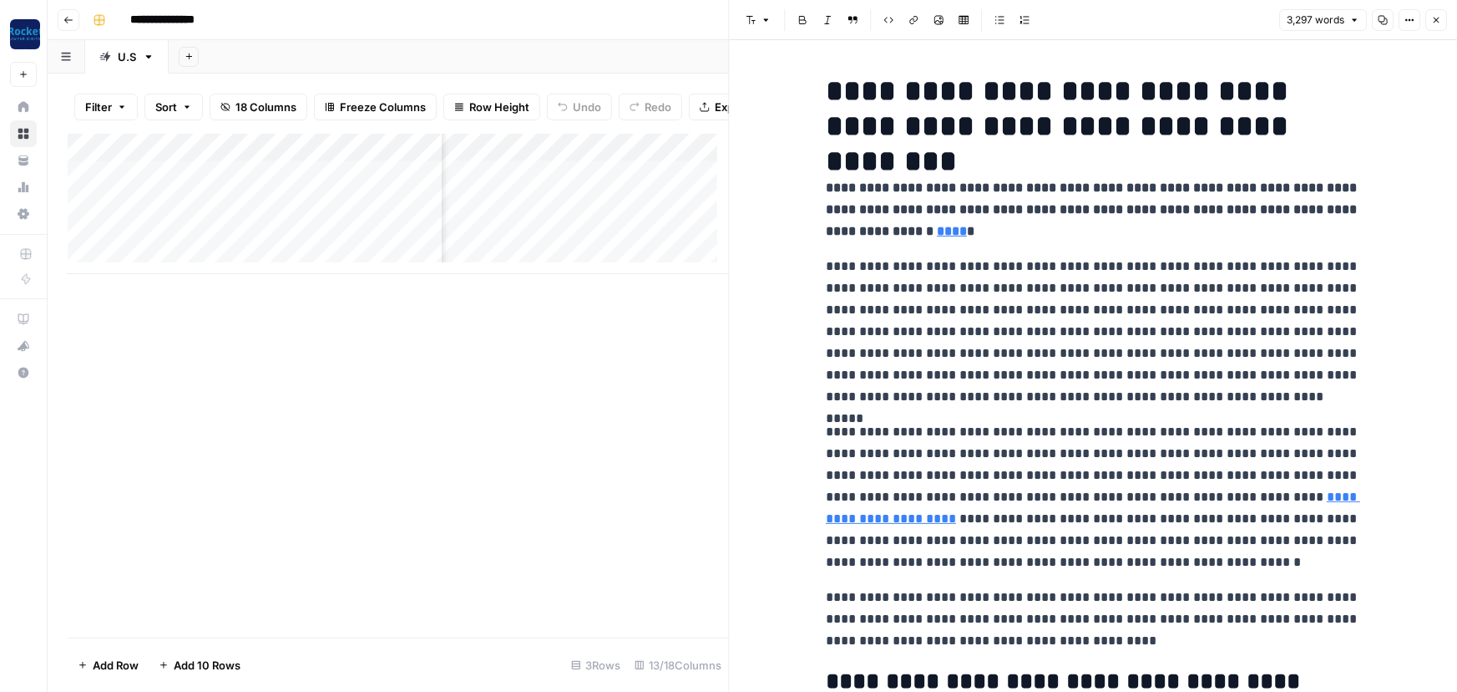
click at [1435, 15] on icon "button" at bounding box center [1437, 20] width 10 height 10
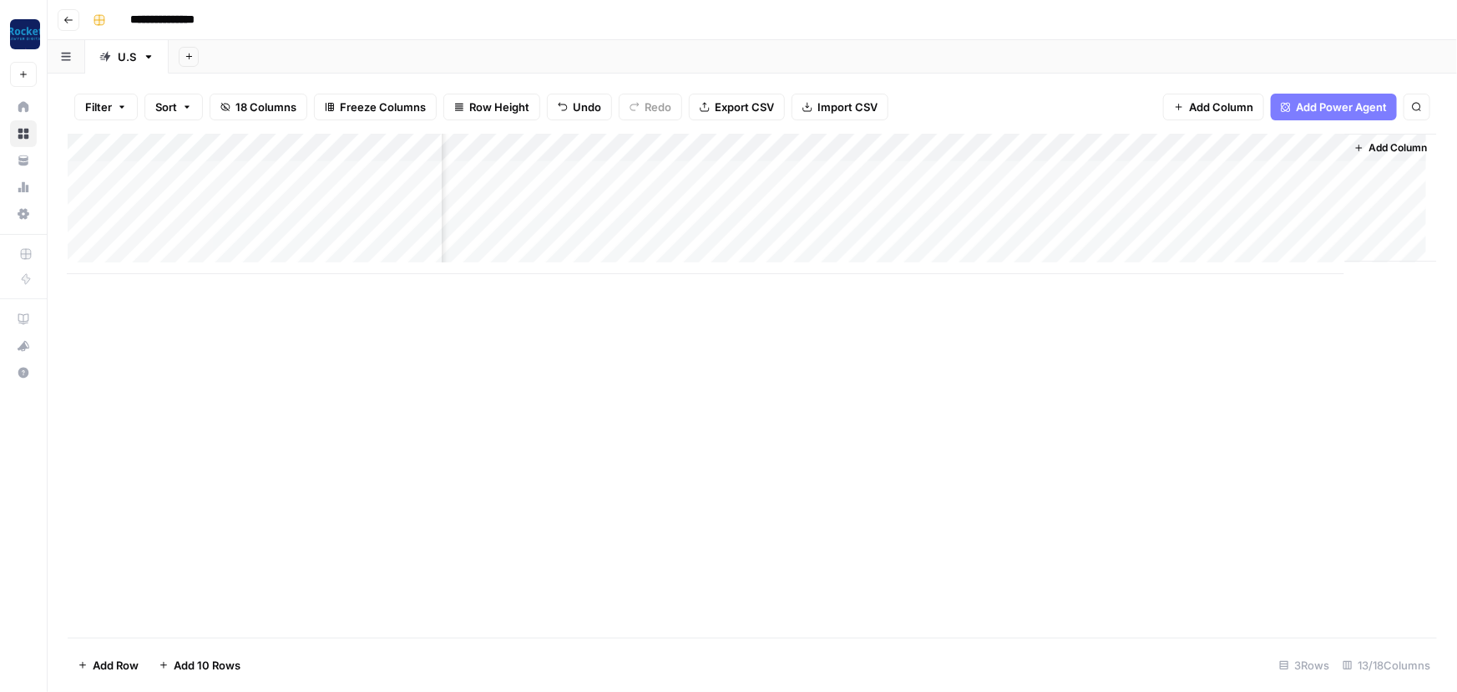
scroll to position [0, 990]
